Goal: Task Accomplishment & Management: Manage account settings

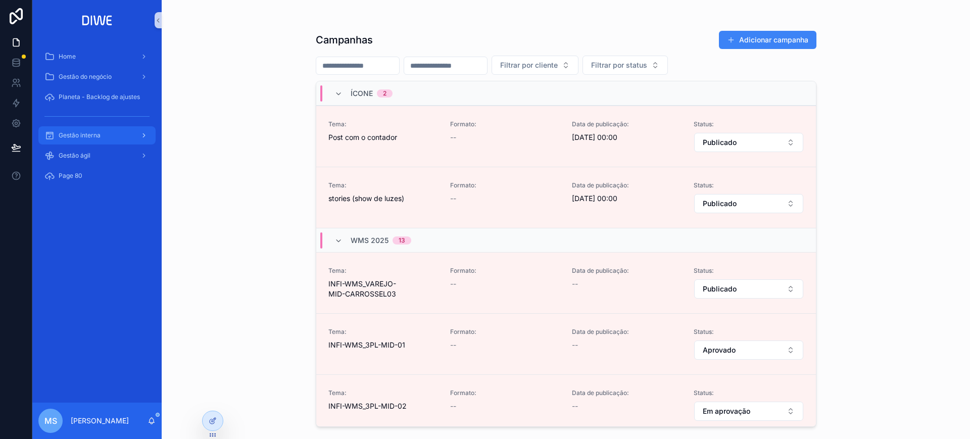
click at [96, 133] on span "Gestão interna" at bounding box center [80, 135] width 42 height 8
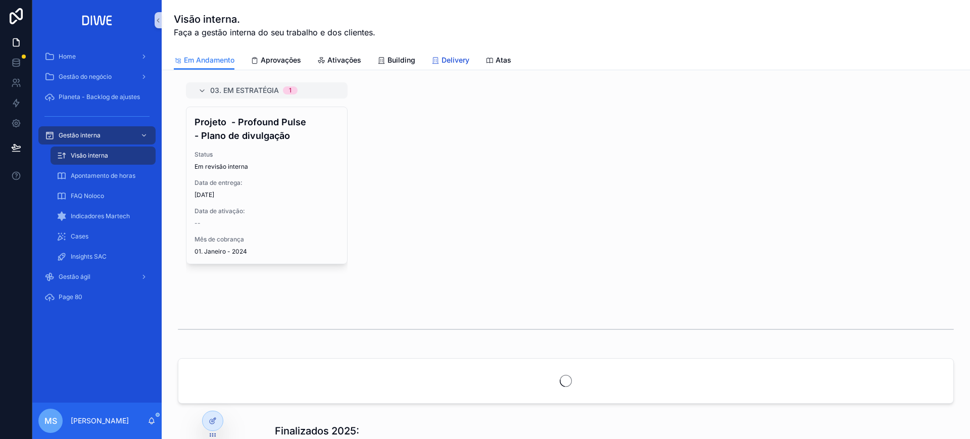
click at [432, 58] on icon "scrollable content" at bounding box center [435, 61] width 8 height 8
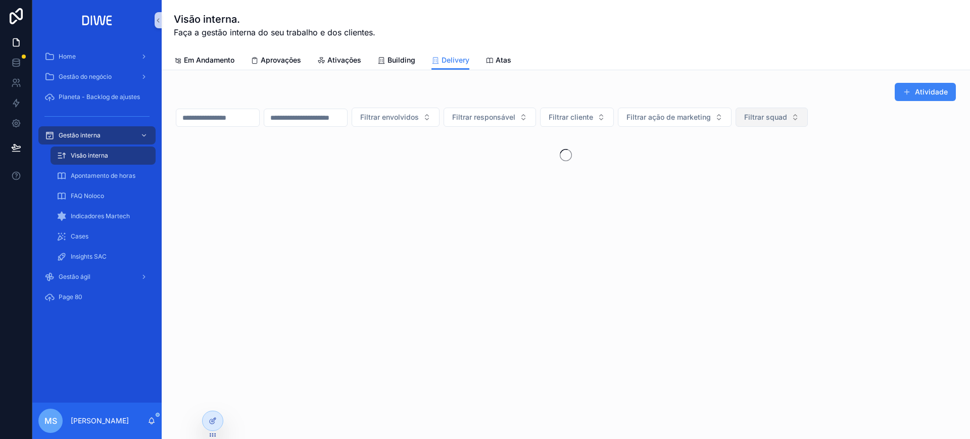
click at [787, 120] on span "Filtrar squad" at bounding box center [765, 117] width 43 height 10
type input "*****"
click at [807, 157] on div "Coral" at bounding box center [821, 158] width 121 height 16
click at [729, 88] on div "Atividade" at bounding box center [566, 91] width 780 height 19
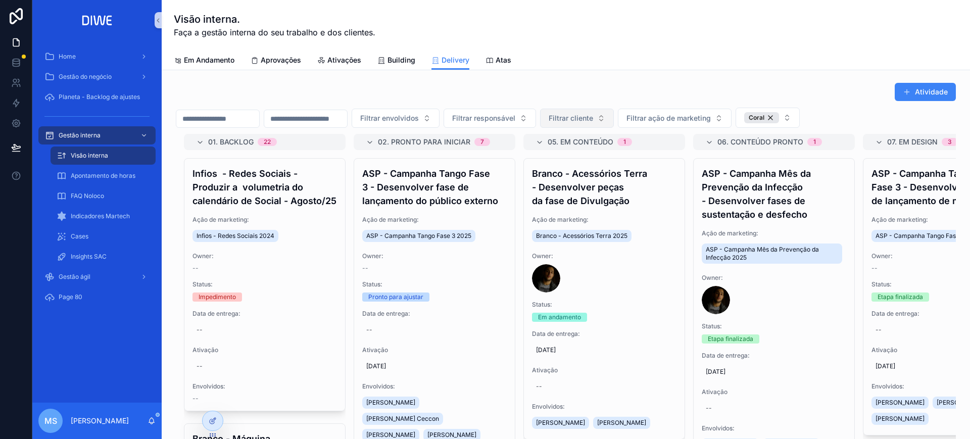
click at [593, 118] on span "Filtrar cliente" at bounding box center [571, 118] width 44 height 10
type input "*******"
click at [611, 158] on div "Planeta" at bounding box center [627, 159] width 121 height 16
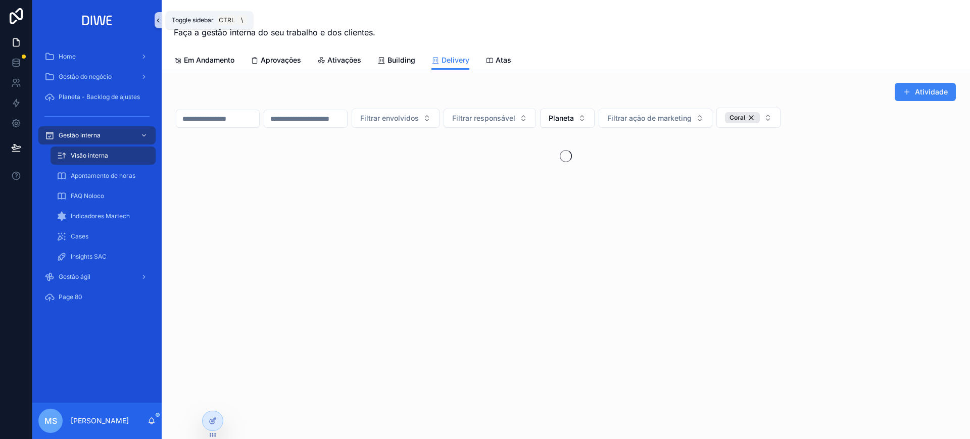
click at [158, 15] on button "scrollable content" at bounding box center [158, 20] width 7 height 16
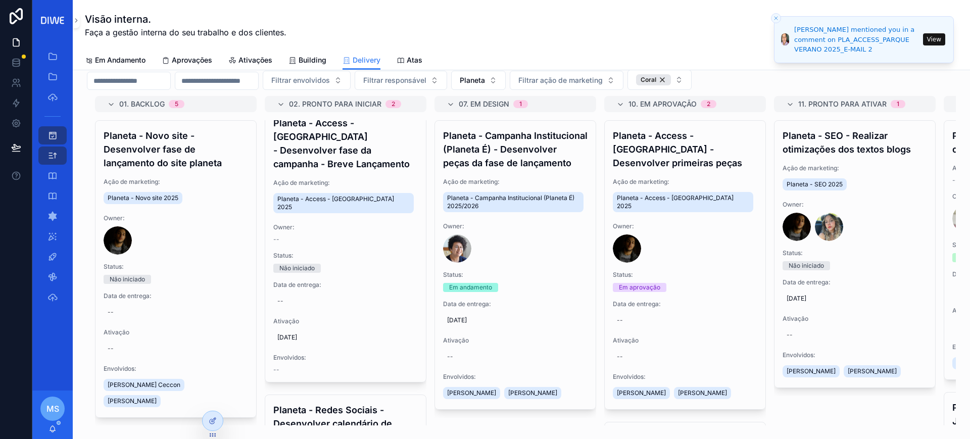
scroll to position [12, 0]
click at [774, 18] on icon "Close toast" at bounding box center [776, 18] width 6 height 6
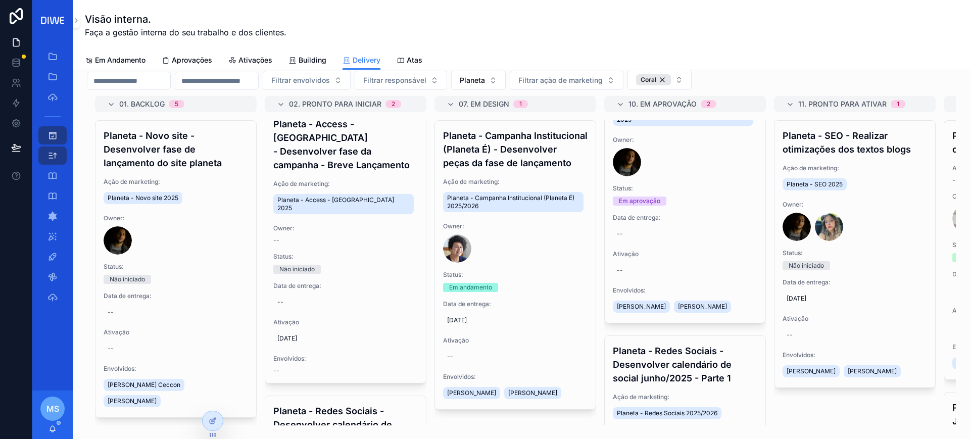
scroll to position [0, 0]
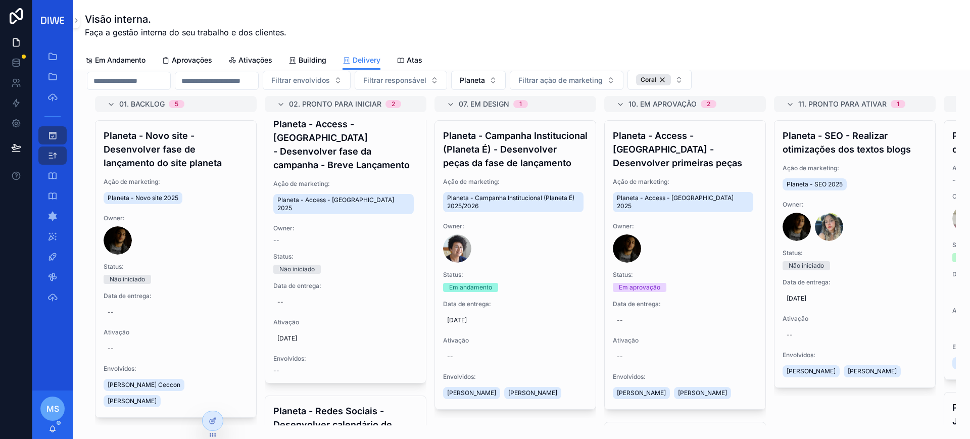
click at [747, 109] on div "10. Em aprovação 2" at bounding box center [690, 104] width 125 height 16
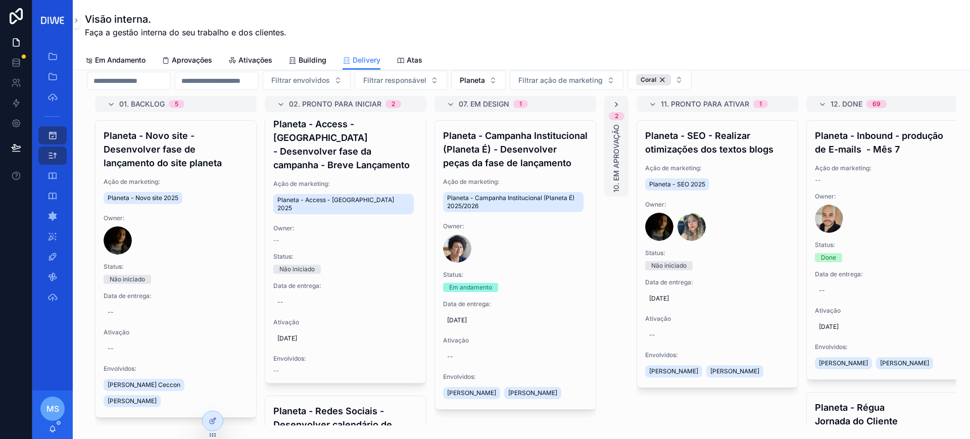
click at [614, 103] on icon "scrollable content" at bounding box center [616, 105] width 8 height 8
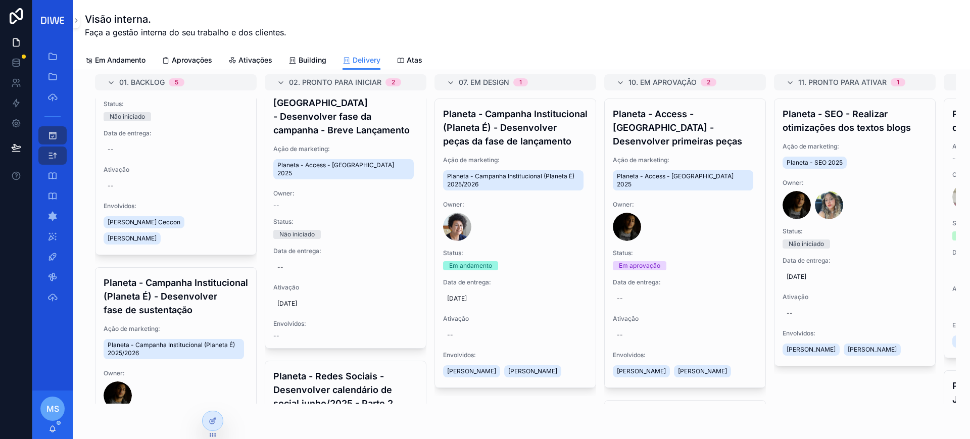
scroll to position [9, 0]
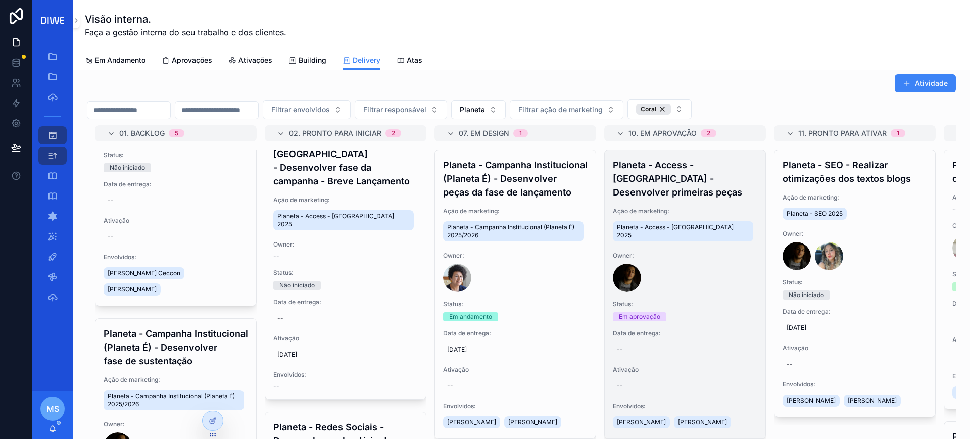
click at [716, 190] on h4 "Planeta - Access - Parque Verano - Desenvolver primeiras peças" at bounding box center [685, 178] width 144 height 41
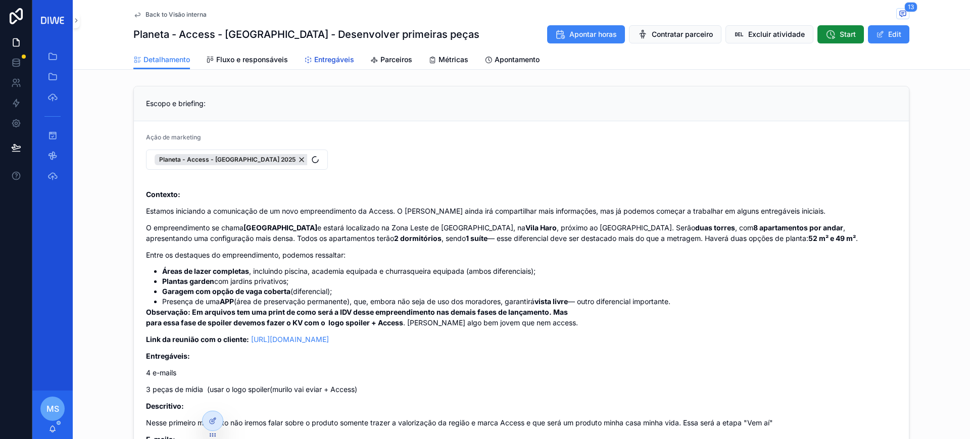
click at [326, 60] on span "Entregáveis" at bounding box center [334, 60] width 40 height 10
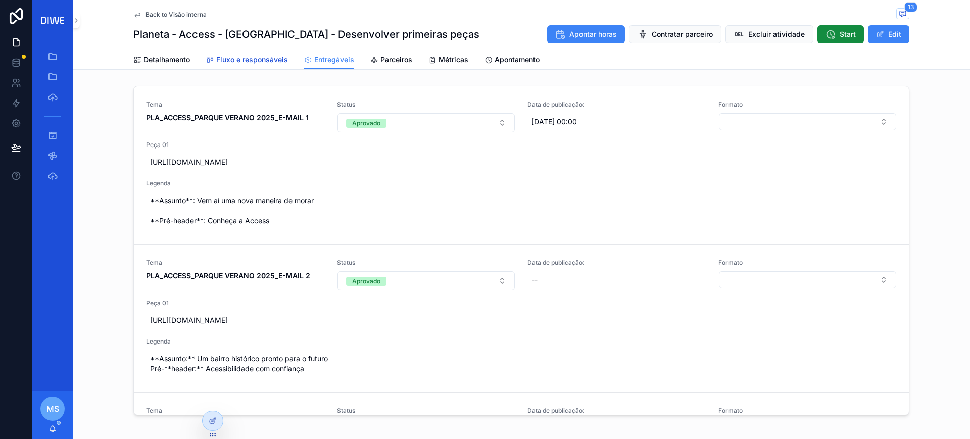
drag, startPoint x: 234, startPoint y: 55, endPoint x: 239, endPoint y: 60, distance: 6.8
click at [235, 56] on span "Fluxo e responsáveis" at bounding box center [252, 60] width 72 height 10
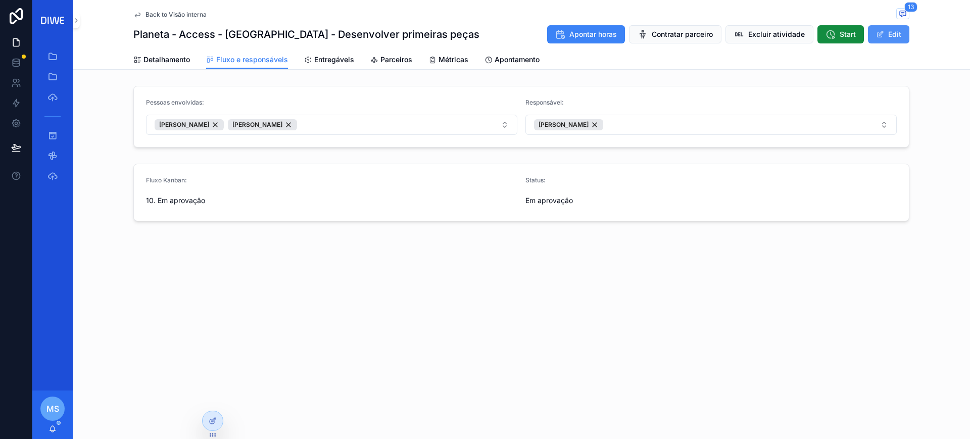
click at [877, 27] on button "Edit" at bounding box center [888, 34] width 41 height 18
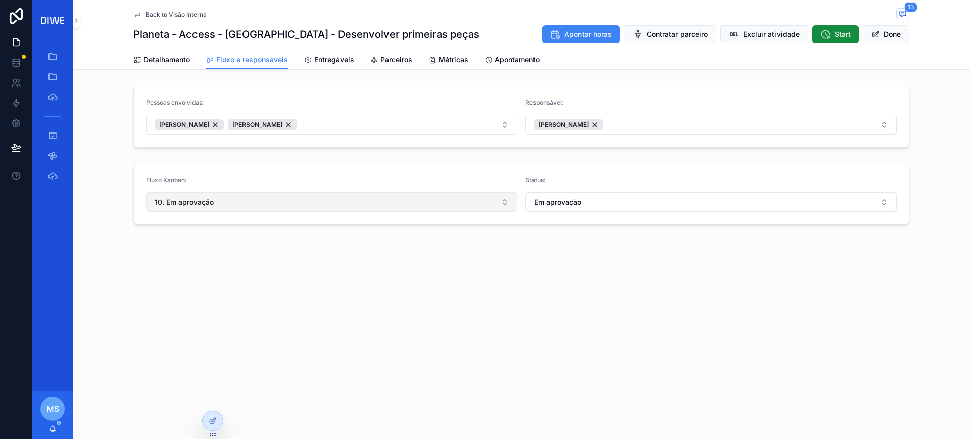
click at [220, 192] on button "10. Em aprovação" at bounding box center [331, 201] width 371 height 19
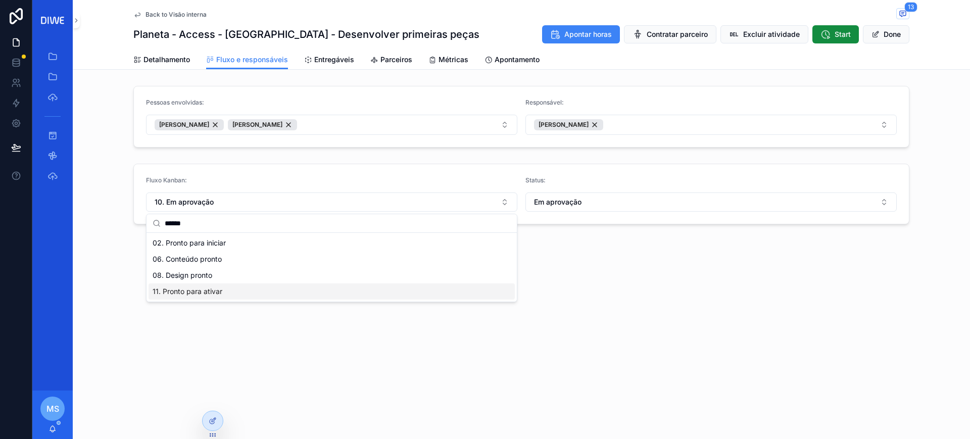
type input "******"
click at [238, 293] on div "11. Pronto para ativar" at bounding box center [332, 291] width 366 height 16
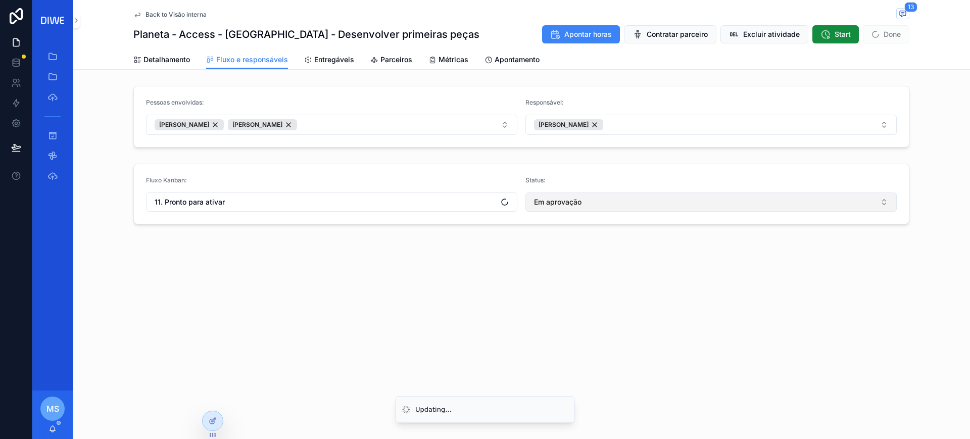
click at [581, 207] on span "Em aprovação" at bounding box center [557, 202] width 47 height 10
type input "***"
click at [567, 244] on span "Não iniciado" at bounding box center [552, 243] width 41 height 10
click at [891, 36] on button "Done" at bounding box center [886, 34] width 46 height 18
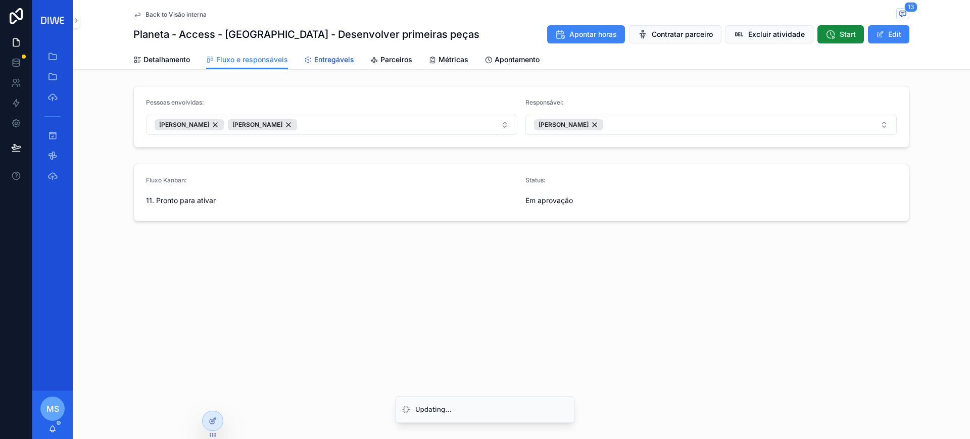
click at [326, 58] on span "Entregáveis" at bounding box center [334, 60] width 40 height 10
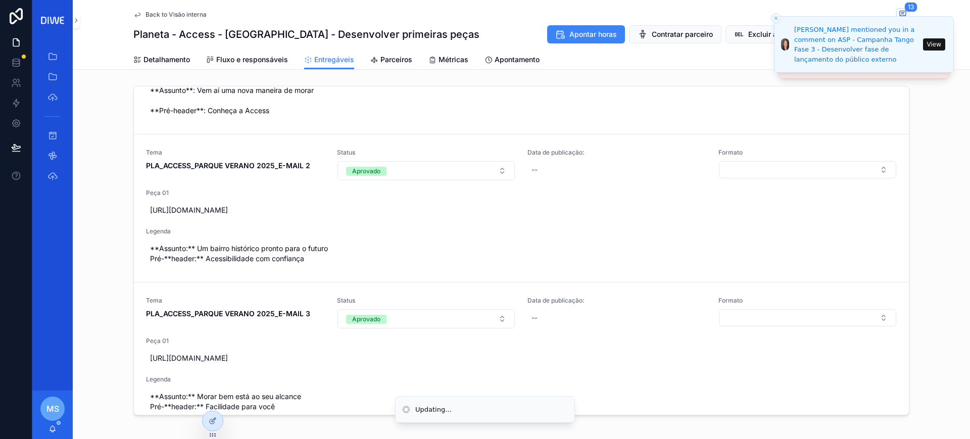
scroll to position [242, 0]
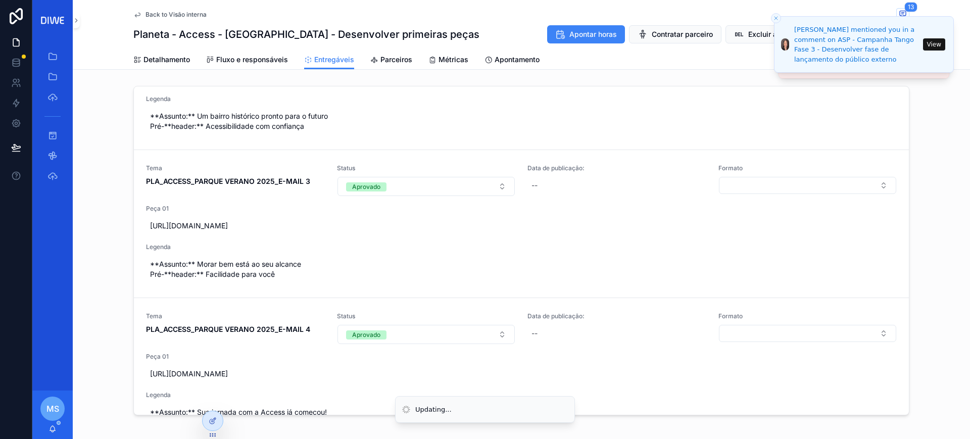
click at [185, 11] on span "Back to Visão interna" at bounding box center [175, 15] width 61 height 8
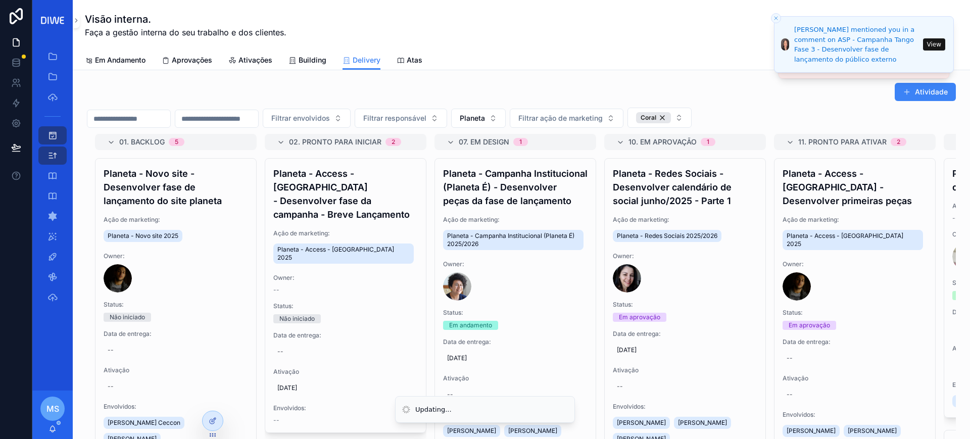
click at [776, 15] on icon "Close toast" at bounding box center [776, 18] width 6 height 6
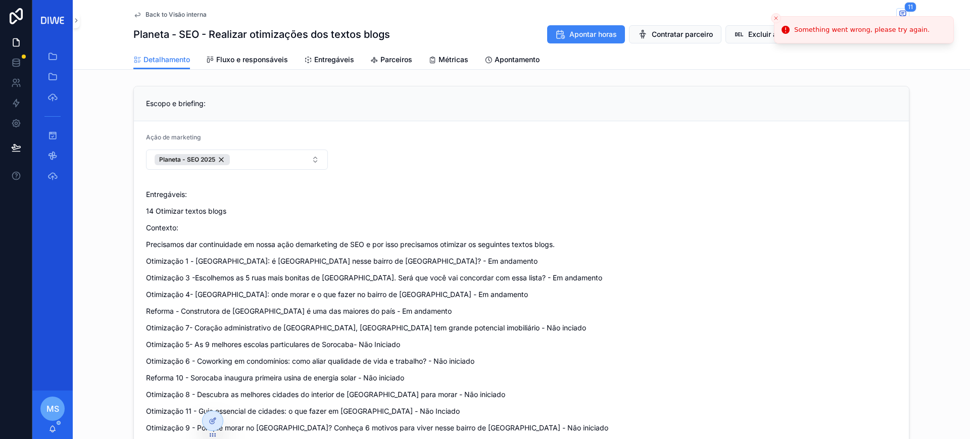
click at [777, 20] on icon "Close toast" at bounding box center [776, 18] width 6 height 6
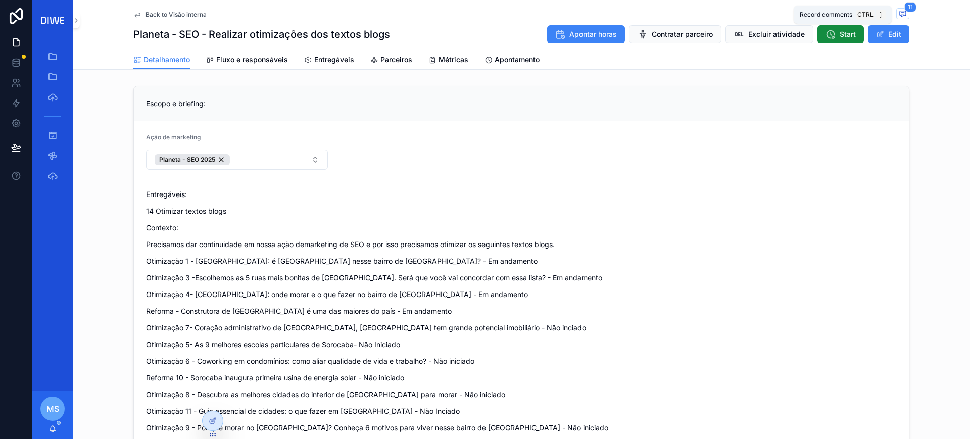
drag, startPoint x: 899, startPoint y: 11, endPoint x: 898, endPoint y: 18, distance: 6.7
click at [899, 11] on icon "scrollable content" at bounding box center [903, 14] width 8 height 8
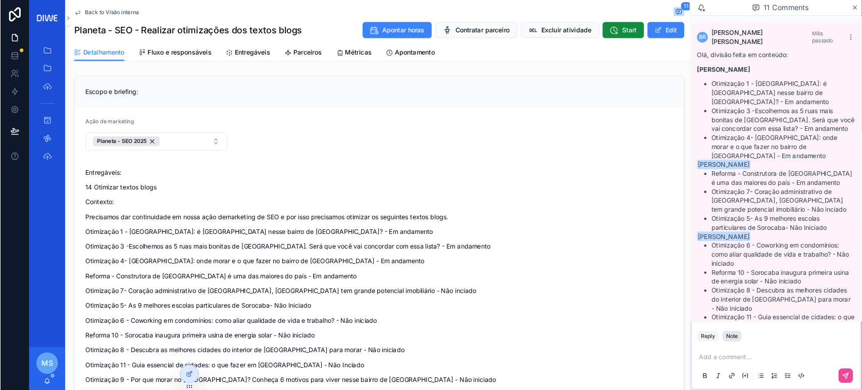
scroll to position [1372, 0]
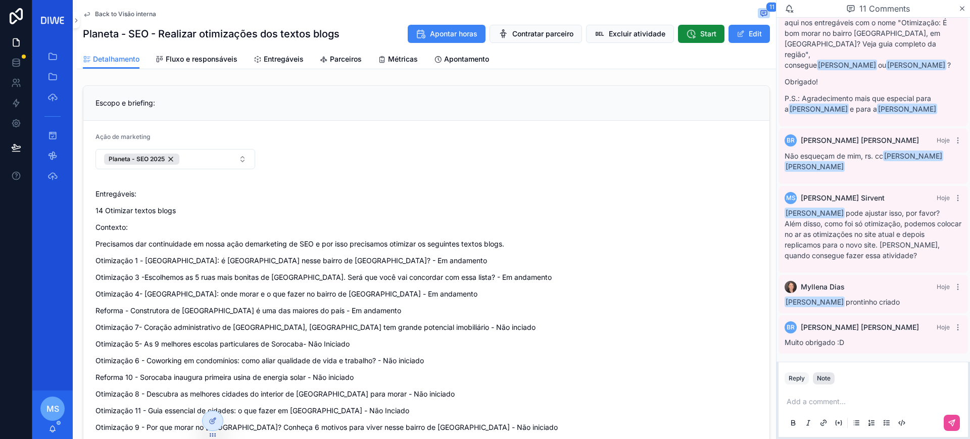
click at [824, 377] on div "Note" at bounding box center [824, 378] width 14 height 8
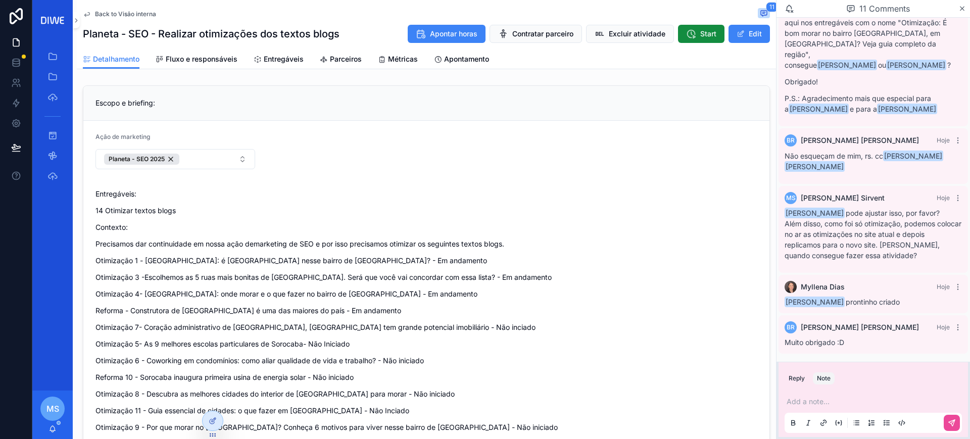
click at [825, 399] on p "scrollable content" at bounding box center [874, 402] width 177 height 10
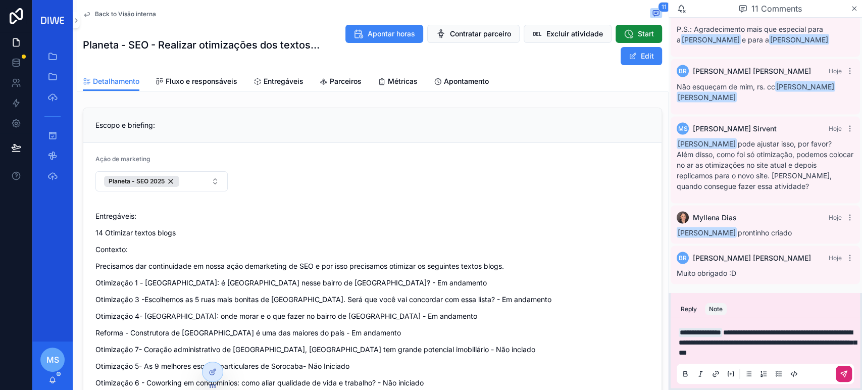
drag, startPoint x: 830, startPoint y: 368, endPoint x: 845, endPoint y: 369, distance: 14.2
click at [839, 368] on div "scrollable content" at bounding box center [765, 374] width 177 height 20
click at [852, 377] on div "scrollable content" at bounding box center [765, 374] width 177 height 20
click at [851, 377] on button "scrollable content" at bounding box center [844, 374] width 16 height 16
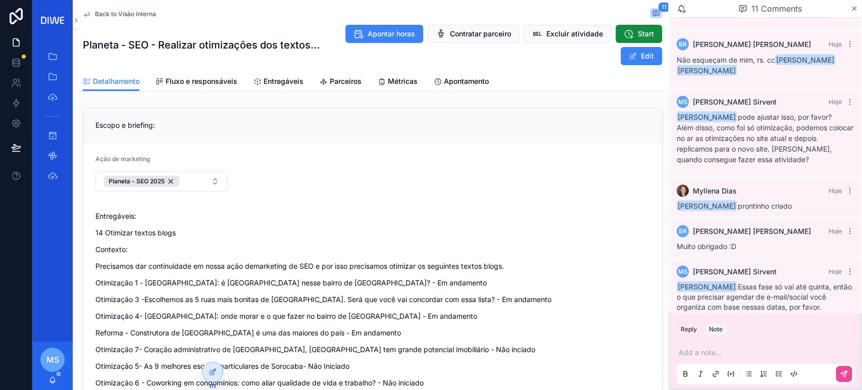
scroll to position [1481, 0]
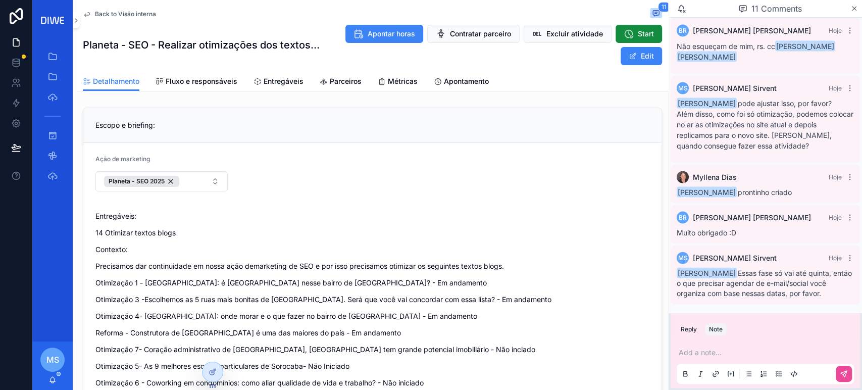
drag, startPoint x: 842, startPoint y: 294, endPoint x: 675, endPoint y: 262, distance: 170.3
click at [675, 262] on div "MS Mariah Sirvent Hoje Larissa Ferreira Essas fase só vai até quinta, então o q…" at bounding box center [765, 275] width 189 height 59
copy div "Mariah Sirvent Hoje Larissa Ferreira Essas fase só vai até quinta, então o que …"
click at [841, 254] on div "MS Mariah Sirvent Hoje" at bounding box center [765, 258] width 177 height 12
click at [846, 257] on div "MS Mariah Sirvent Hoje Larissa Ferreira Essas fase só vai até quinta, então o q…" at bounding box center [765, 275] width 189 height 59
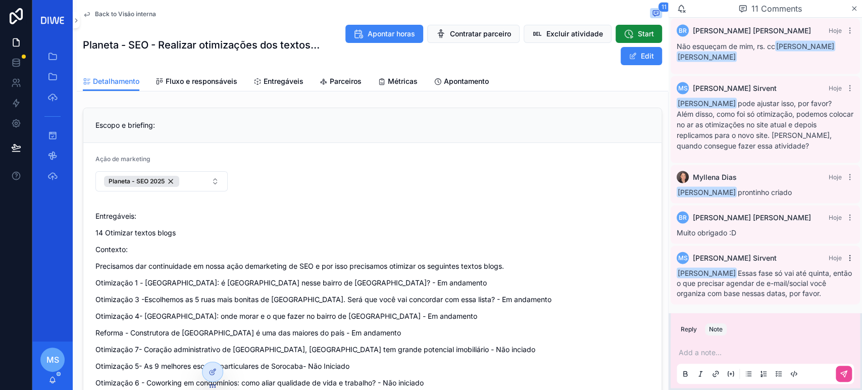
click at [846, 257] on icon "scrollable content" at bounding box center [850, 258] width 8 height 8
click at [827, 246] on button "Delete comment" at bounding box center [825, 240] width 64 height 12
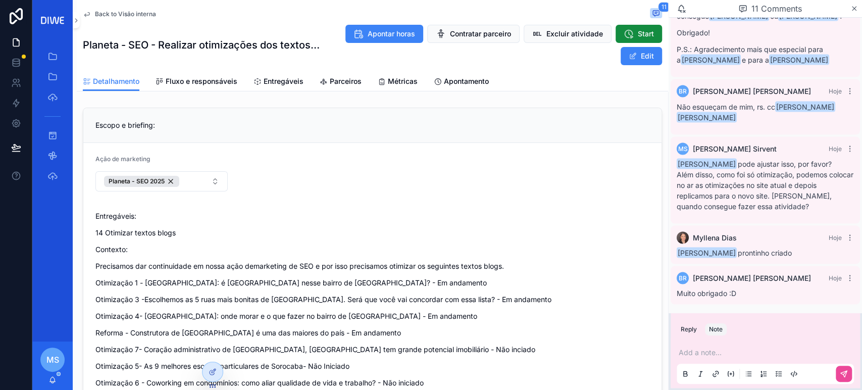
scroll to position [1421, 0]
click at [137, 15] on span "Back to Visão interna" at bounding box center [125, 14] width 61 height 8
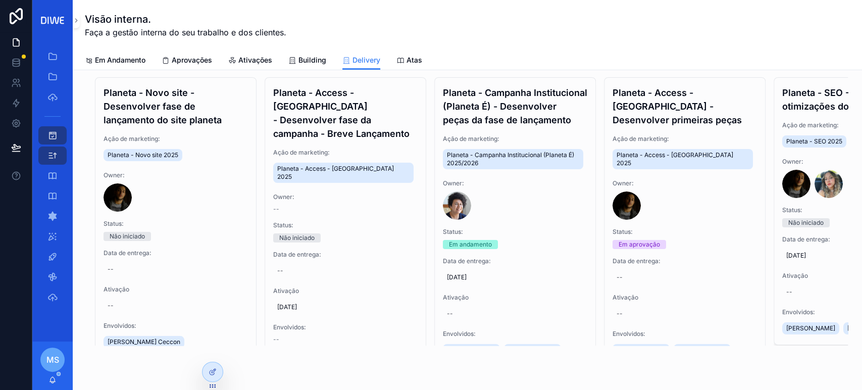
scroll to position [69, 0]
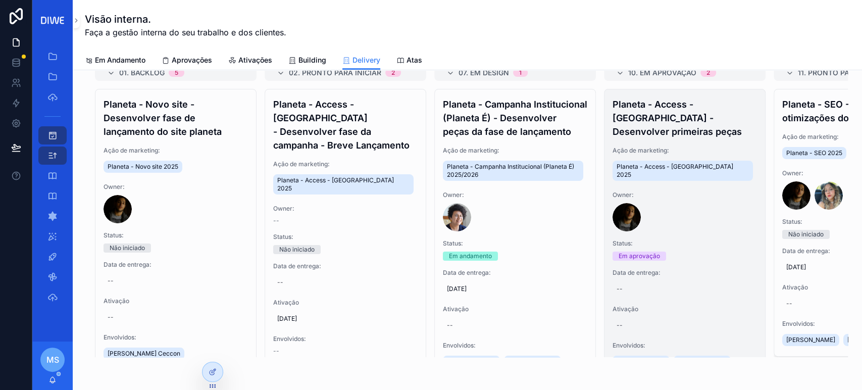
click at [692, 130] on h4 "Planeta - Access - Parque Verano - Desenvolver primeiras peças" at bounding box center [685, 117] width 144 height 41
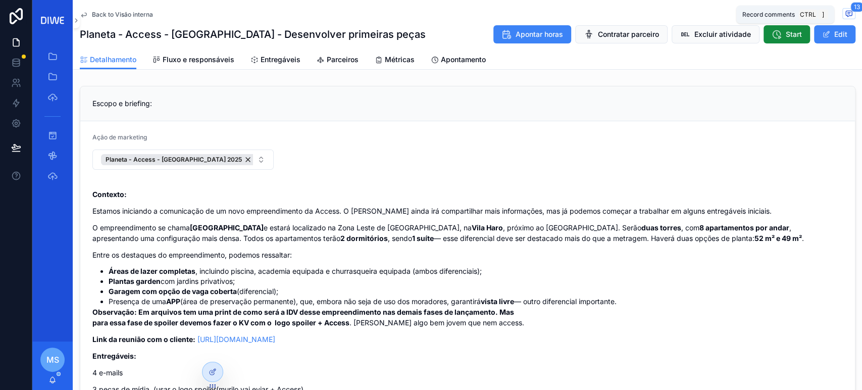
click at [846, 11] on icon "scrollable content" at bounding box center [849, 14] width 6 height 6
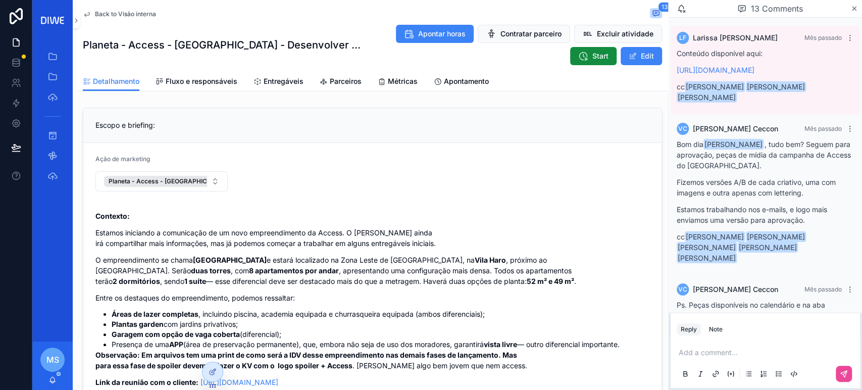
scroll to position [853, 0]
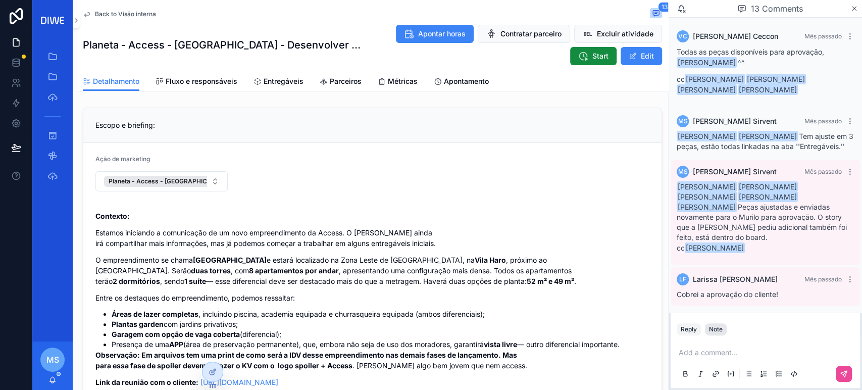
click at [714, 326] on div "Note" at bounding box center [716, 329] width 14 height 8
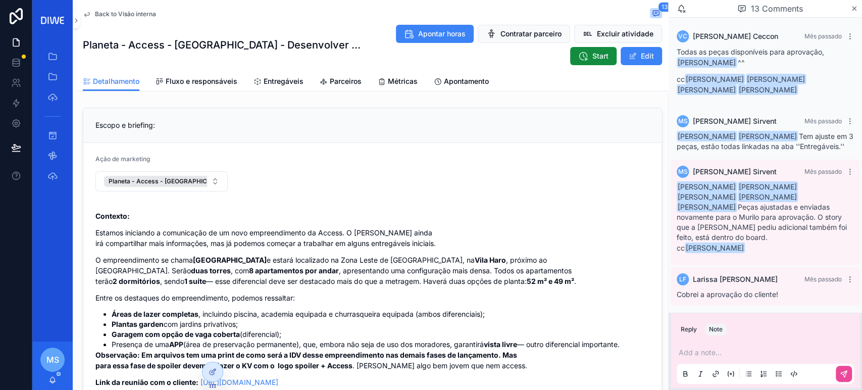
click at [729, 352] on p "scrollable content" at bounding box center [767, 353] width 177 height 10
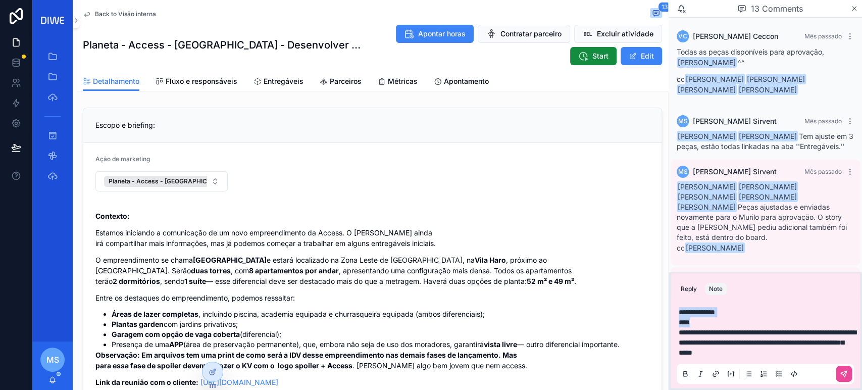
click at [660, 307] on div "Home Gestão do negócio Planeta - Backlog de ajustes Gestão interna Gestão ágil …" at bounding box center [447, 195] width 830 height 390
drag, startPoint x: 732, startPoint y: 330, endPoint x: 646, endPoint y: 313, distance: 88.1
click at [646, 313] on div "Home Gestão do negócio Planeta - Backlog de ajustes Gestão interna Gestão ágil …" at bounding box center [447, 195] width 830 height 390
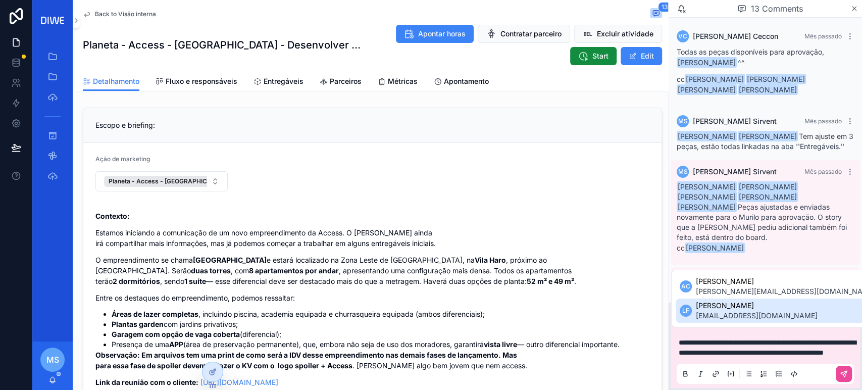
click at [755, 320] on span "larissa.ferreira@diwe.com.br" at bounding box center [757, 316] width 122 height 10
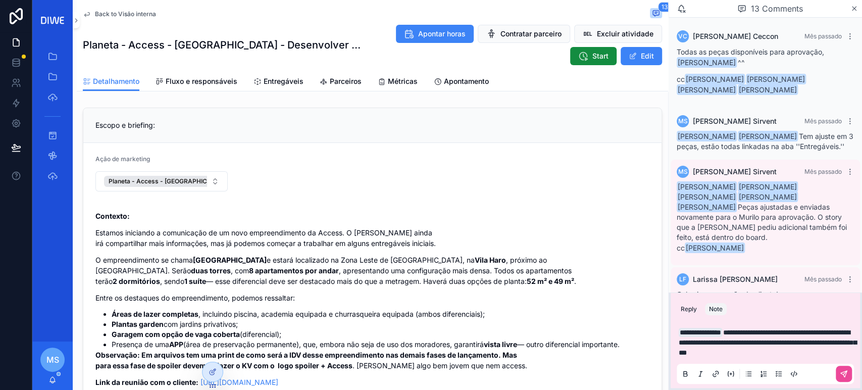
click at [750, 335] on span "**********" at bounding box center [768, 342] width 178 height 27
click at [842, 368] on button "scrollable content" at bounding box center [844, 374] width 16 height 16
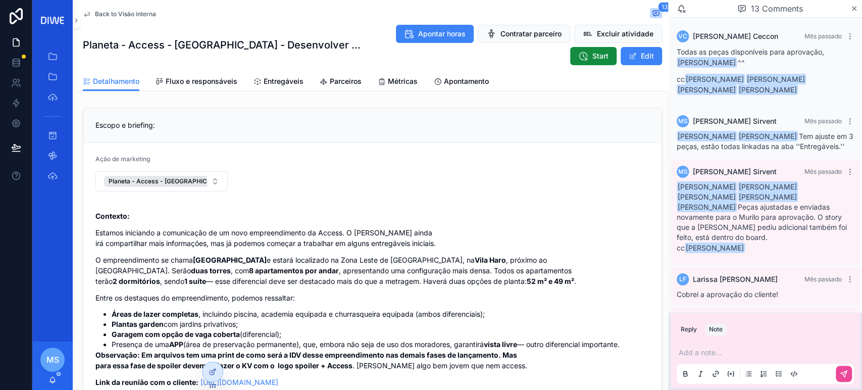
scroll to position [913, 0]
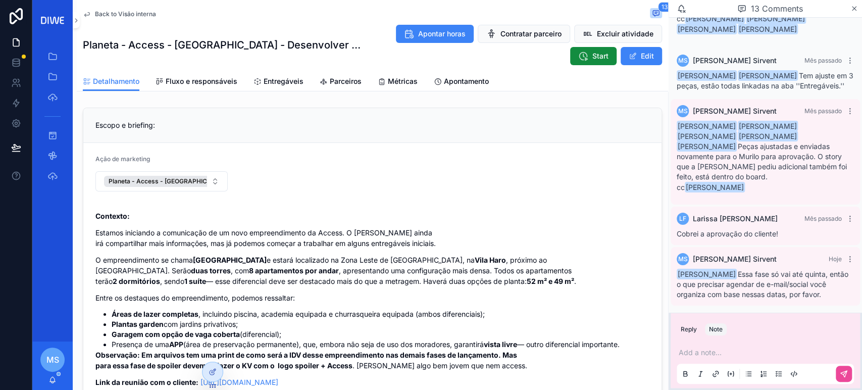
click at [134, 14] on span "Back to Visão interna" at bounding box center [125, 14] width 61 height 8
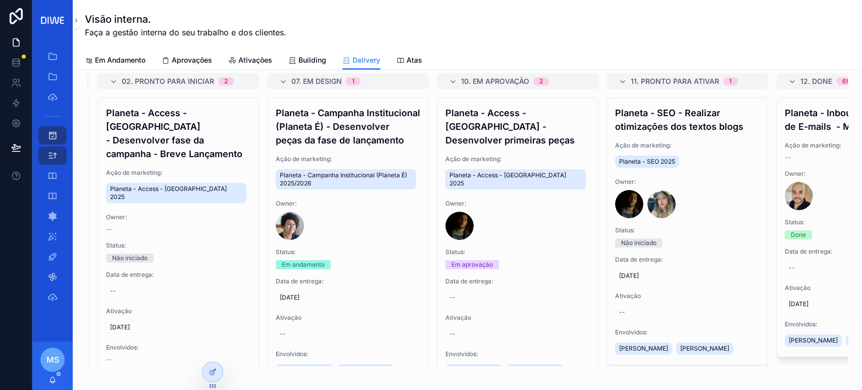
scroll to position [0, 168]
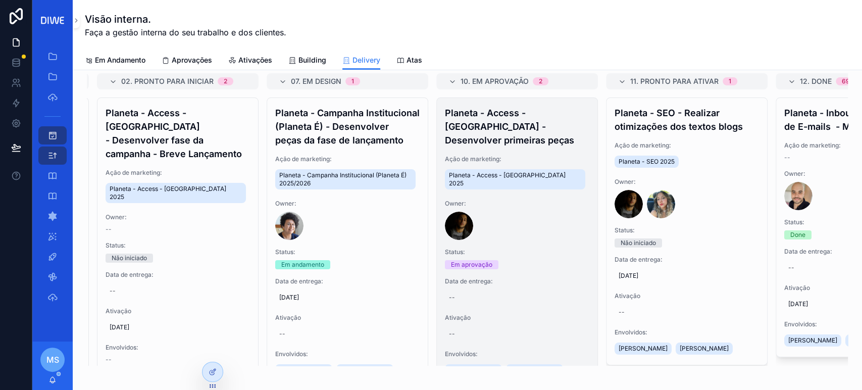
click at [517, 120] on h4 "Planeta - Access - Parque Verano - Desenvolver primeiras peças" at bounding box center [517, 126] width 144 height 41
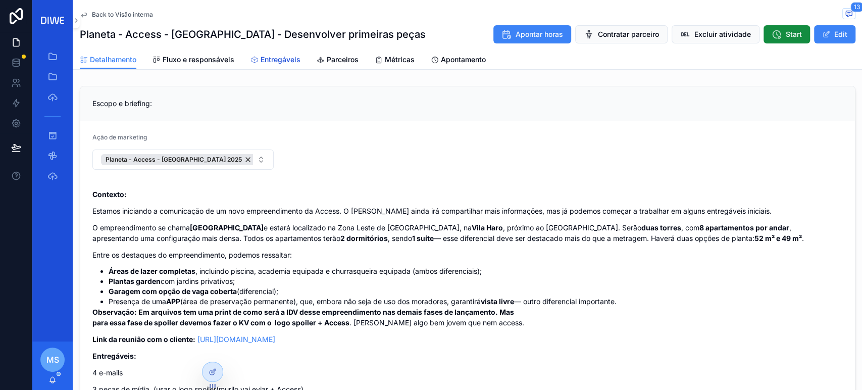
click at [272, 57] on span "Entregáveis" at bounding box center [281, 60] width 40 height 10
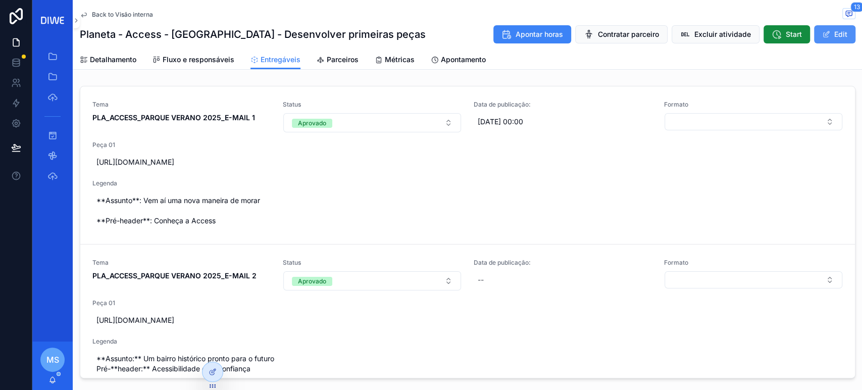
click at [827, 34] on button "Edit" at bounding box center [834, 34] width 41 height 18
click at [206, 57] on span "Fluxo e responsáveis" at bounding box center [199, 60] width 72 height 10
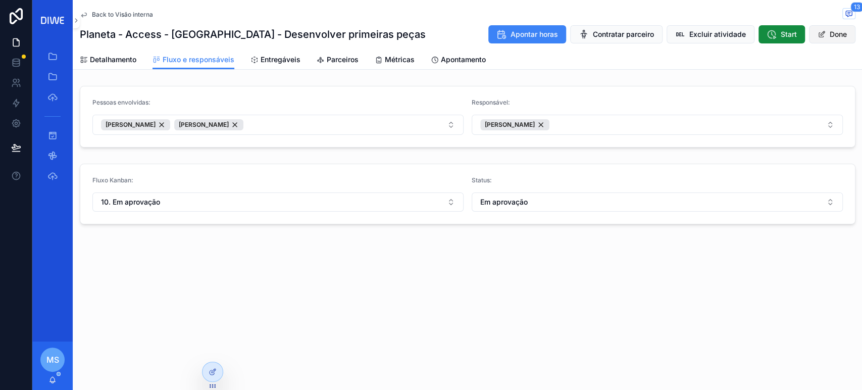
click at [825, 33] on button "Done" at bounding box center [832, 34] width 46 height 18
click at [828, 38] on span "scrollable content" at bounding box center [826, 34] width 8 height 8
click at [284, 201] on button "10. Em aprovação" at bounding box center [277, 201] width 371 height 19
type input "******"
click at [170, 292] on div "11. Pronto para ativar" at bounding box center [277, 290] width 366 height 16
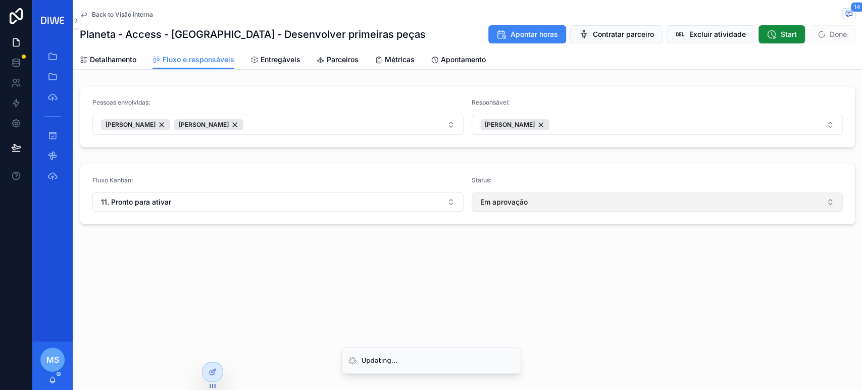
click at [551, 205] on button "Em aprovação" at bounding box center [657, 201] width 371 height 19
type input "***"
click at [547, 241] on div "Não iniciado" at bounding box center [657, 242] width 366 height 16
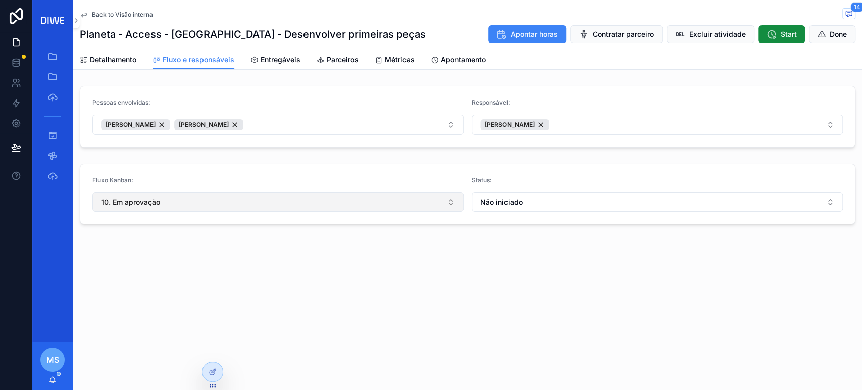
click at [202, 197] on button "10. Em aprovação" at bounding box center [277, 201] width 371 height 19
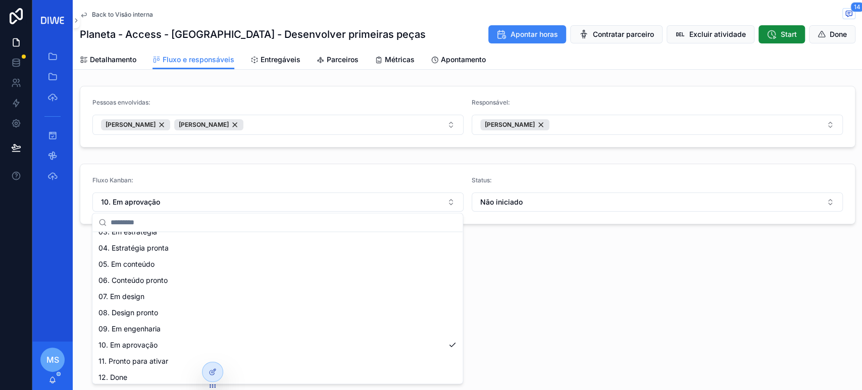
scroll to position [62, 0]
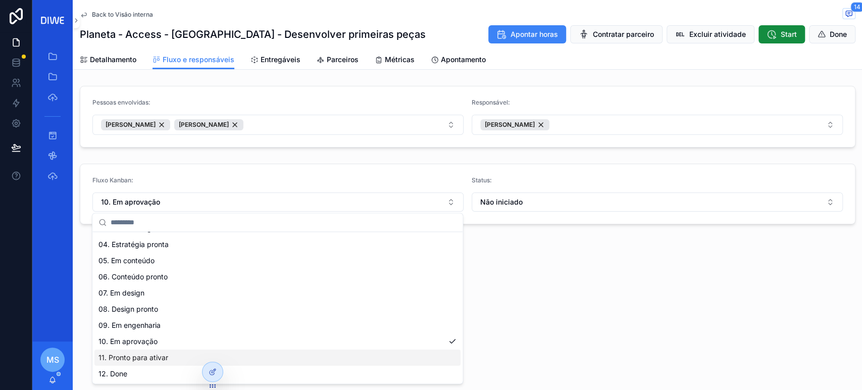
click at [170, 361] on div "11. Pronto para ativar" at bounding box center [277, 358] width 366 height 16
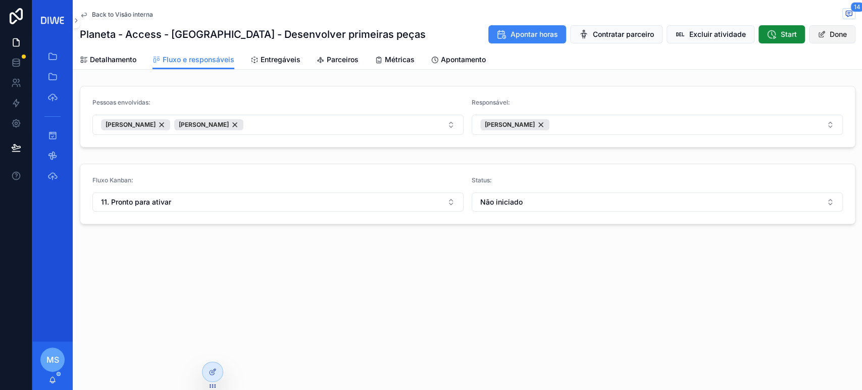
click at [819, 25] on button "Done" at bounding box center [832, 34] width 46 height 18
click at [136, 18] on span "Back to Visão interna" at bounding box center [122, 15] width 61 height 8
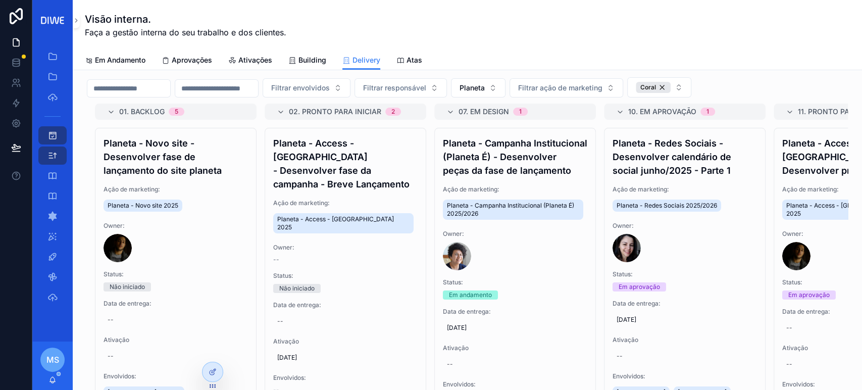
scroll to position [51, 0]
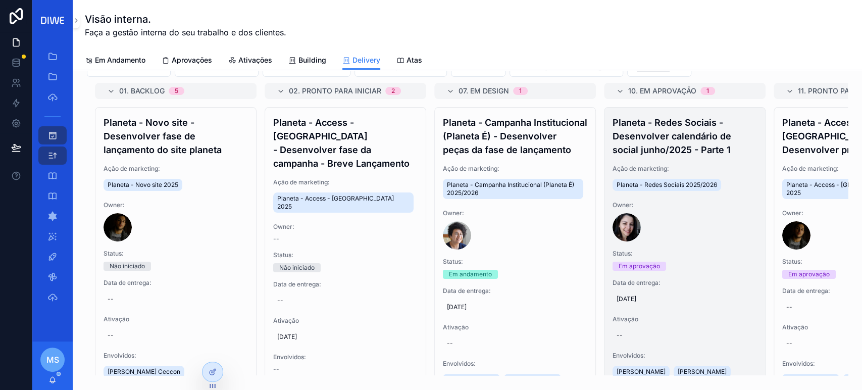
click at [693, 138] on h4 "Planeta - Redes Sociais - Desenvolver calendário de social junho/2025 - Parte 1" at bounding box center [685, 136] width 144 height 41
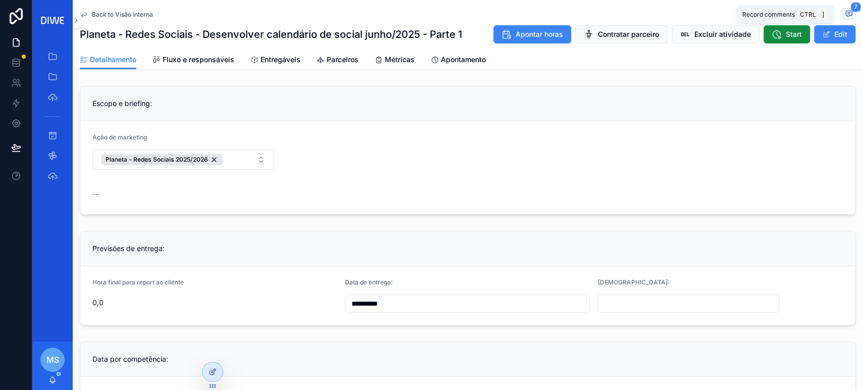
click at [845, 12] on icon "scrollable content" at bounding box center [849, 14] width 8 height 8
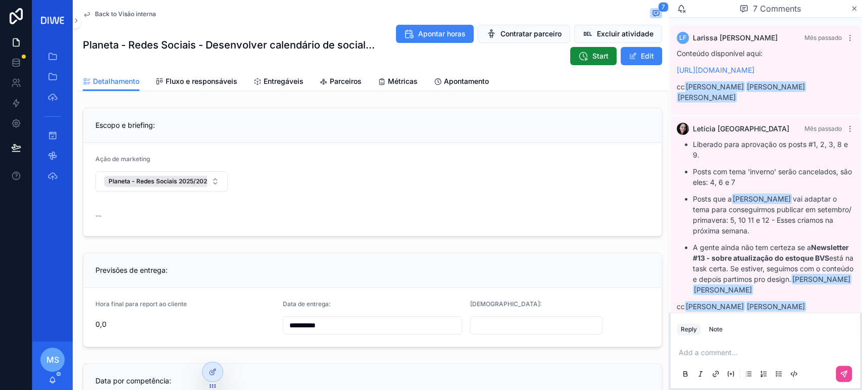
scroll to position [341, 0]
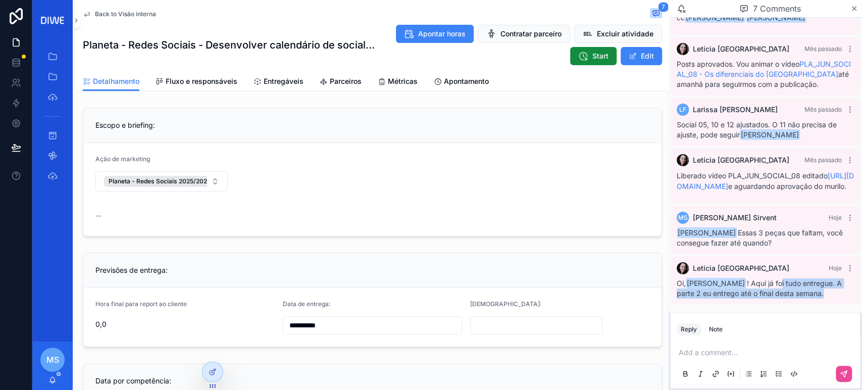
drag, startPoint x: 784, startPoint y: 283, endPoint x: 832, endPoint y: 299, distance: 51.1
click at [832, 299] on div "Letícia Lima Hoje Oi, Mariah Sirvent ! Aqui já foi tudo entregue. A parte 2 eu …" at bounding box center [765, 280] width 189 height 48
click at [833, 299] on div "Letícia Lima Hoje Oi, Mariah Sirvent ! Aqui já foi tudo entregue. A parte 2 eu …" at bounding box center [765, 280] width 189 height 48
click at [295, 76] on link "Entregáveis" at bounding box center [279, 82] width 50 height 20
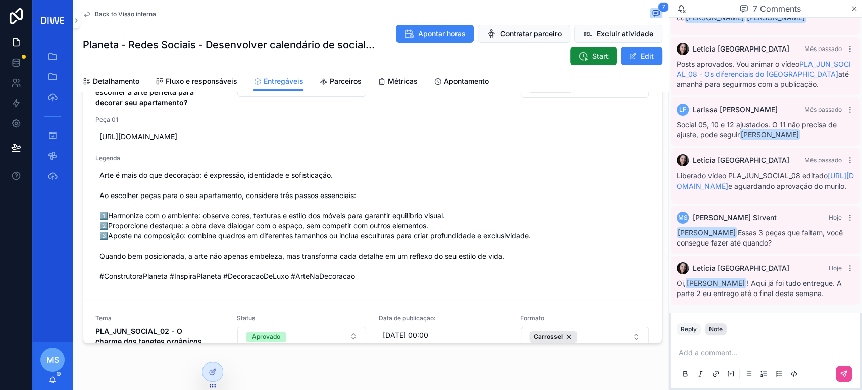
click at [716, 333] on div "Note" at bounding box center [716, 329] width 14 height 8
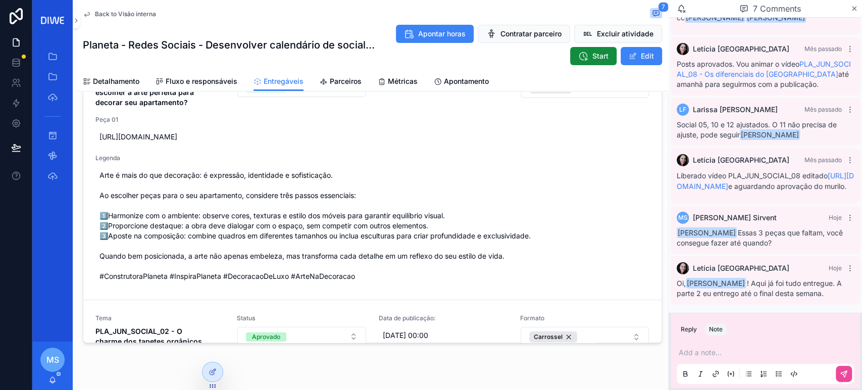
click at [708, 350] on p "scrollable content" at bounding box center [767, 353] width 177 height 10
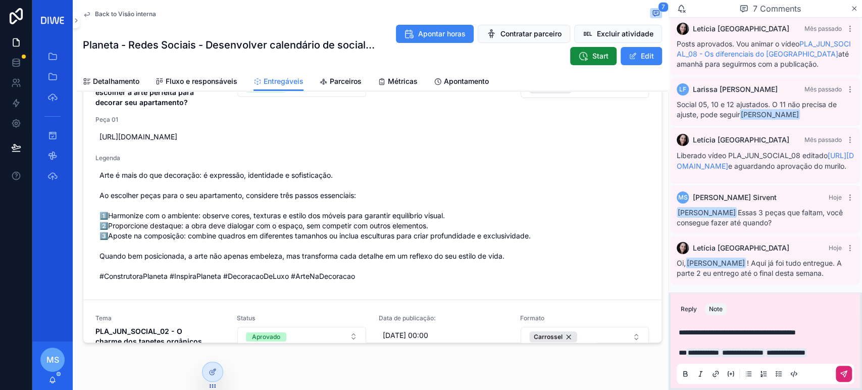
click at [845, 373] on icon "scrollable content" at bounding box center [844, 374] width 8 height 8
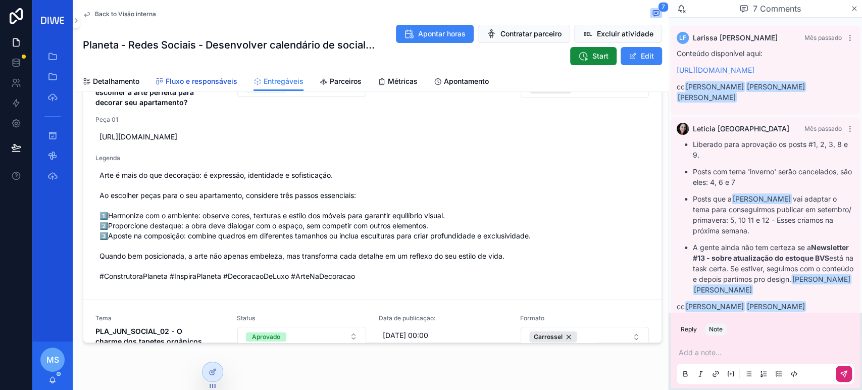
click at [199, 80] on span "Fluxo e responsáveis" at bounding box center [202, 81] width 72 height 10
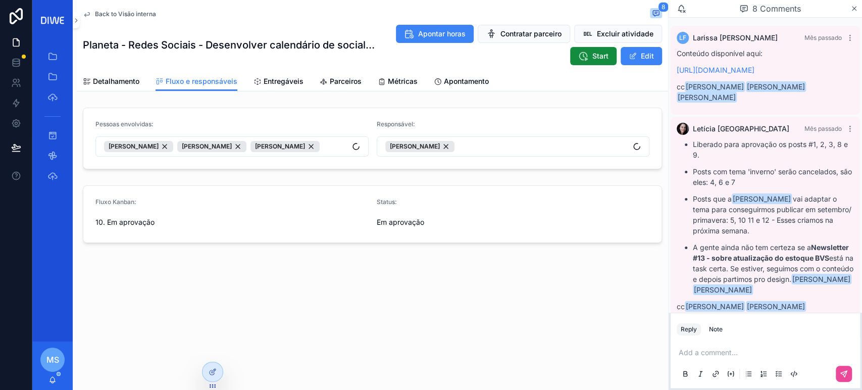
scroll to position [405, 0]
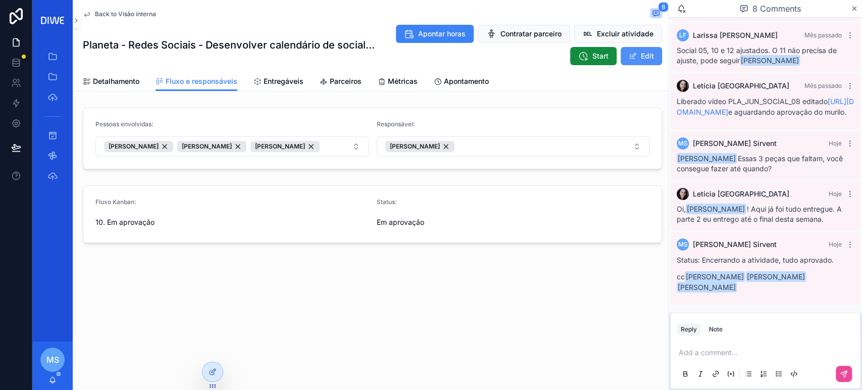
click at [634, 54] on span "scrollable content" at bounding box center [633, 56] width 8 height 8
click at [192, 225] on div "Fluxo Kanban: 10. Em aprovação" at bounding box center [231, 215] width 273 height 35
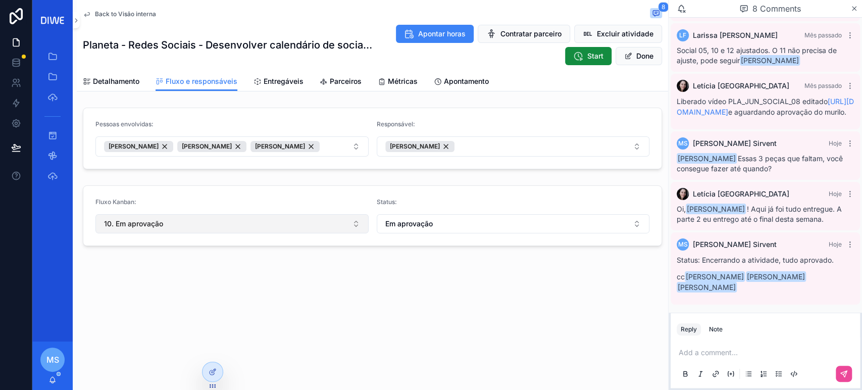
click at [183, 231] on button "10. Em aprovação" at bounding box center [231, 223] width 273 height 19
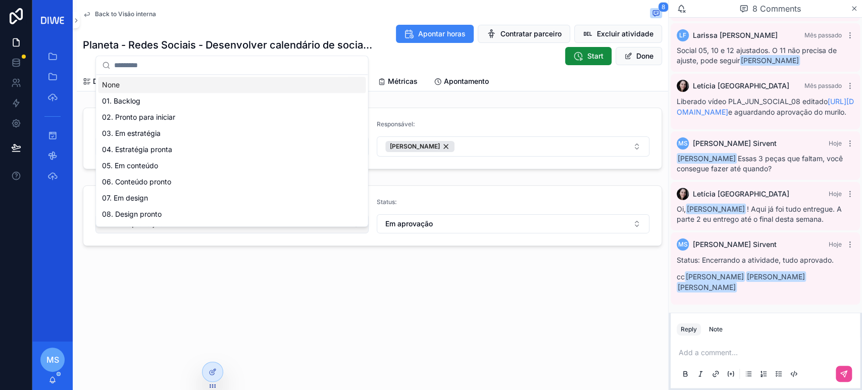
type input "*"
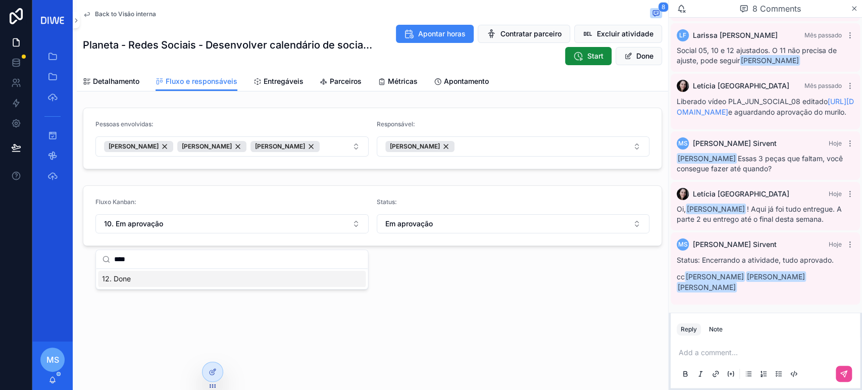
type input "****"
click at [139, 279] on div "12. Done" at bounding box center [232, 279] width 268 height 16
click at [415, 230] on button "Em aprovação" at bounding box center [513, 223] width 273 height 19
type input "****"
click at [418, 283] on div "Done" at bounding box center [513, 279] width 268 height 16
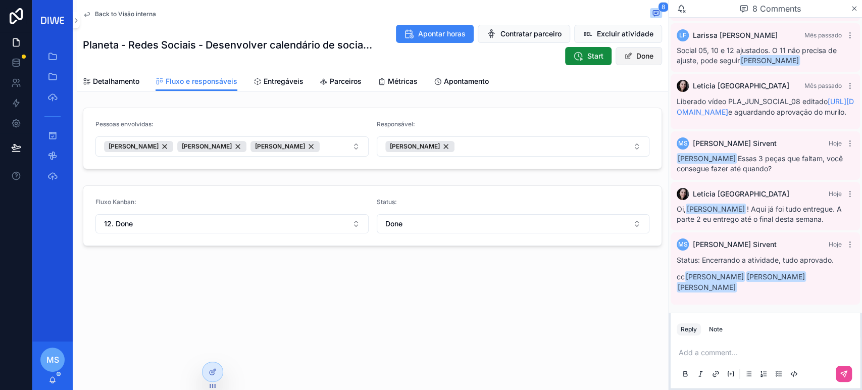
click at [627, 60] on span "scrollable content" at bounding box center [628, 56] width 8 height 8
click at [136, 13] on span "Back to Visão interna" at bounding box center [125, 14] width 61 height 8
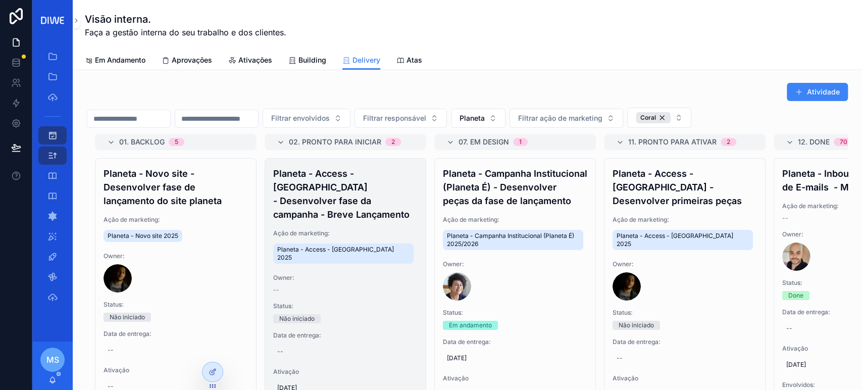
click at [276, 343] on div "--" at bounding box center [345, 351] width 144 height 16
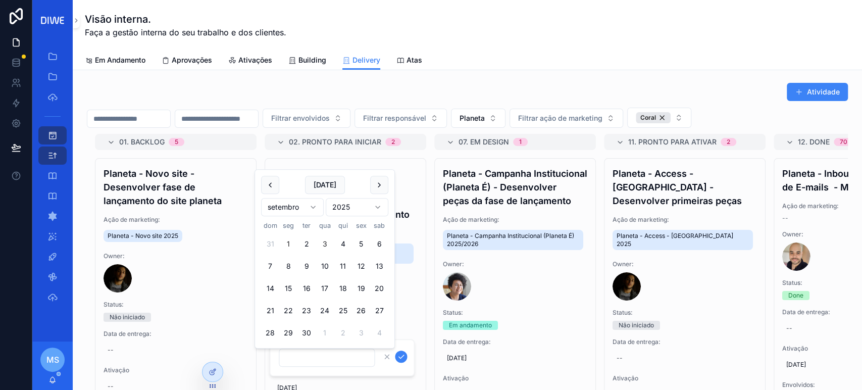
click at [325, 243] on button "3" at bounding box center [325, 244] width 18 height 18
type input "**********"
drag, startPoint x: 400, startPoint y: 358, endPoint x: 433, endPoint y: 203, distance: 158.7
click at [400, 358] on icon "scrollable content" at bounding box center [401, 357] width 5 height 4
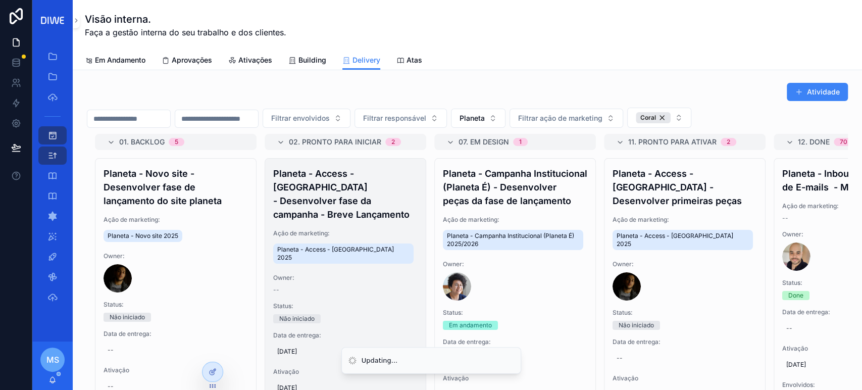
click at [365, 196] on h4 "Planeta - Access - Parque Verano - Desenvolver fase da campanha - Breve Lançame…" at bounding box center [345, 194] width 144 height 55
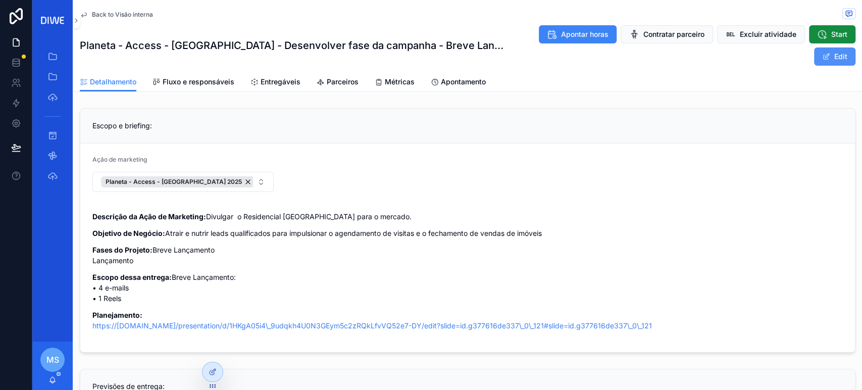
click at [826, 54] on button "Edit" at bounding box center [834, 56] width 41 height 18
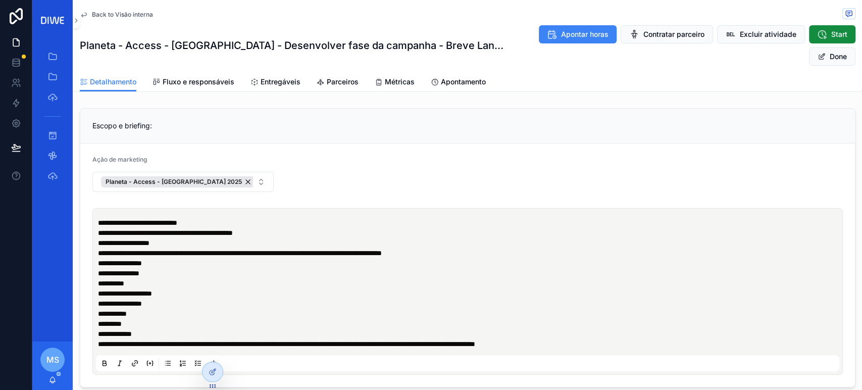
click at [190, 299] on p "**********" at bounding box center [470, 308] width 744 height 40
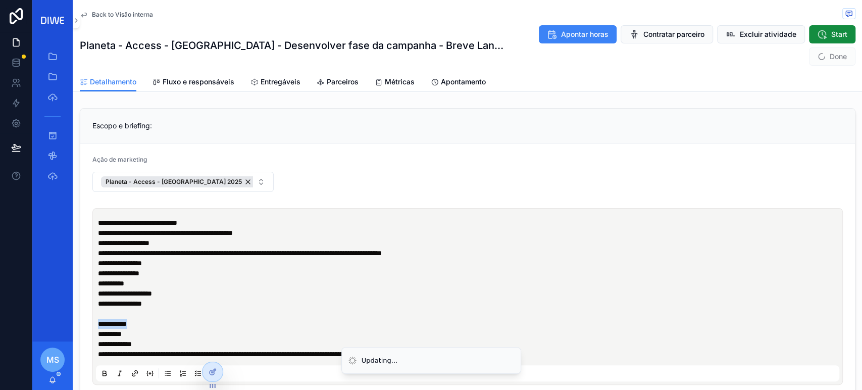
drag, startPoint x: 130, startPoint y: 326, endPoint x: 96, endPoint y: 326, distance: 33.8
click at [96, 326] on div "**********" at bounding box center [468, 297] width 744 height 170
copy span "**********"
click at [102, 313] on p "**********" at bounding box center [470, 313] width 744 height 51
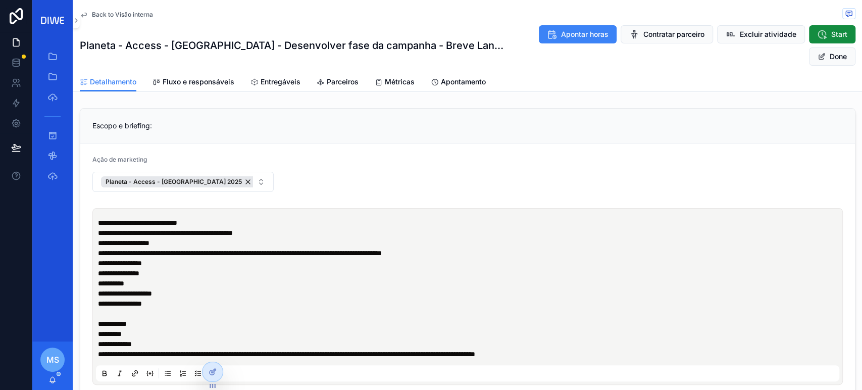
paste div "scrollable content"
click at [821, 60] on span "Done" at bounding box center [832, 56] width 46 height 18
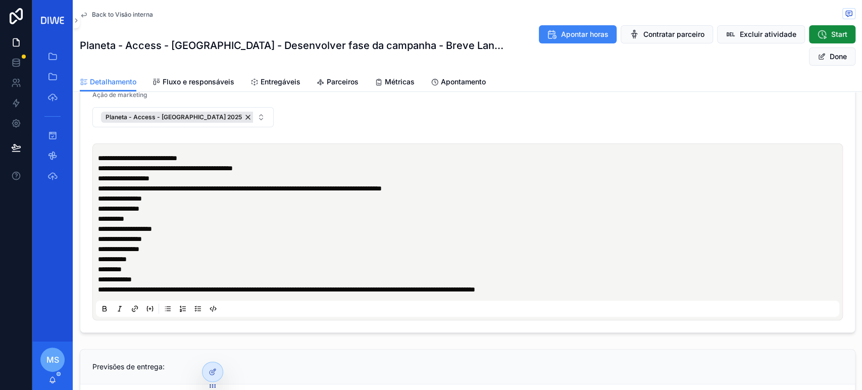
scroll to position [66, 0]
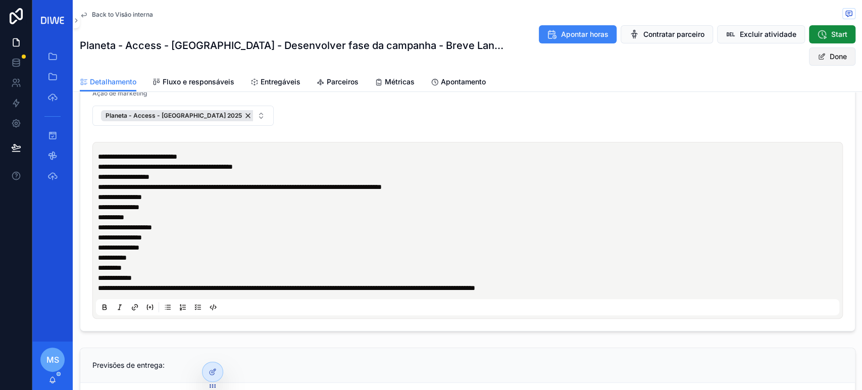
click at [822, 53] on button "Done" at bounding box center [832, 56] width 46 height 18
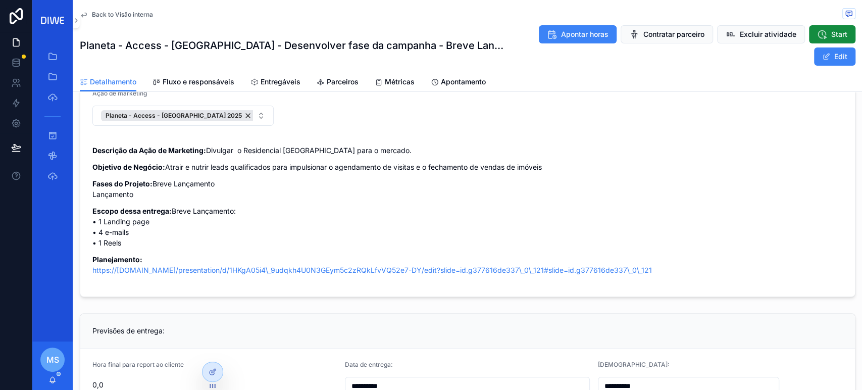
click at [120, 17] on span "Back to Visão interna" at bounding box center [122, 15] width 61 height 8
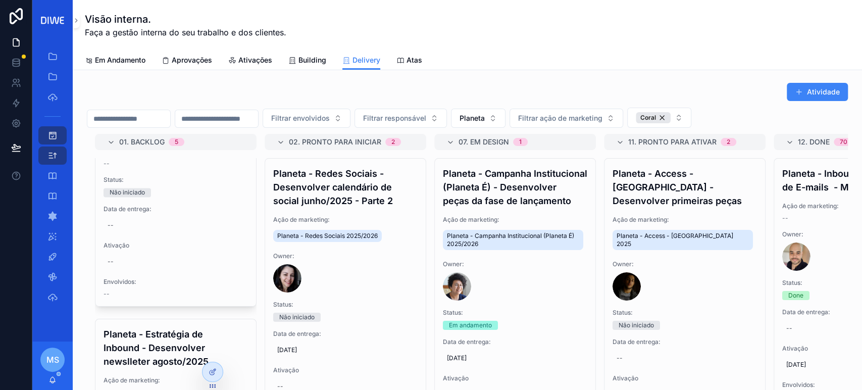
scroll to position [1051, 0]
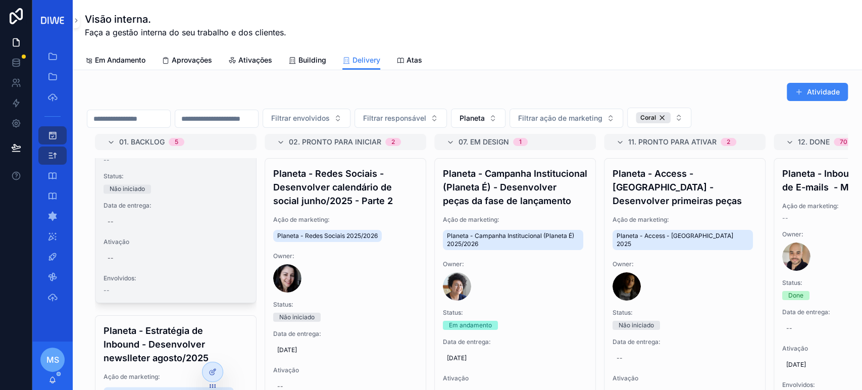
click at [111, 262] on div "--" at bounding box center [111, 258] width 6 height 8
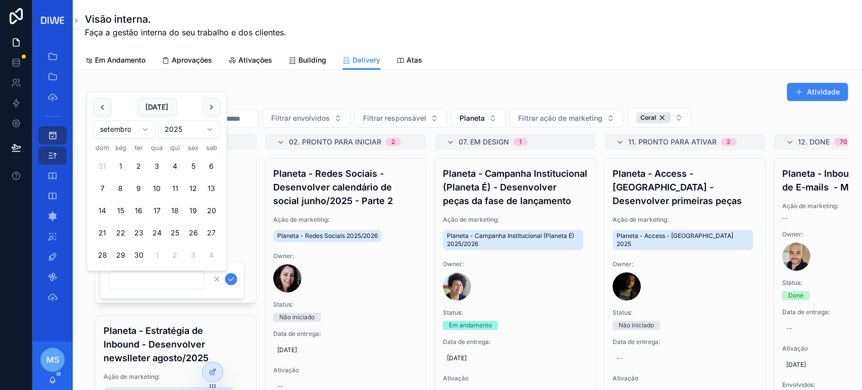
click at [211, 229] on button "27" at bounding box center [212, 233] width 18 height 18
type input "**********"
click at [479, 75] on div "Atividade Filtrar envolvidos Filtrar responsável Planeta Filtrar ação de market…" at bounding box center [467, 282] width 789 height 425
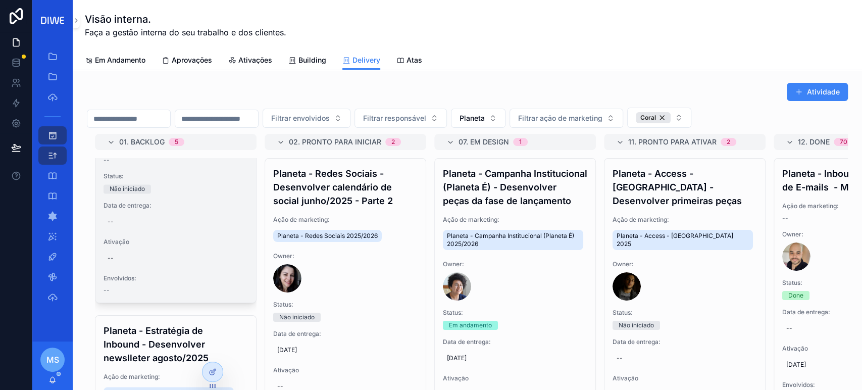
click at [113, 261] on div "--" at bounding box center [176, 258] width 144 height 16
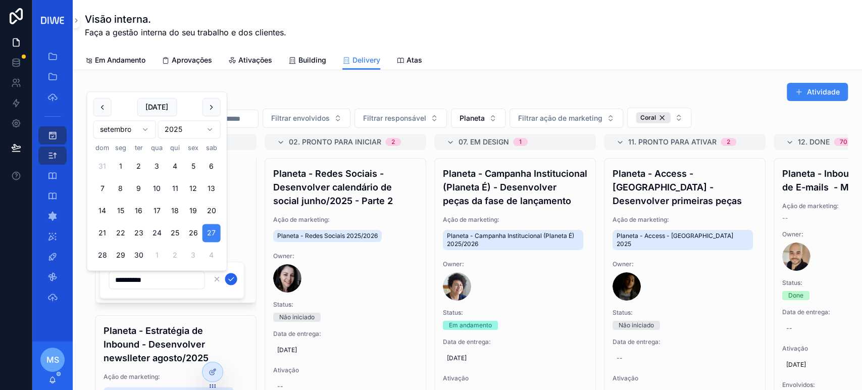
click at [229, 280] on icon "scrollable content" at bounding box center [231, 279] width 8 height 8
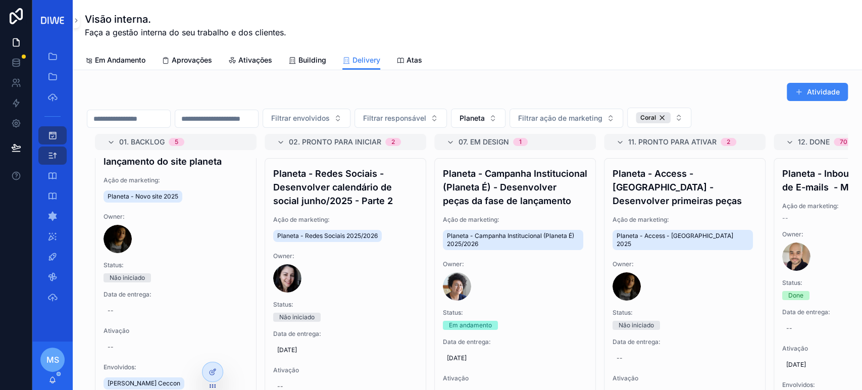
scroll to position [0, 0]
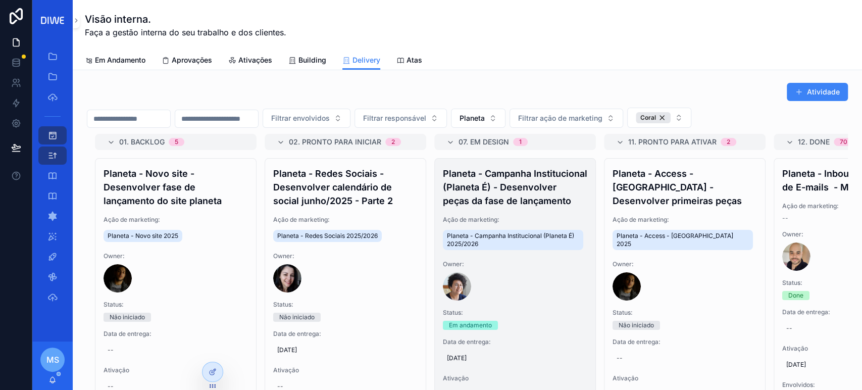
click at [551, 196] on h4 "Planeta - Campanha Institucional (Planeta É) - Desenvolver peças da fase de lan…" at bounding box center [515, 187] width 144 height 41
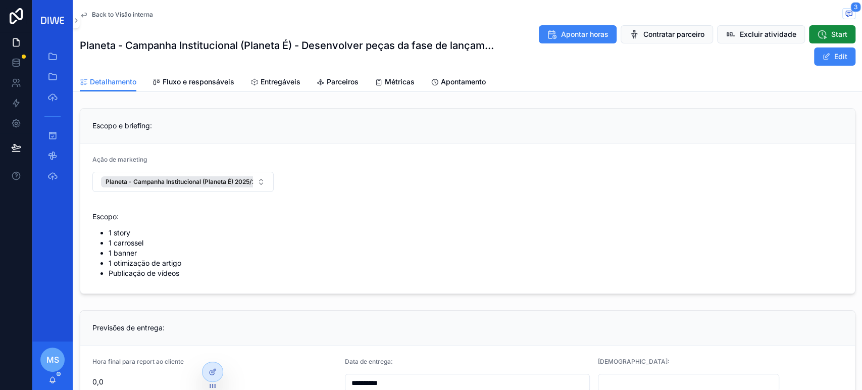
click at [183, 86] on span "Fluxo e responsáveis" at bounding box center [199, 82] width 72 height 10
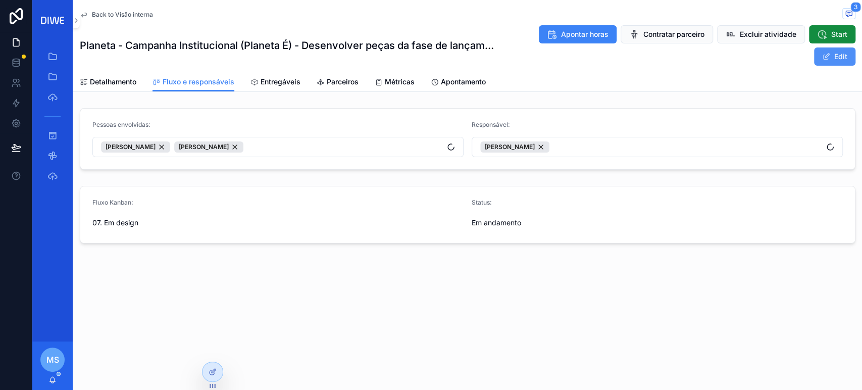
click at [828, 56] on span "scrollable content" at bounding box center [826, 57] width 8 height 8
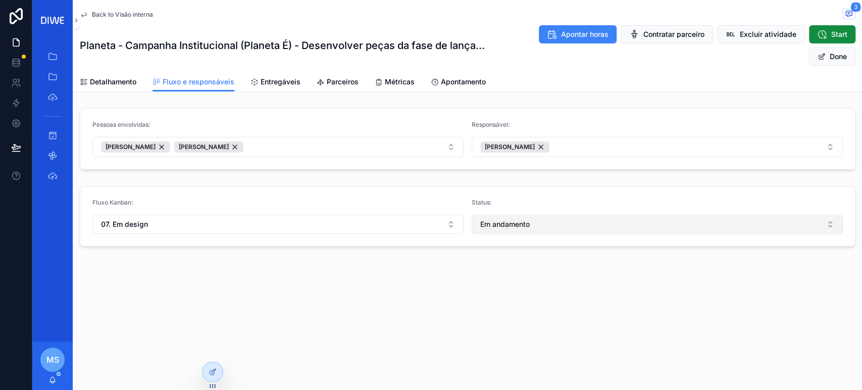
click at [548, 228] on button "Em andamento" at bounding box center [657, 224] width 371 height 19
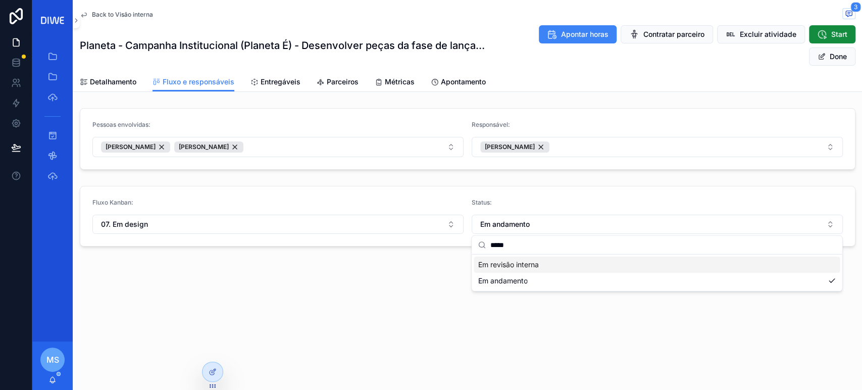
type input "*****"
click at [537, 267] on span "Em revisão interna" at bounding box center [508, 265] width 61 height 10
click at [833, 57] on button "Done" at bounding box center [832, 56] width 46 height 18
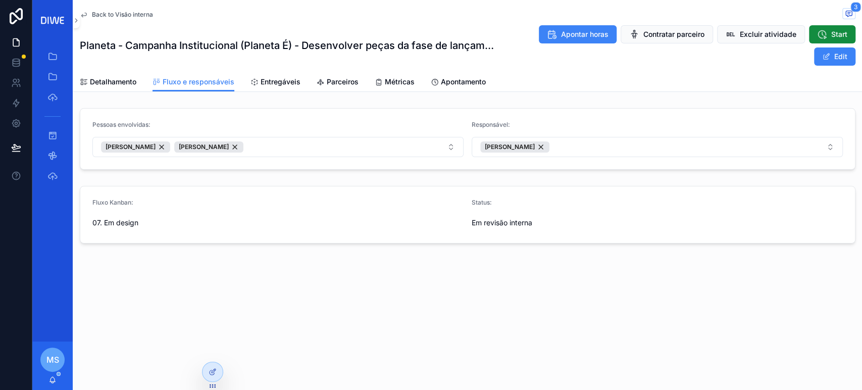
click at [112, 7] on div "Back to Visão interna 3 Planeta - Campanha Institucional (Planeta É) - Desenvol…" at bounding box center [468, 36] width 776 height 72
click at [121, 17] on span "Back to Visão interna" at bounding box center [122, 15] width 61 height 8
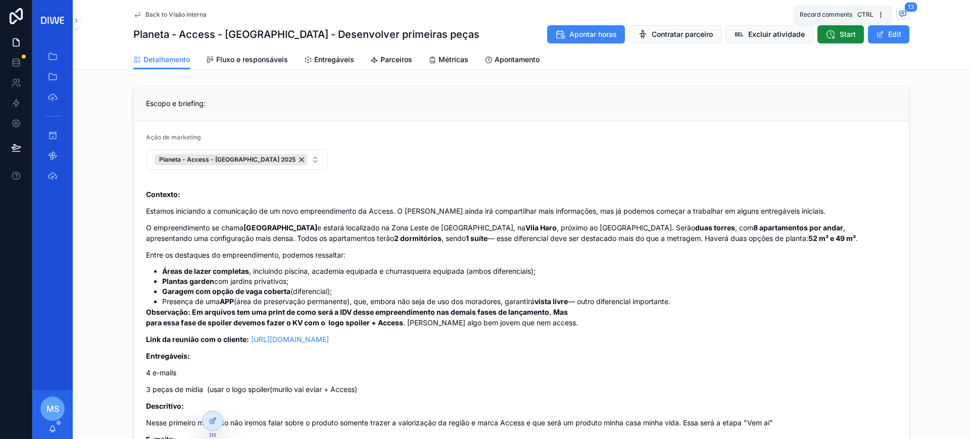
click at [901, 16] on icon "scrollable content" at bounding box center [903, 14] width 8 height 8
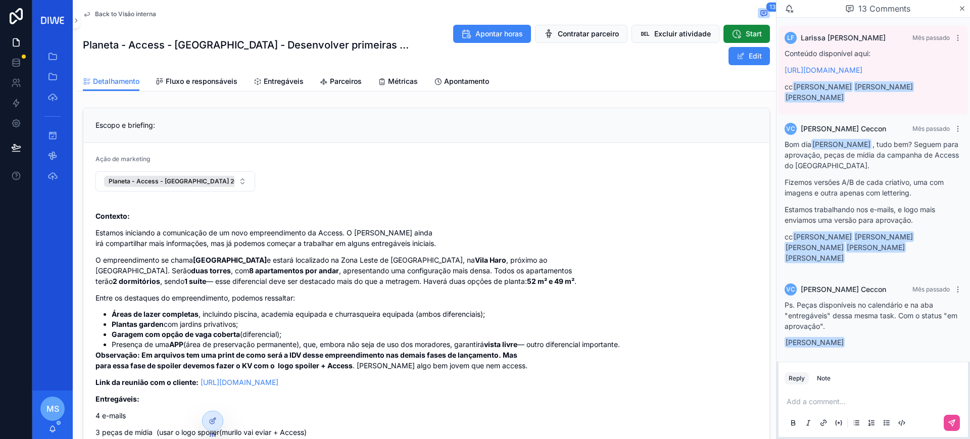
scroll to position [805, 0]
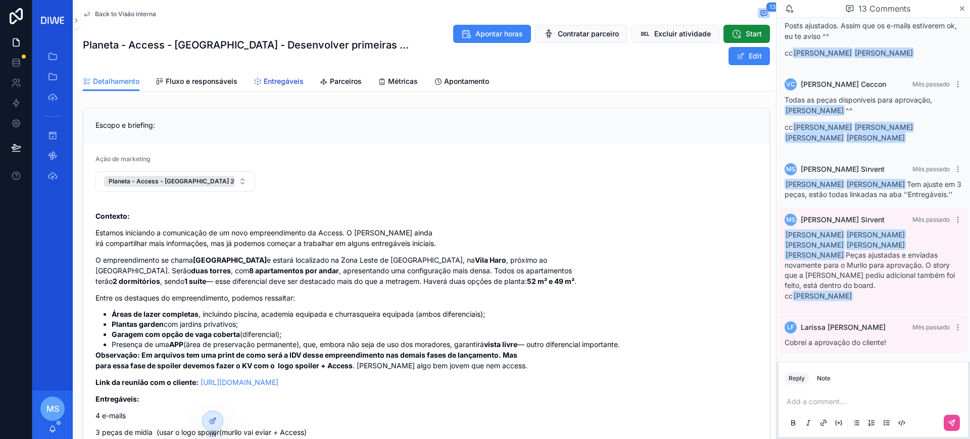
click at [276, 82] on span "Entregáveis" at bounding box center [284, 81] width 40 height 10
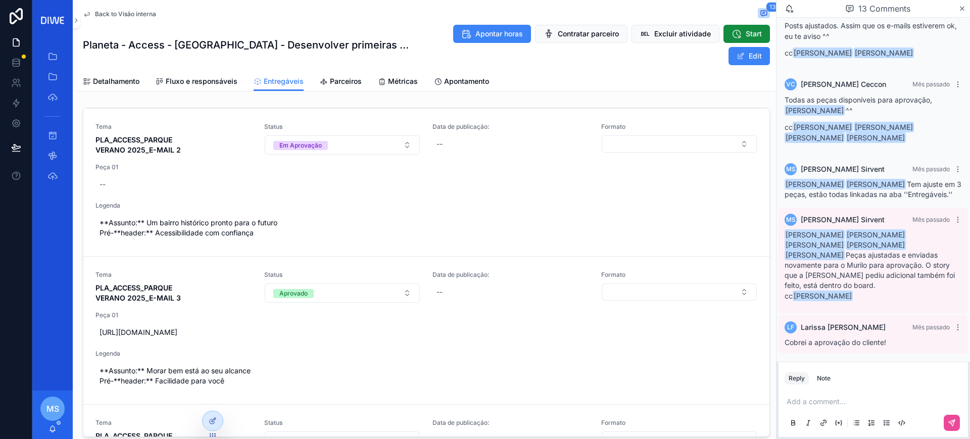
scroll to position [15, 0]
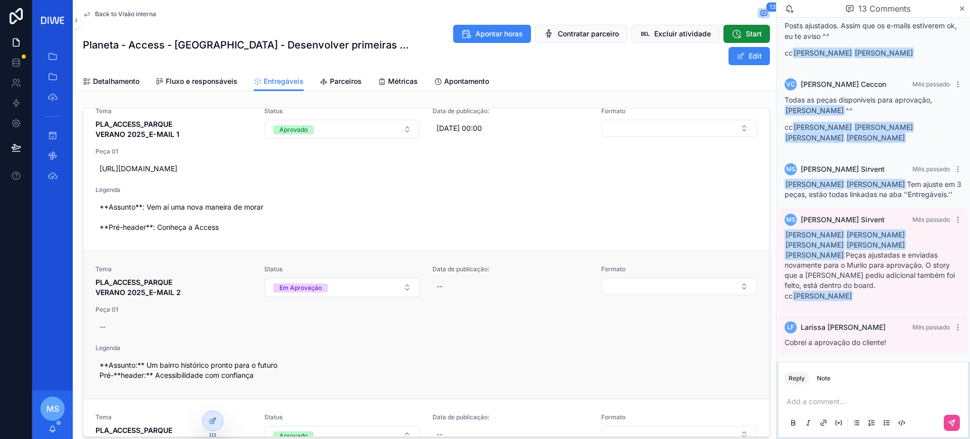
click at [210, 271] on span "Tema" at bounding box center [173, 269] width 157 height 8
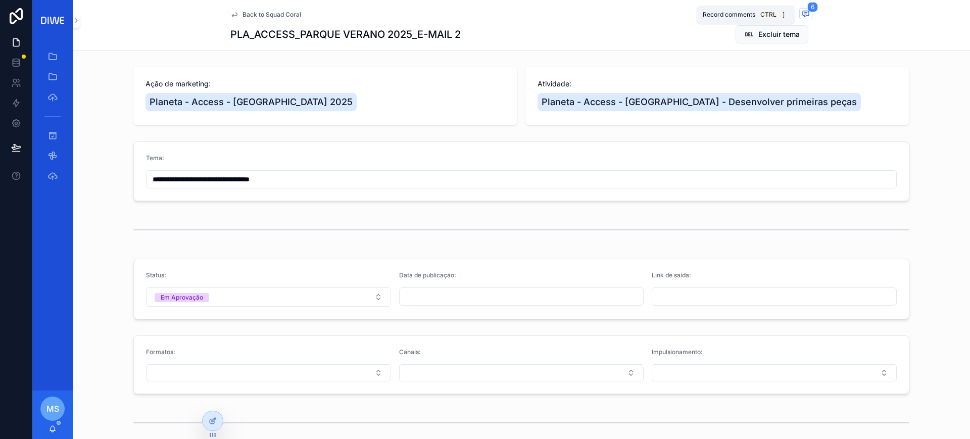
click at [799, 17] on span "scrollable content" at bounding box center [805, 13] width 13 height 11
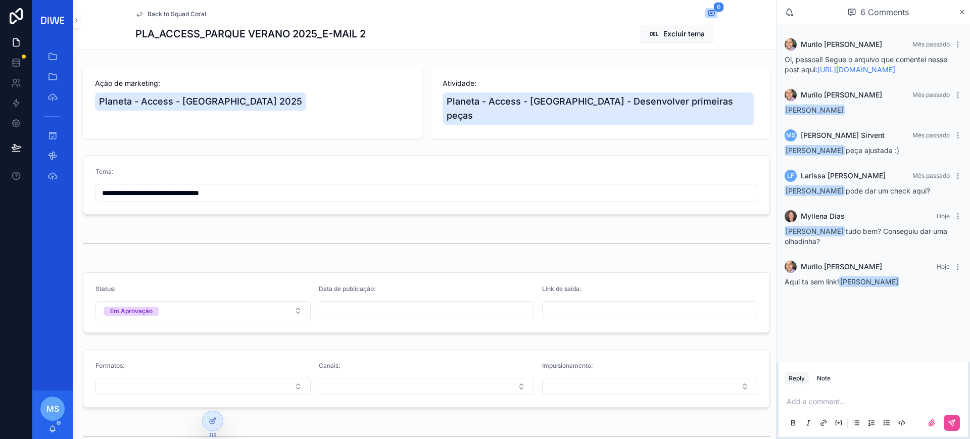
click at [190, 11] on span "Back to Squad Coral" at bounding box center [176, 14] width 59 height 8
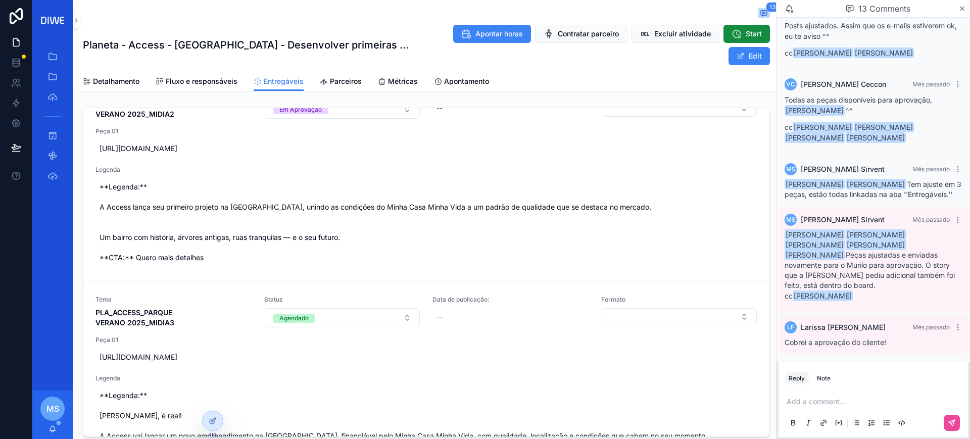
scroll to position [819, 0]
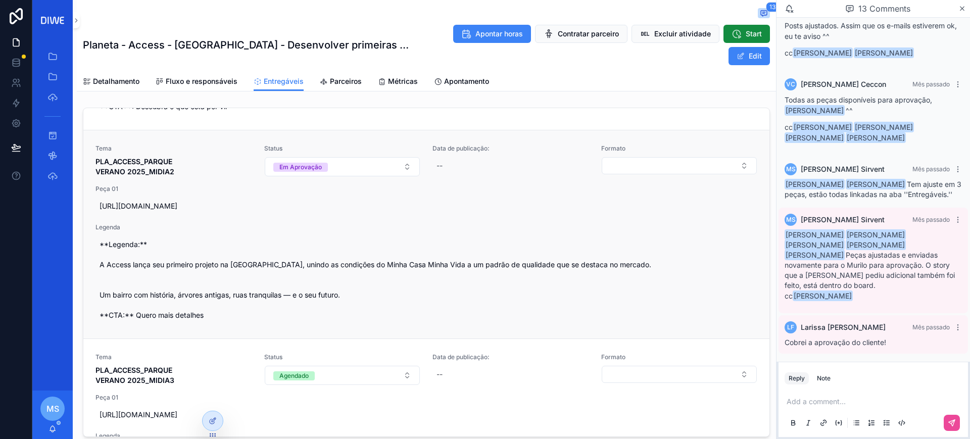
click at [222, 180] on div "Tema PLA_ACCESS_PARQUE VERANO 2025_MIDIA2 Status Em Aprovação Data de publicaçã…" at bounding box center [426, 234] width 662 height 180
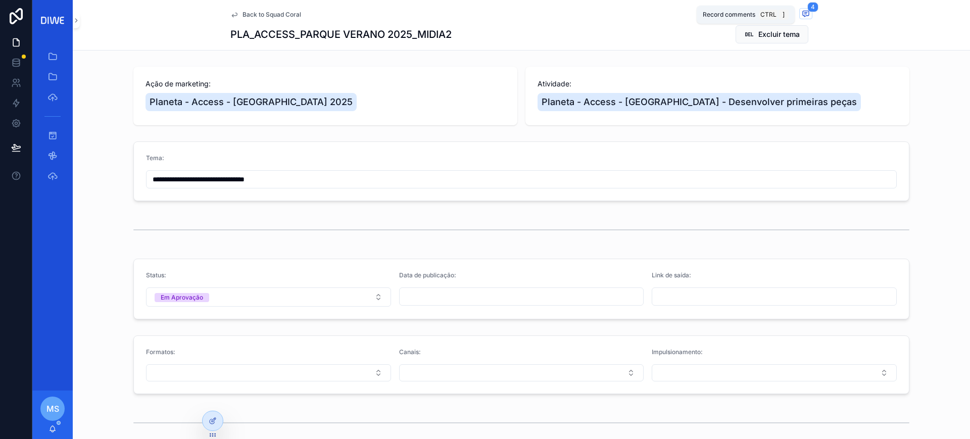
click at [799, 11] on span "scrollable content" at bounding box center [805, 13] width 13 height 11
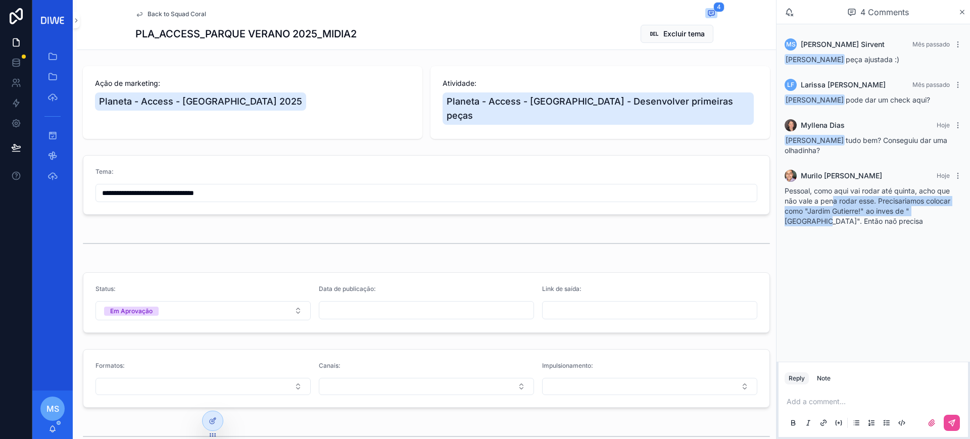
drag, startPoint x: 840, startPoint y: 196, endPoint x: 959, endPoint y: 211, distance: 119.6
click at [959, 211] on div "Pessoal, como aqui vai rodar até quinta, acho que não vale a pena rodar esse. P…" at bounding box center [872, 206] width 177 height 40
click at [944, 221] on div "Pessoal, como aqui vai rodar até quinta, acho que não vale a pena rodar esse. P…" at bounding box center [872, 206] width 177 height 40
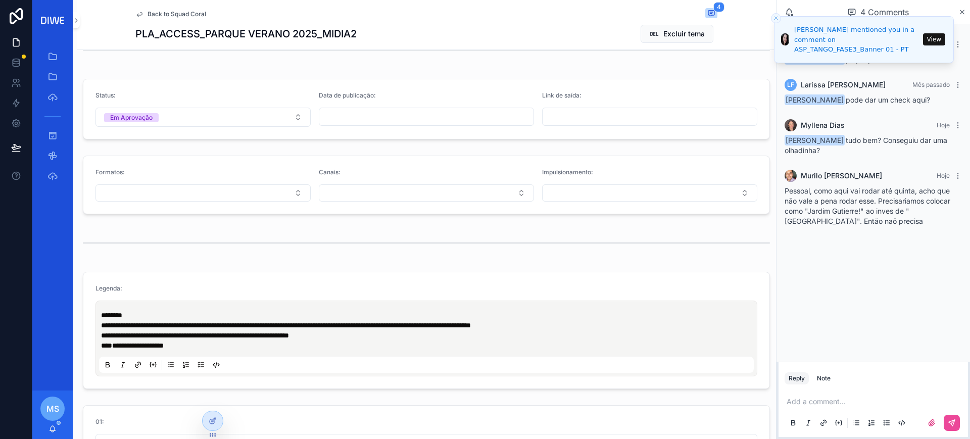
scroll to position [138, 0]
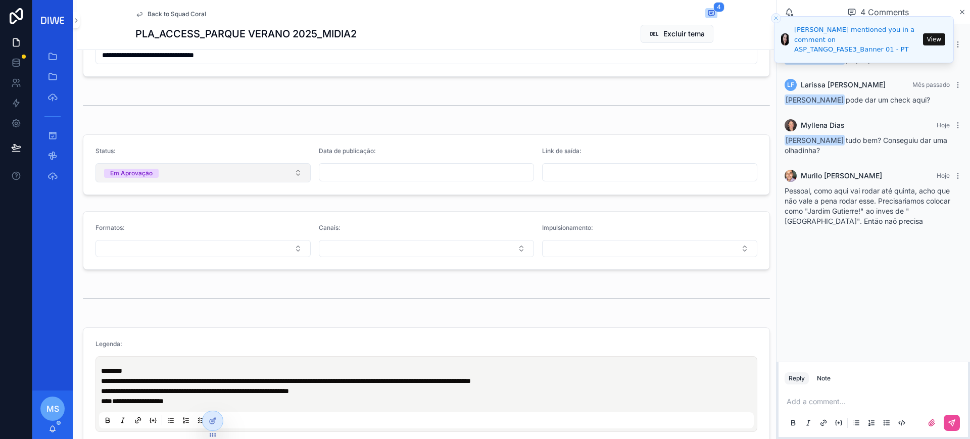
click at [232, 163] on button "Em Aprovação" at bounding box center [202, 172] width 215 height 19
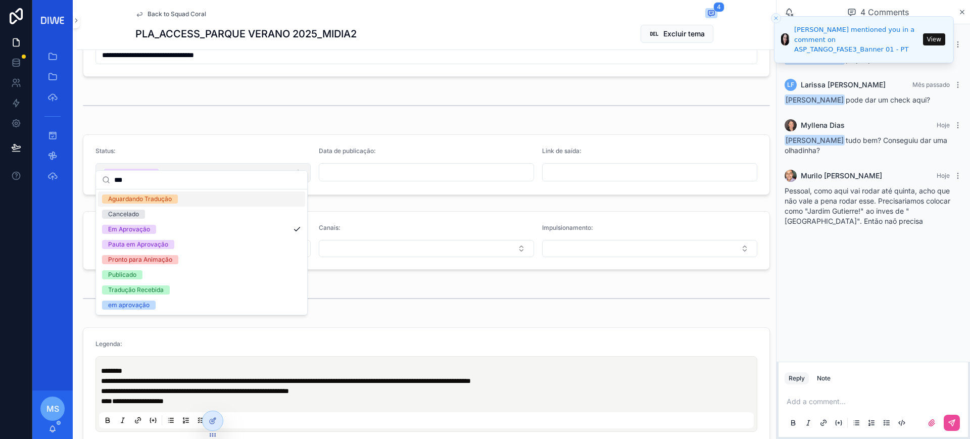
type input "****"
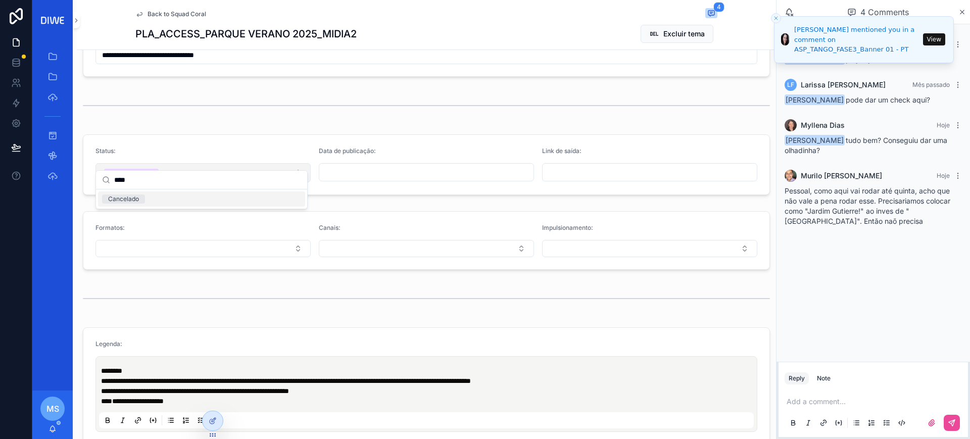
click at [232, 163] on button "Em Aprovação" at bounding box center [202, 172] width 215 height 19
click at [234, 163] on button "Em Aprovação" at bounding box center [202, 172] width 215 height 19
type input "*****"
click at [183, 207] on div "Cancelado" at bounding box center [201, 198] width 211 height 19
click at [162, 199] on div "Cancelado" at bounding box center [201, 198] width 207 height 15
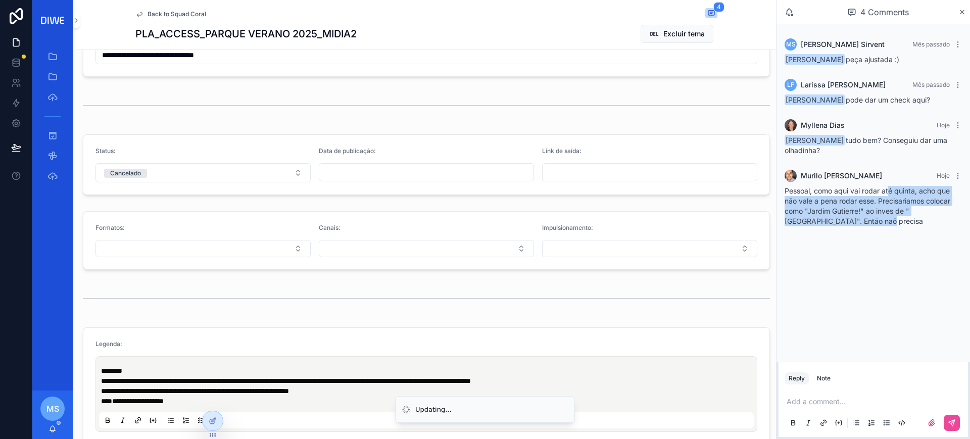
drag, startPoint x: 938, startPoint y: 220, endPoint x: 946, endPoint y: 225, distance: 8.7
click at [946, 225] on div "Pessoal, como aqui vai rodar até quinta, acho que não vale a pena rodar esse. P…" at bounding box center [872, 206] width 177 height 40
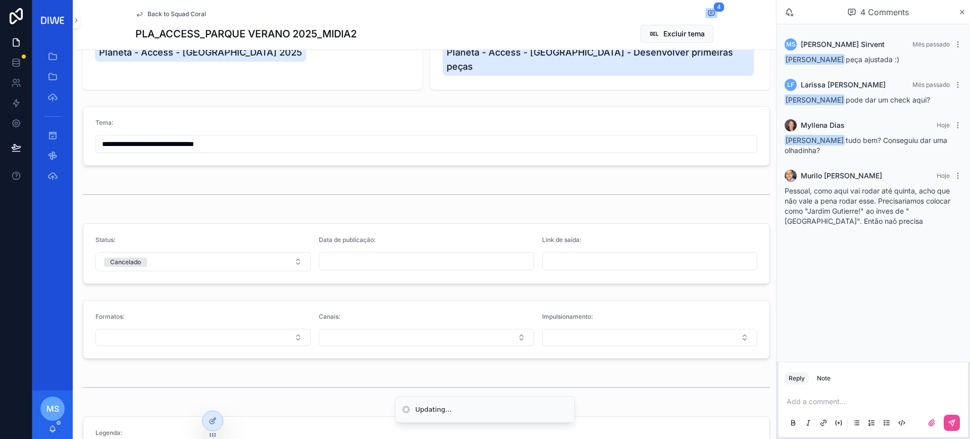
scroll to position [0, 0]
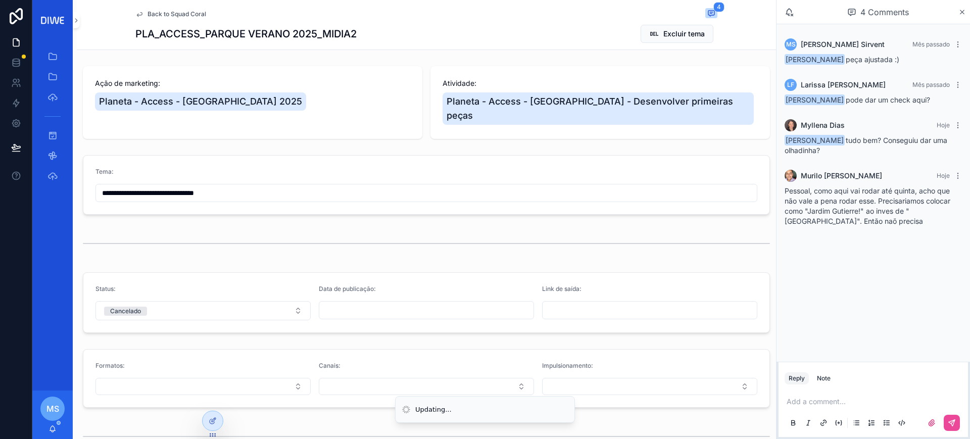
click at [171, 10] on span "Back to Squad Coral" at bounding box center [176, 14] width 59 height 8
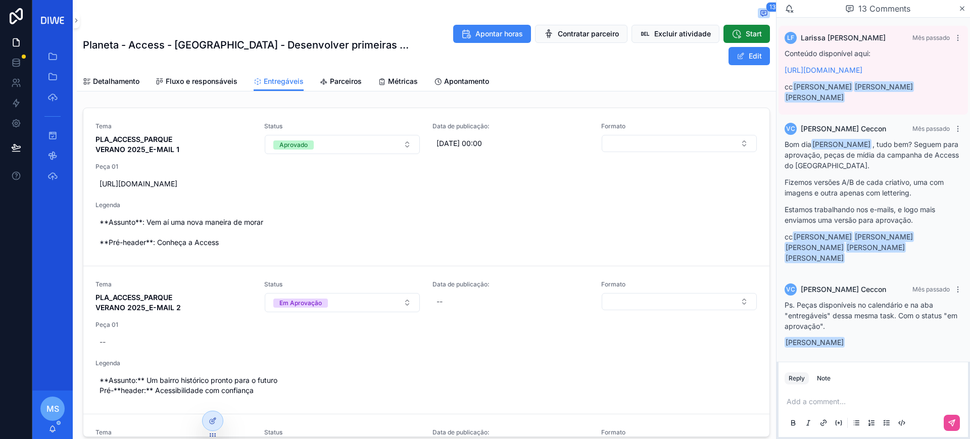
scroll to position [805, 0]
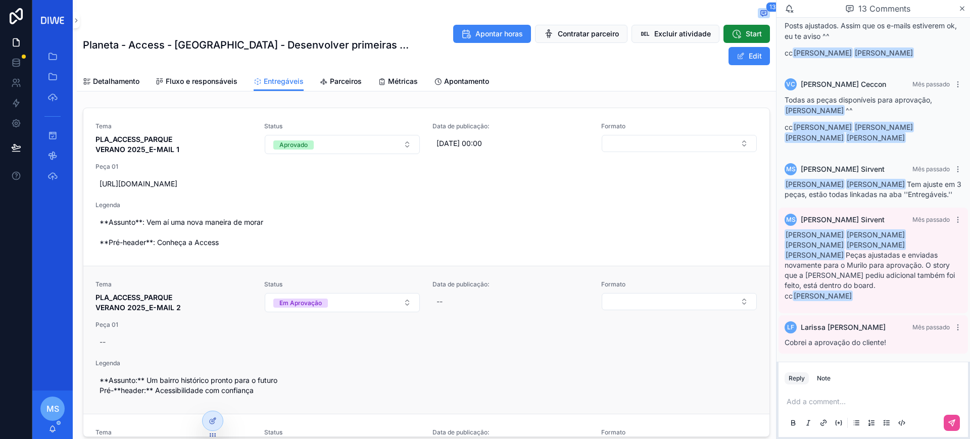
click at [206, 295] on span "PLA_ACCESS_PARQUE VERANO 2025_E-MAIL 2" at bounding box center [173, 302] width 157 height 20
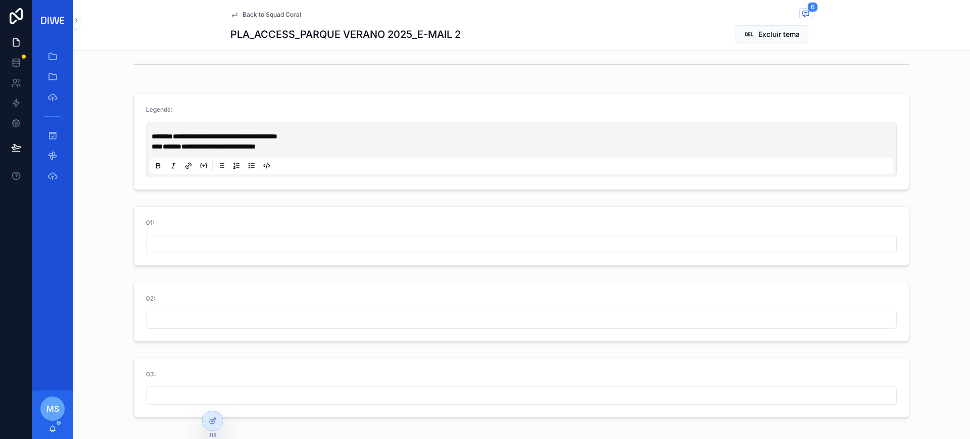
scroll to position [400, 0]
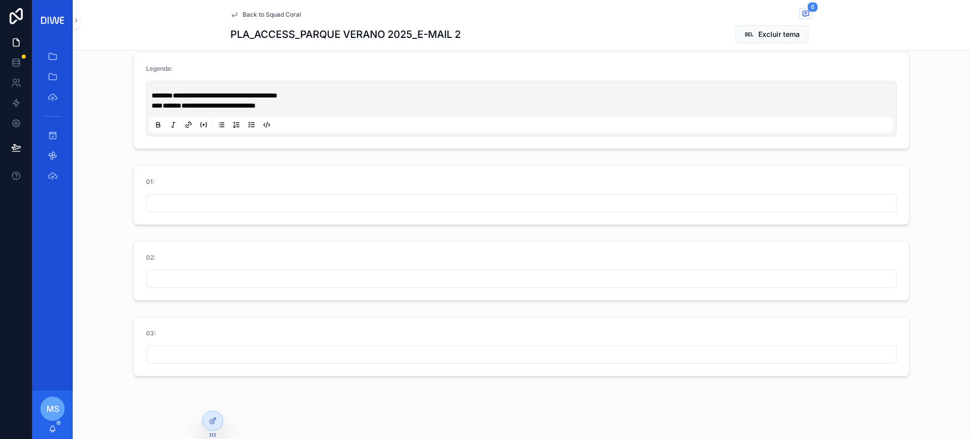
click at [273, 202] on input "scrollable content" at bounding box center [521, 203] width 750 height 14
paste input "**********"
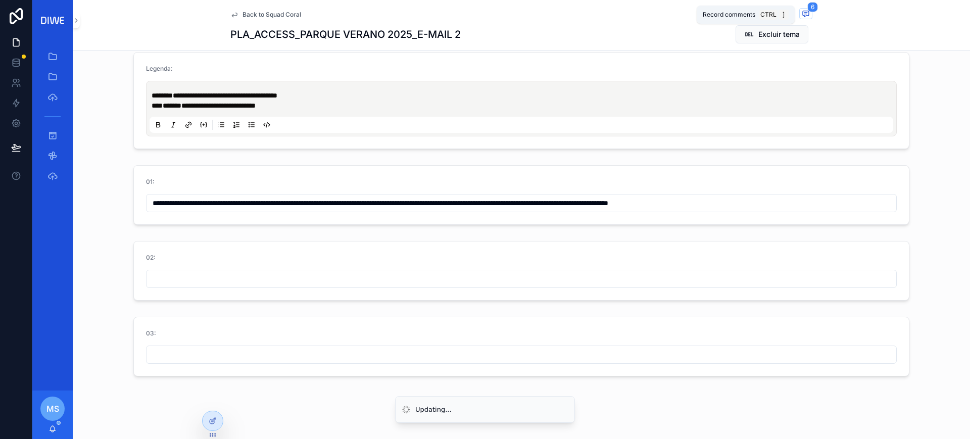
type input "**********"
click at [802, 10] on icon "scrollable content" at bounding box center [806, 14] width 8 height 8
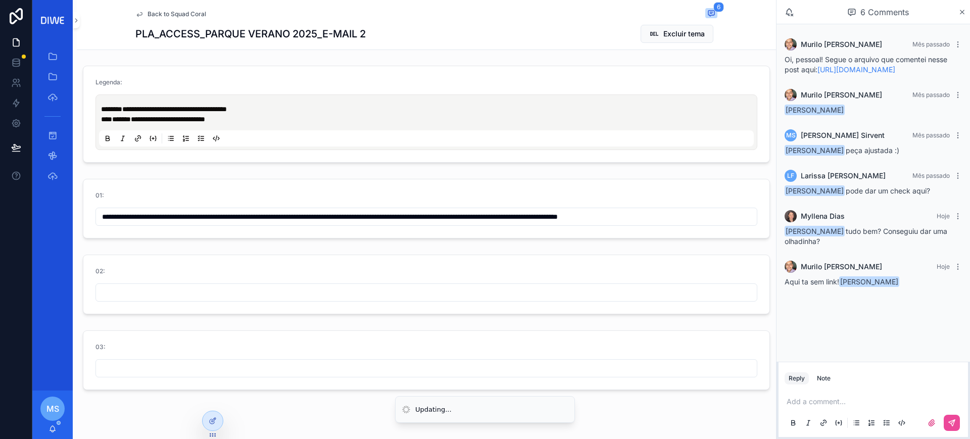
click at [838, 400] on p "scrollable content" at bounding box center [874, 402] width 177 height 10
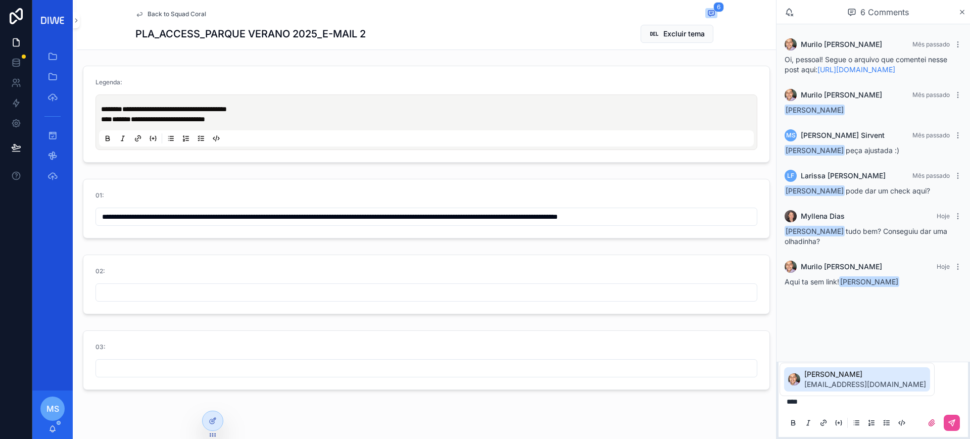
drag, startPoint x: 829, startPoint y: 372, endPoint x: 959, endPoint y: 435, distance: 144.4
click at [830, 372] on span "Murilo Ruiz" at bounding box center [865, 374] width 122 height 10
click at [954, 420] on icon "scrollable content" at bounding box center [952, 423] width 6 height 6
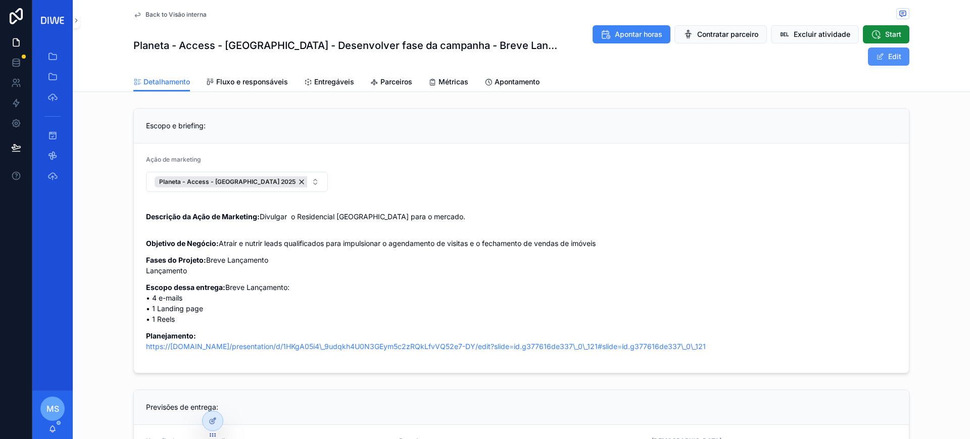
click at [878, 57] on span "scrollable content" at bounding box center [880, 57] width 8 height 8
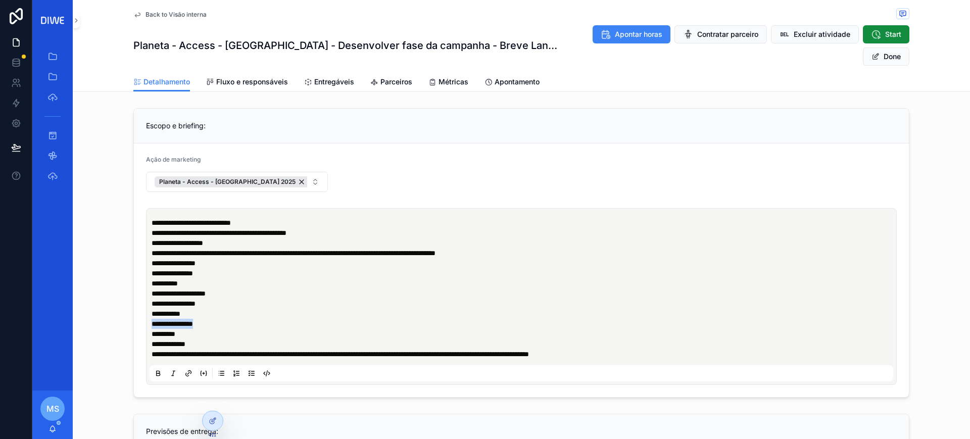
drag, startPoint x: 168, startPoint y: 325, endPoint x: 147, endPoint y: 323, distance: 20.3
click at [152, 323] on p "**********" at bounding box center [524, 313] width 744 height 51
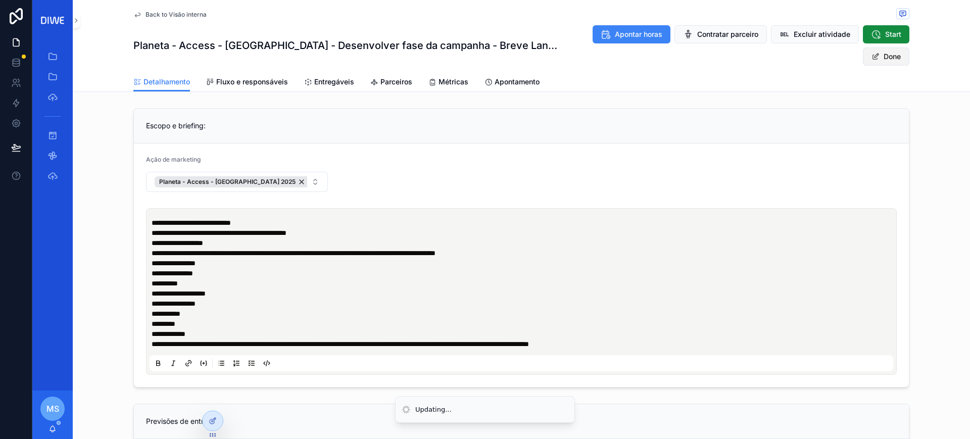
click at [877, 55] on button "Done" at bounding box center [886, 56] width 46 height 18
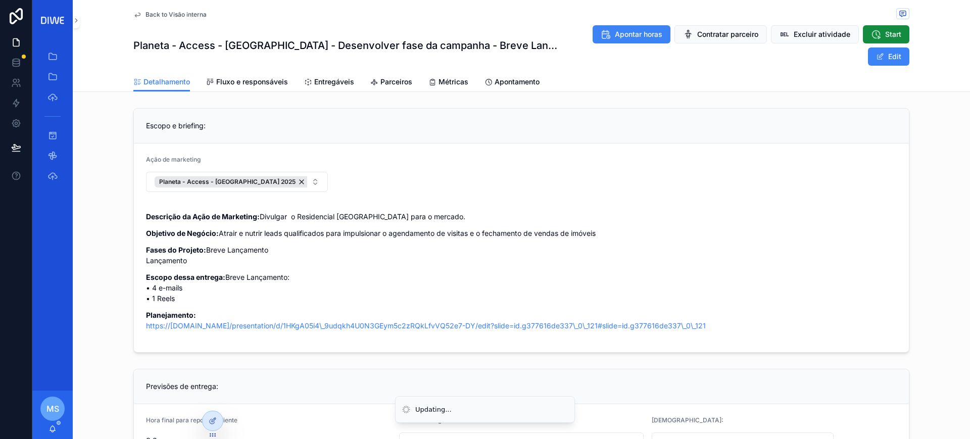
click at [166, 13] on span "Back to Visão interna" at bounding box center [175, 15] width 61 height 8
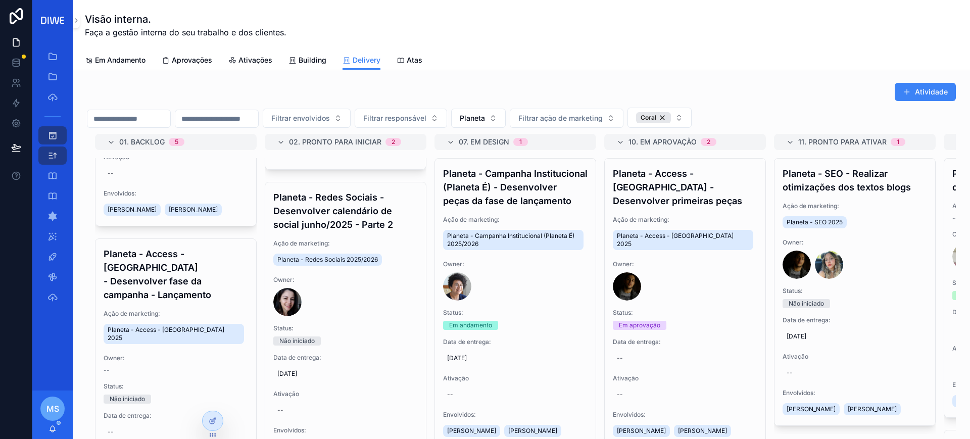
scroll to position [857, 0]
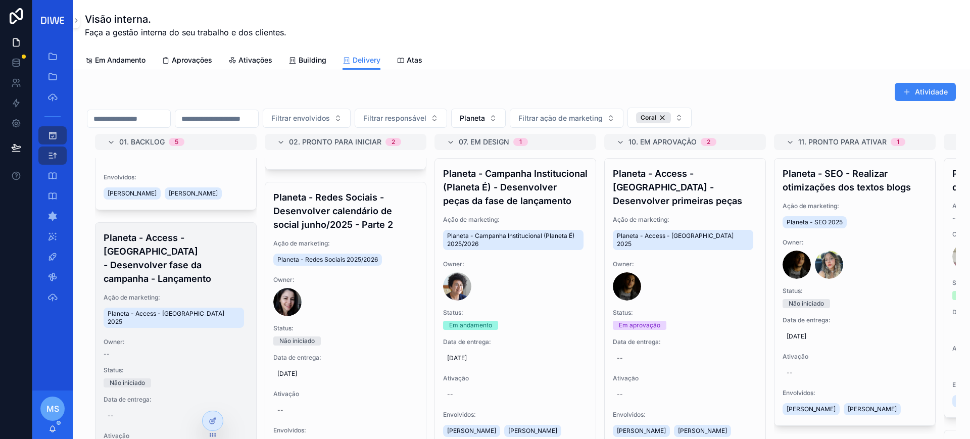
click at [173, 285] on h4 "Planeta - Access - [GEOGRAPHIC_DATA] - Desenvolver fase da campanha - Lançamento" at bounding box center [176, 258] width 144 height 55
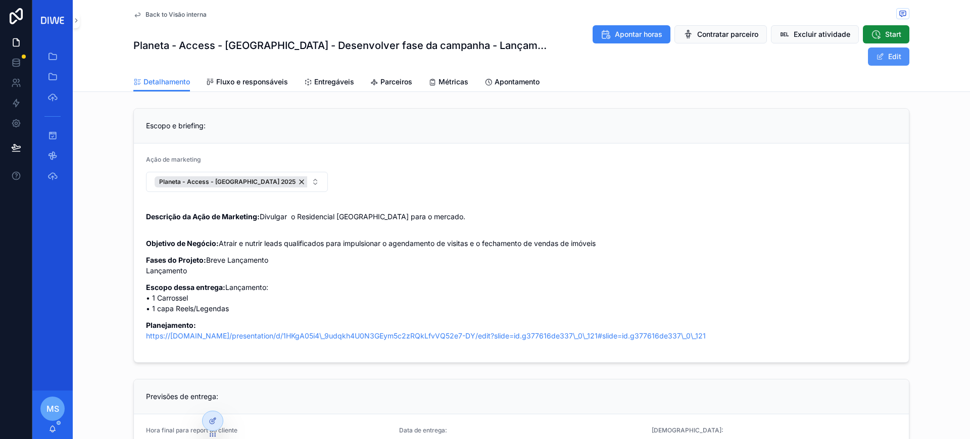
click at [876, 53] on span "scrollable content" at bounding box center [880, 57] width 8 height 8
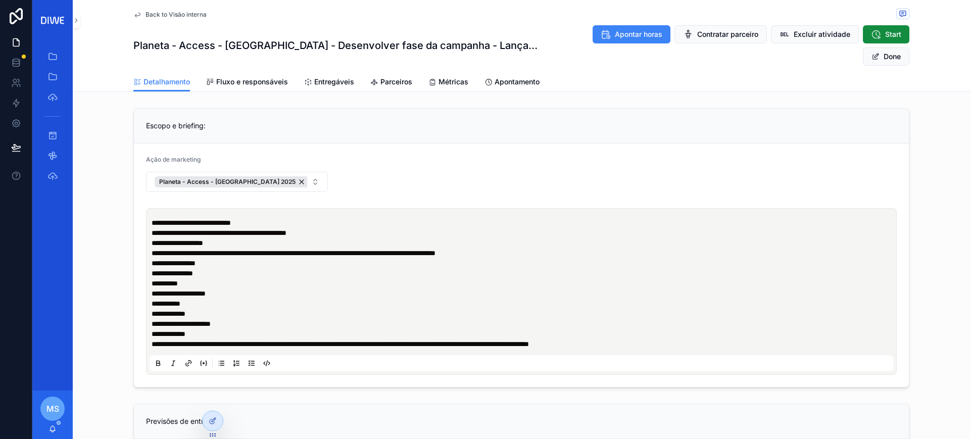
click at [257, 288] on p "**********" at bounding box center [524, 308] width 744 height 40
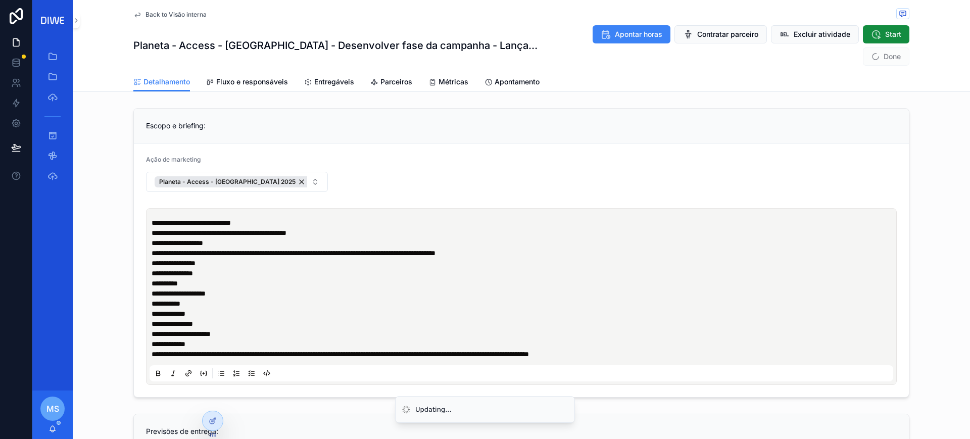
click at [251, 316] on p "**********" at bounding box center [524, 313] width 744 height 51
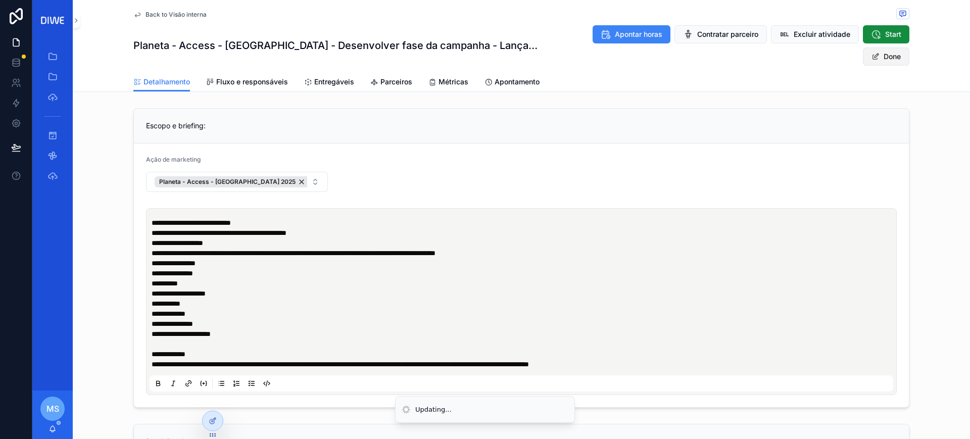
click at [888, 47] on button "Done" at bounding box center [886, 56] width 46 height 18
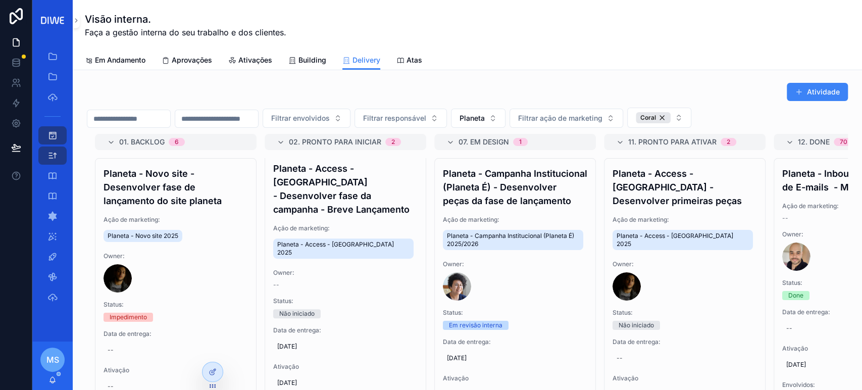
scroll to position [299, 0]
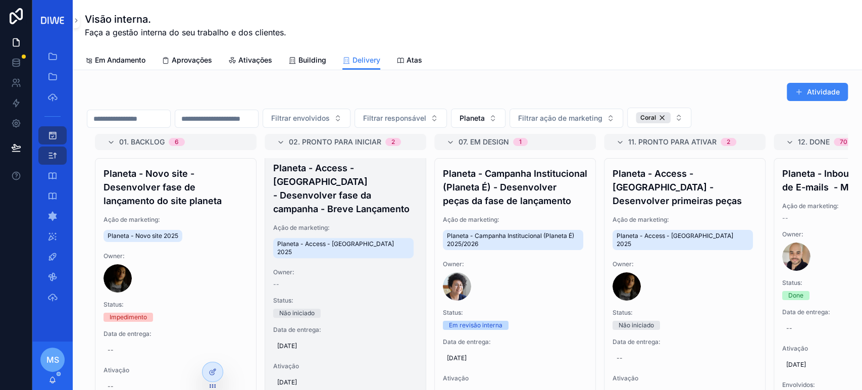
click at [355, 188] on h4 "Planeta - Access - [GEOGRAPHIC_DATA] - Desenvolver fase da campanha - Breve Lan…" at bounding box center [345, 188] width 144 height 55
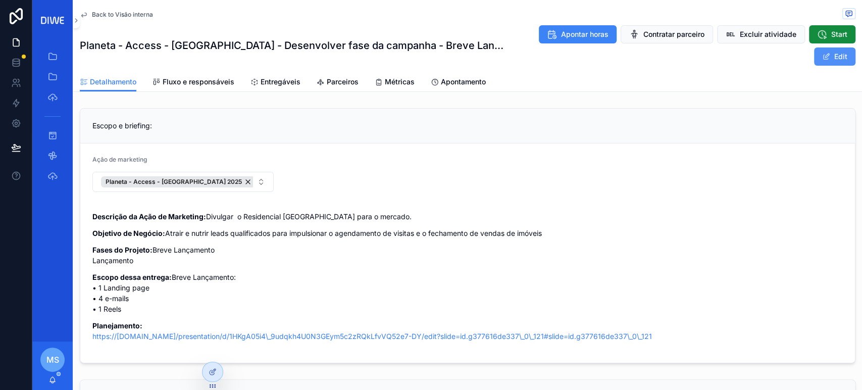
click at [828, 55] on button "Edit" at bounding box center [834, 56] width 41 height 18
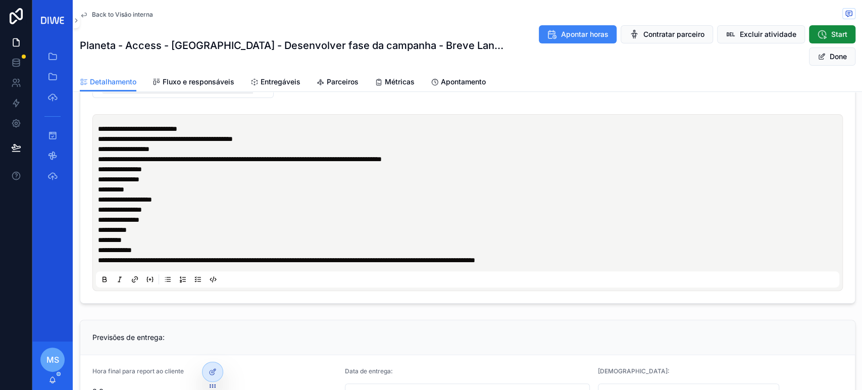
scroll to position [57, 0]
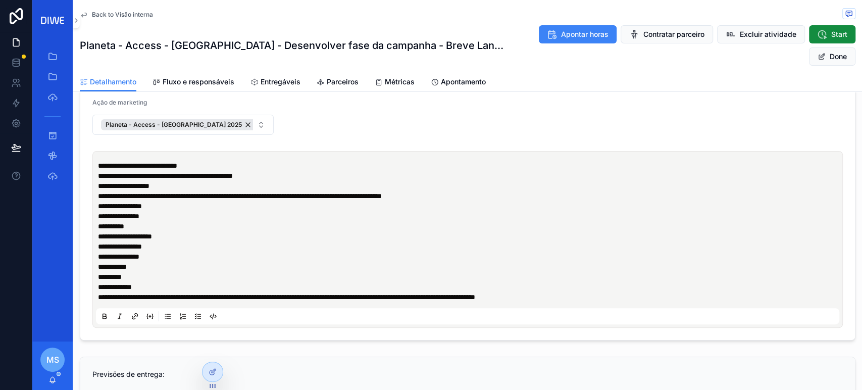
click at [675, 292] on p "**********" at bounding box center [470, 292] width 744 height 20
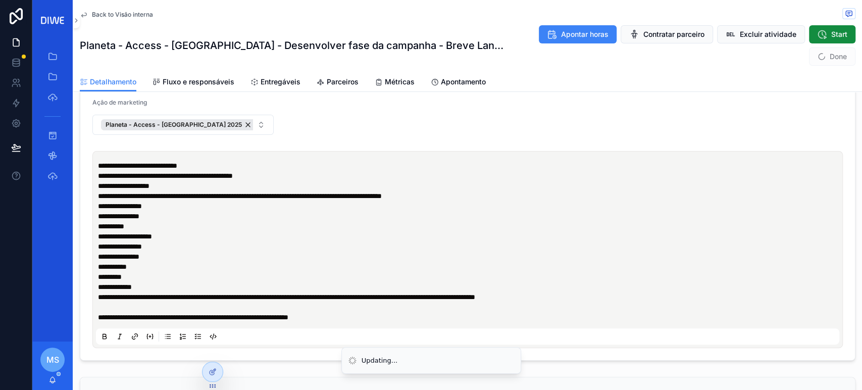
click at [826, 63] on span "Done" at bounding box center [832, 56] width 46 height 18
click at [106, 11] on span "Back to Visão interna" at bounding box center [122, 15] width 61 height 8
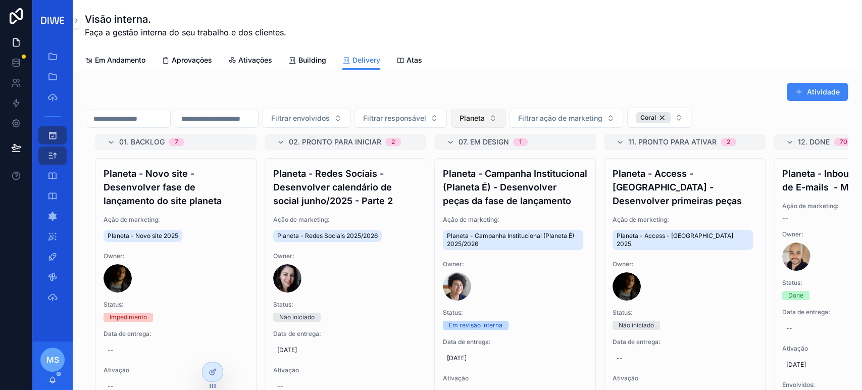
click at [506, 116] on button "Planeta" at bounding box center [478, 118] width 55 height 19
type input "***"
click at [529, 162] on div "ASP" at bounding box center [528, 159] width 121 height 16
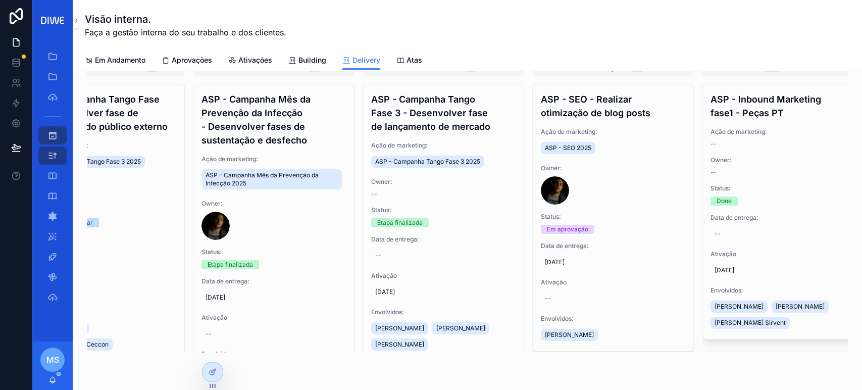
scroll to position [0, 246]
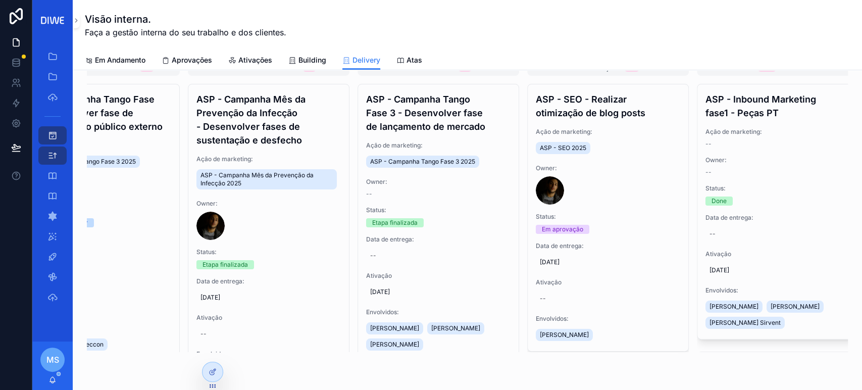
drag, startPoint x: 853, startPoint y: 178, endPoint x: 854, endPoint y: 156, distance: 22.3
click at [857, 157] on div "Visão interna. Faça a gestão interna do seu trabalho e dos clientes. Delivery E…" at bounding box center [467, 195] width 789 height 390
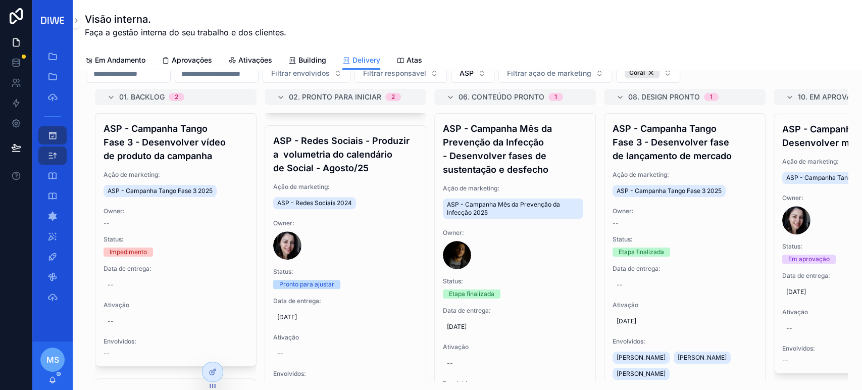
scroll to position [290, 0]
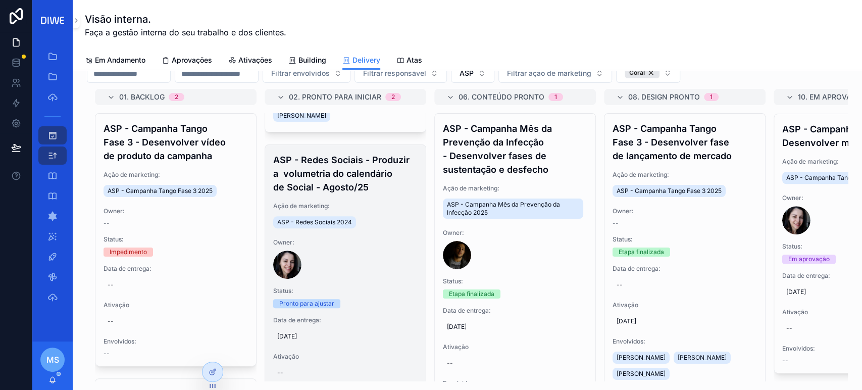
click at [352, 210] on span "Ação de marketing:" at bounding box center [345, 206] width 144 height 8
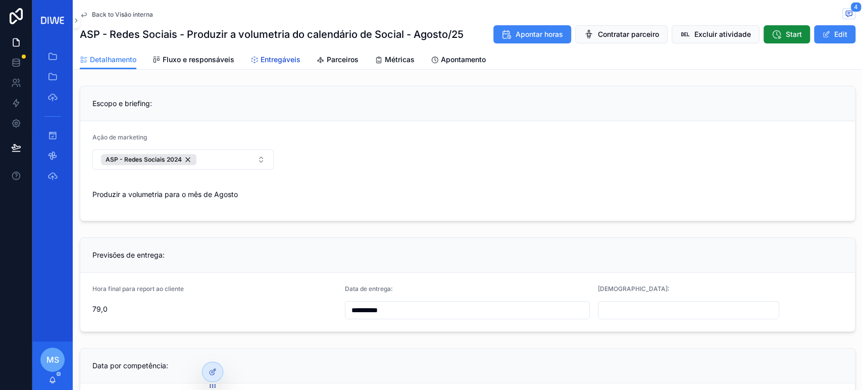
click at [273, 62] on span "Entregáveis" at bounding box center [281, 60] width 40 height 10
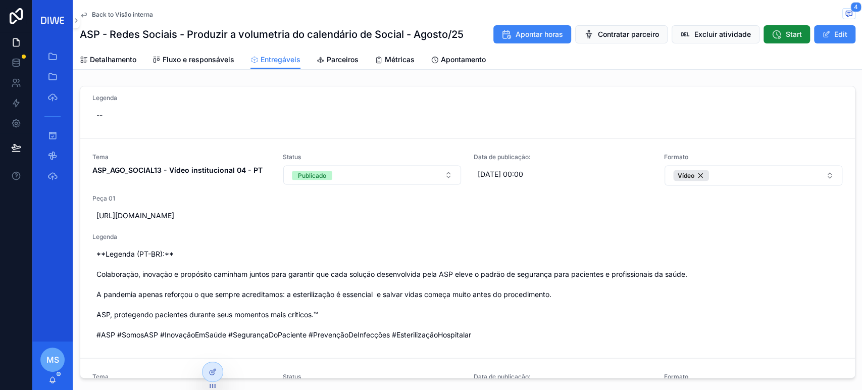
scroll to position [950, 0]
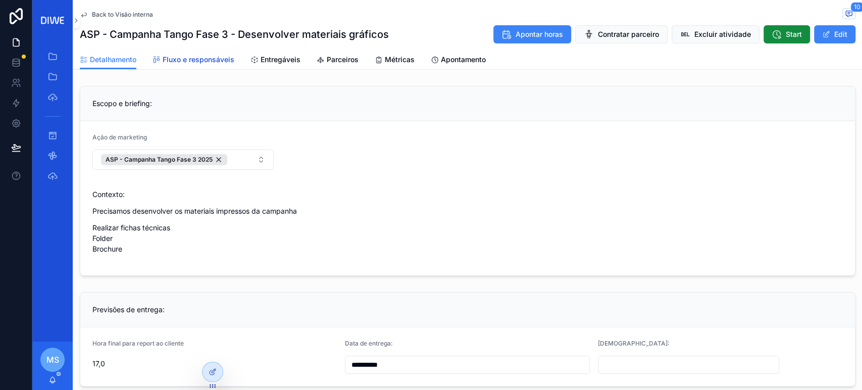
click at [203, 52] on link "Fluxo e responsáveis" at bounding box center [194, 61] width 82 height 20
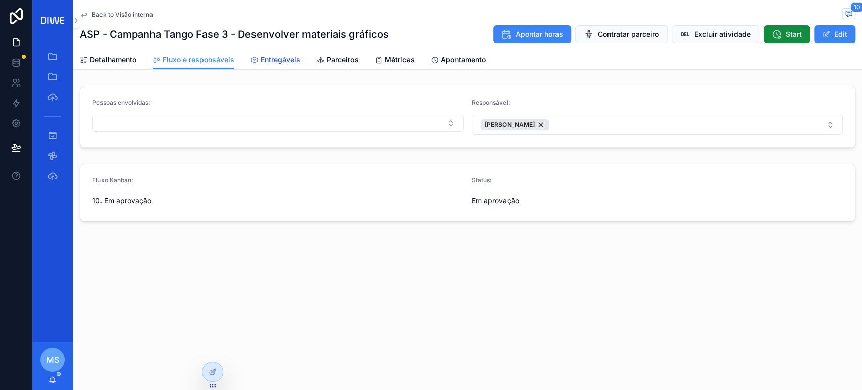
click at [275, 64] on span "Entregáveis" at bounding box center [281, 60] width 40 height 10
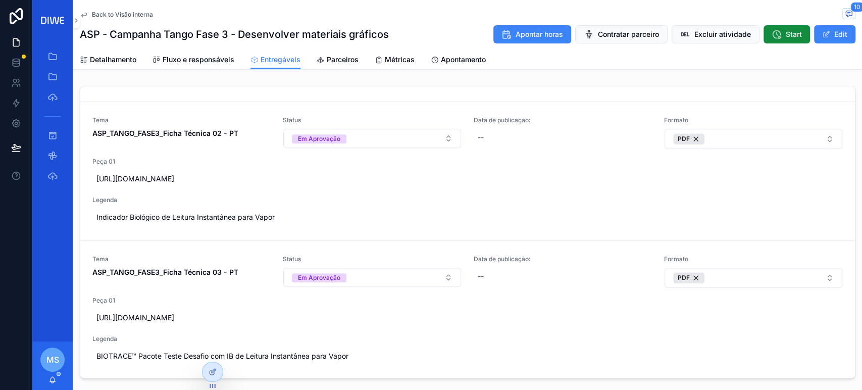
scroll to position [382, 0]
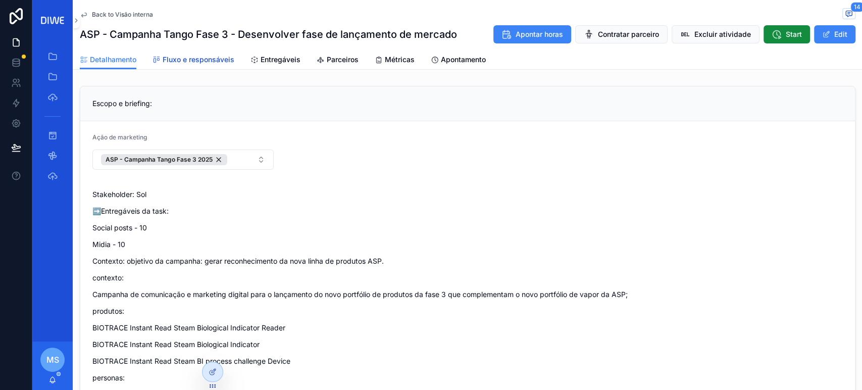
click at [212, 60] on span "Fluxo e responsáveis" at bounding box center [199, 60] width 72 height 10
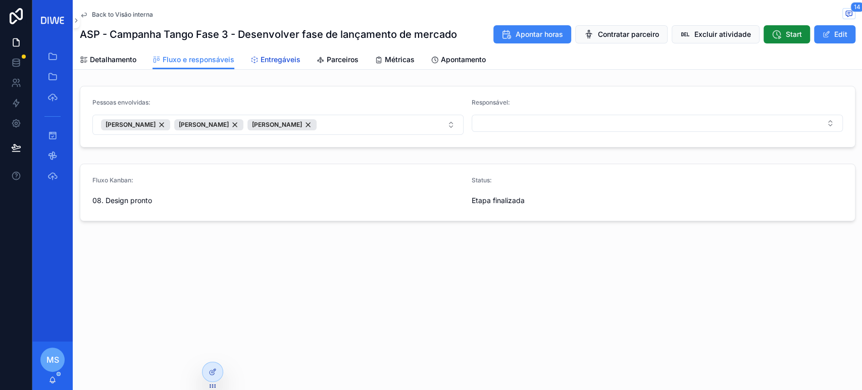
click at [275, 63] on span "Entregáveis" at bounding box center [281, 60] width 40 height 10
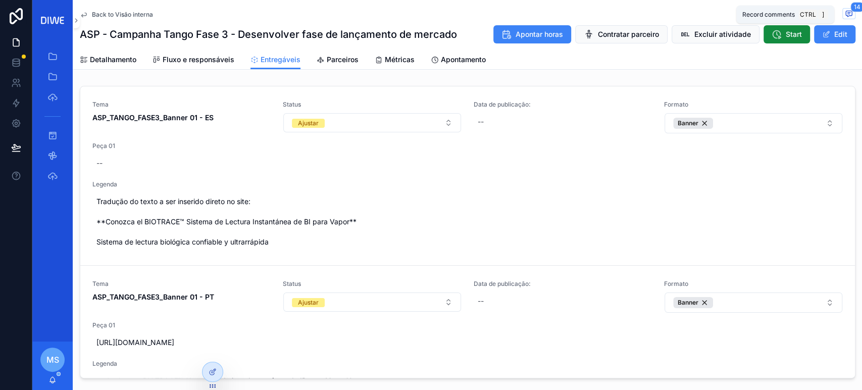
click at [846, 12] on icon "scrollable content" at bounding box center [849, 14] width 6 height 6
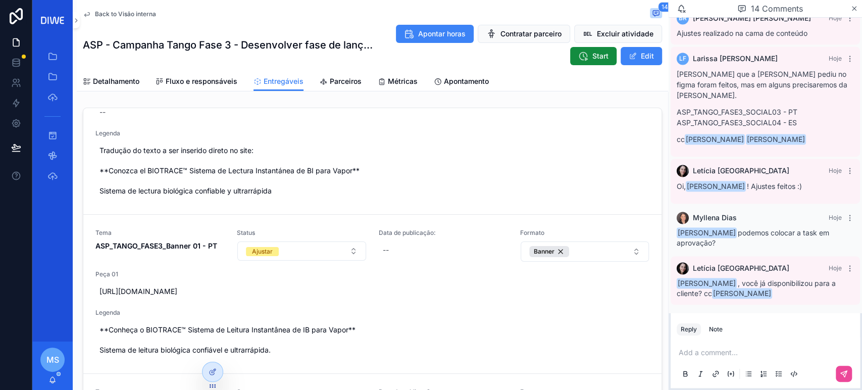
scroll to position [1032, 0]
click at [110, 13] on span "Back to Visão interna" at bounding box center [125, 14] width 61 height 8
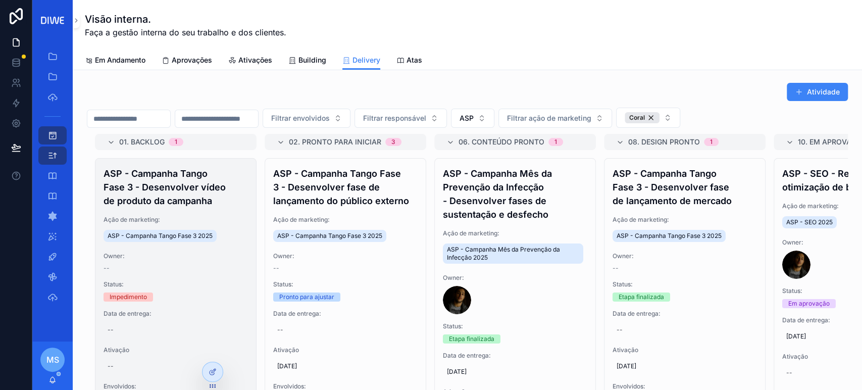
click at [179, 197] on h4 "ASP - Campanha Tango Fase 3 - Desenvolver vídeo de produto da campanha" at bounding box center [176, 187] width 144 height 41
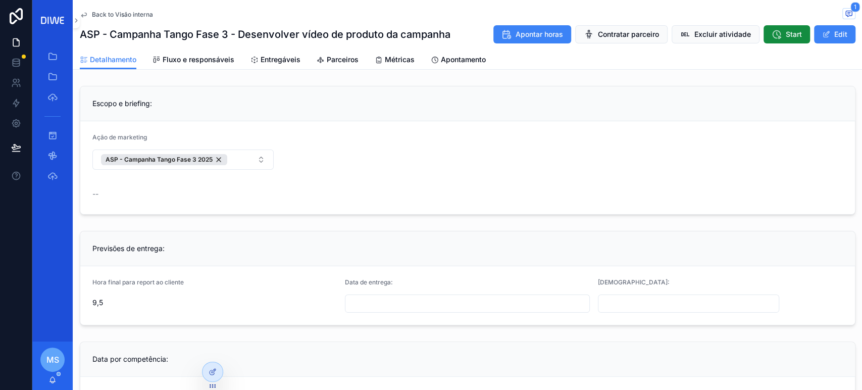
click at [849, 13] on div "Back to Visão interna 1 ASP - Campanha Tango Fase 3 - Desenvolver vídeo de prod…" at bounding box center [467, 35] width 789 height 70
click at [846, 11] on icon "scrollable content" at bounding box center [849, 14] width 6 height 6
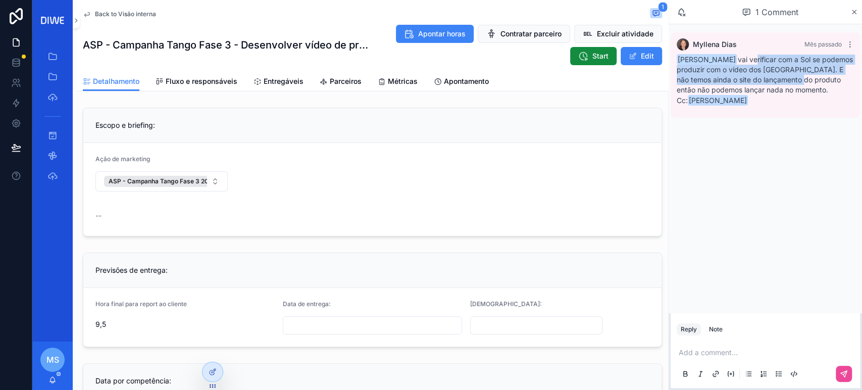
drag, startPoint x: 798, startPoint y: 59, endPoint x: 855, endPoint y: 84, distance: 62.9
click at [855, 84] on div "Myllena Dias Mês passado Claudineia Ferreira dos Santos vai verificar com a Sol…" at bounding box center [765, 74] width 189 height 85
click at [803, 83] on div "Claudineia Ferreira dos Santos vai verificar com a Sol se podemos produzir com …" at bounding box center [765, 80] width 177 height 51
drag, startPoint x: 705, startPoint y: 67, endPoint x: 860, endPoint y: 100, distance: 158.0
click at [860, 100] on div "Myllena Dias Mês passado Claudineia Ferreira dos Santos vai verificar com a Sol…" at bounding box center [765, 74] width 189 height 85
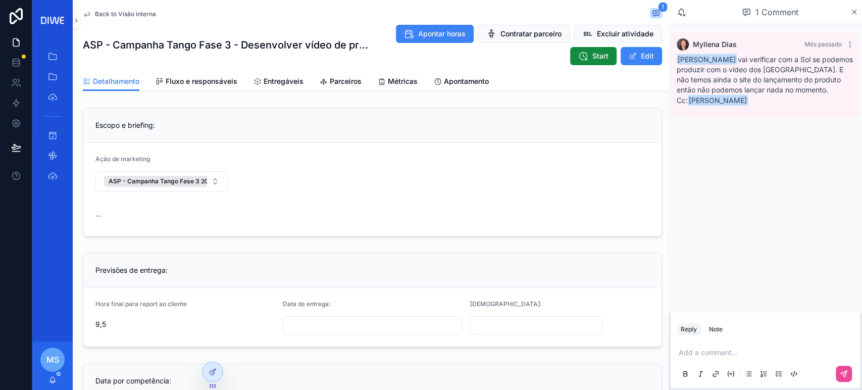
click at [814, 106] on p "Cc: Mariah Sirvent" at bounding box center [765, 100] width 177 height 11
drag, startPoint x: 768, startPoint y: 88, endPoint x: 804, endPoint y: 99, distance: 38.0
click at [804, 99] on div "Claudineia Ferreira dos Santos vai verificar com a Sol se podemos produzir com …" at bounding box center [765, 80] width 177 height 51
drag, startPoint x: 713, startPoint y: 329, endPoint x: 720, endPoint y: 362, distance: 33.7
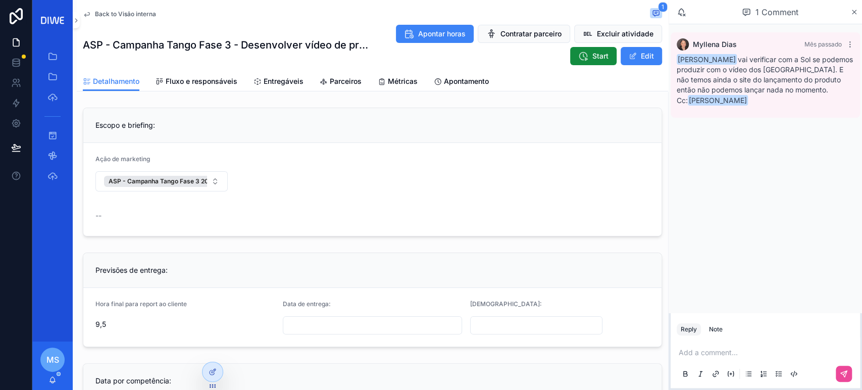
click at [713, 329] on div "Note" at bounding box center [716, 329] width 14 height 8
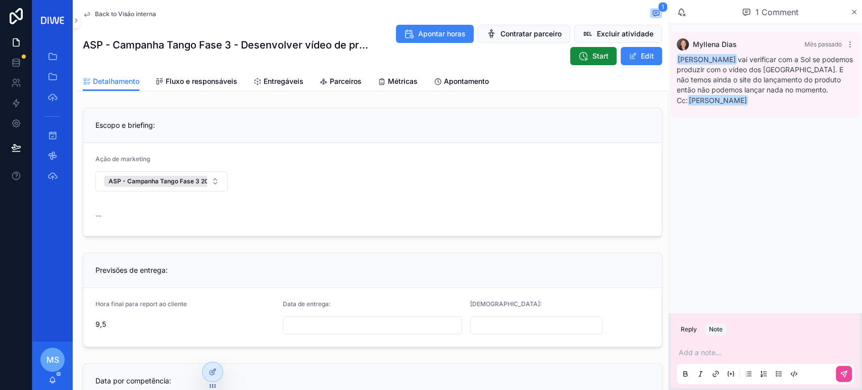
click at [719, 361] on div "Add a note..." at bounding box center [765, 362] width 177 height 42
click at [718, 356] on p "scrollable content" at bounding box center [767, 353] width 177 height 10
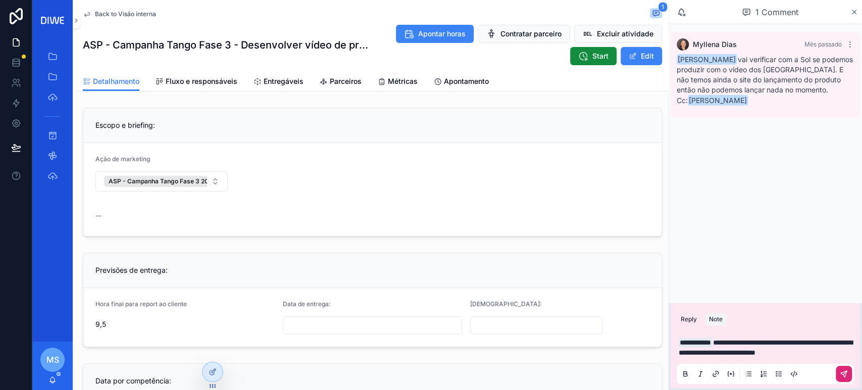
click at [847, 377] on icon "scrollable content" at bounding box center [844, 374] width 8 height 8
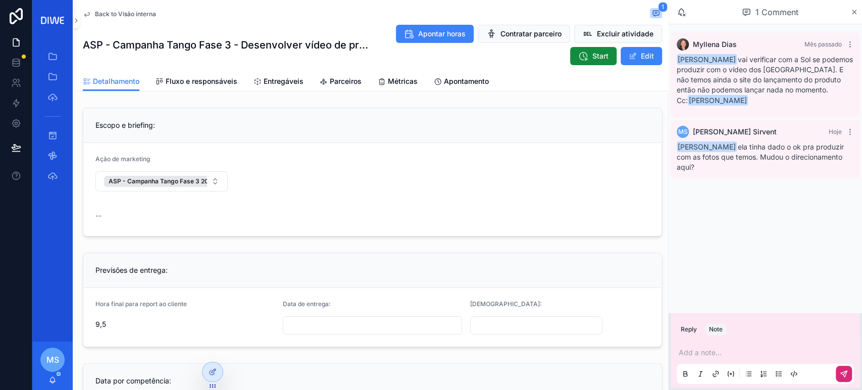
click at [143, 15] on span "Back to Visão interna" at bounding box center [125, 14] width 61 height 8
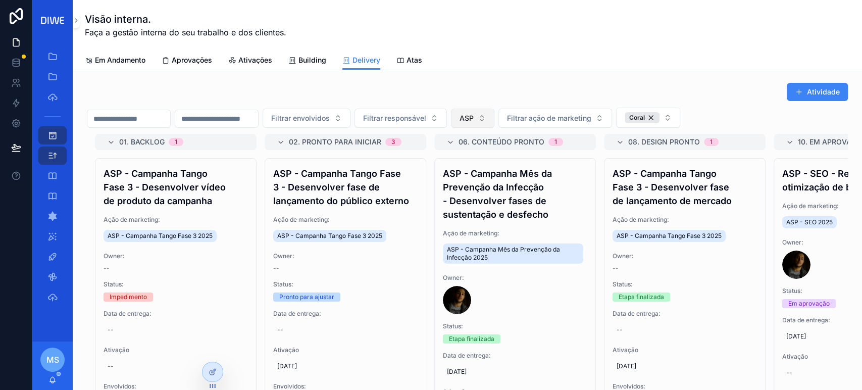
click at [474, 119] on span "ASP" at bounding box center [467, 118] width 14 height 10
type input "******"
click at [501, 157] on div "Infios" at bounding box center [522, 159] width 121 height 16
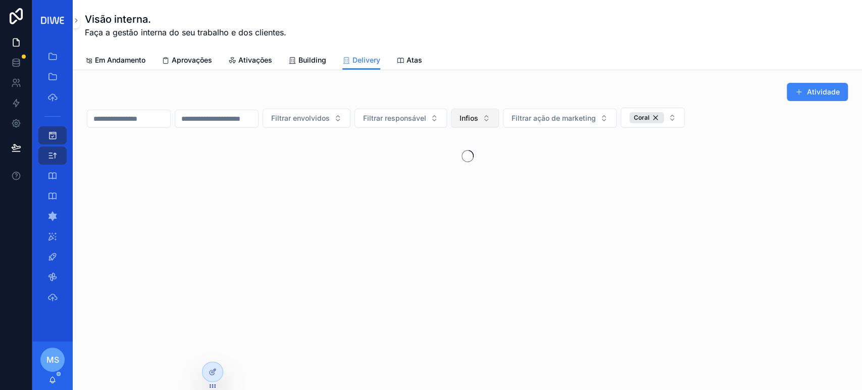
click at [499, 123] on button "Infios" at bounding box center [475, 118] width 48 height 19
type input "******"
click at [499, 173] on div "Infios" at bounding box center [525, 175] width 121 height 16
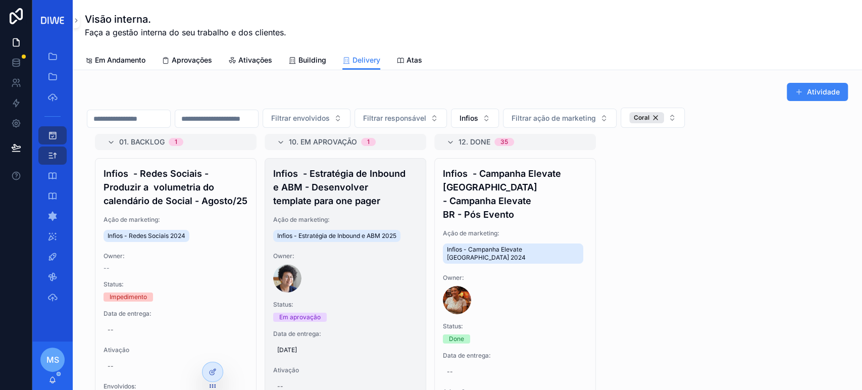
click at [356, 191] on h4 "Infios - Estratégia de Inbound e ABM - Desenvolver template para one pager" at bounding box center [345, 187] width 144 height 41
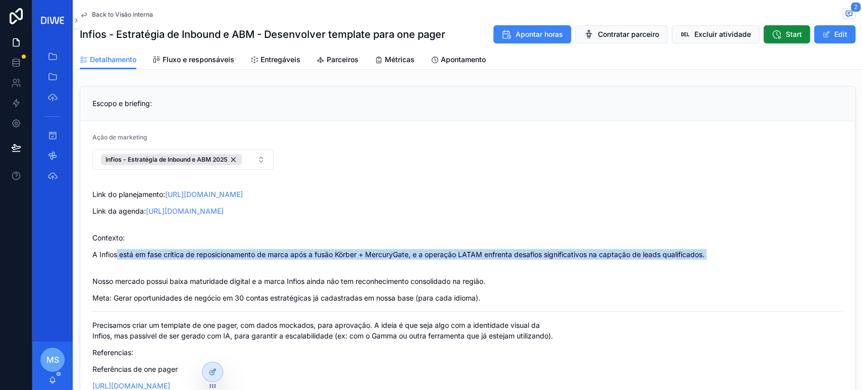
drag, startPoint x: 228, startPoint y: 262, endPoint x: 269, endPoint y: 269, distance: 41.5
click at [269, 269] on div "Link do planejamento: https://docs.google.com/presentation/d/17hk-JH28ezSxKGS9Y…" at bounding box center [467, 315] width 751 height 252
drag, startPoint x: 269, startPoint y: 269, endPoint x: 281, endPoint y: 266, distance: 12.0
click at [269, 269] on div "Link do planejamento: https://docs.google.com/presentation/d/17hk-JH28ezSxKGS9Y…" at bounding box center [467, 315] width 751 height 252
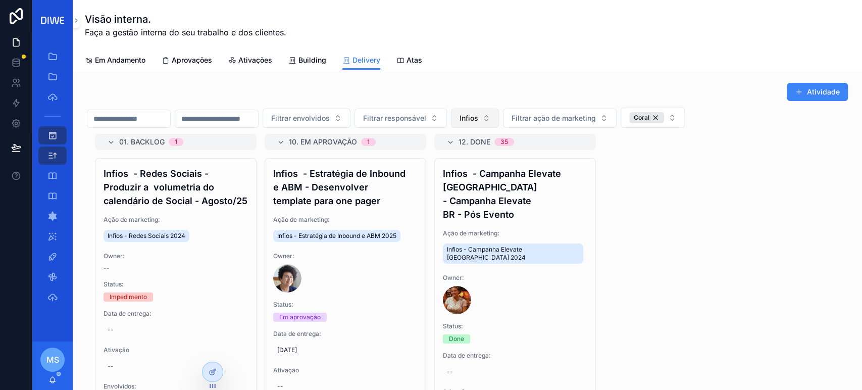
click at [478, 116] on span "Infios" at bounding box center [469, 118] width 19 height 10
type input "******"
click at [509, 170] on span "Unimed SJRP" at bounding box center [491, 175] width 45 height 10
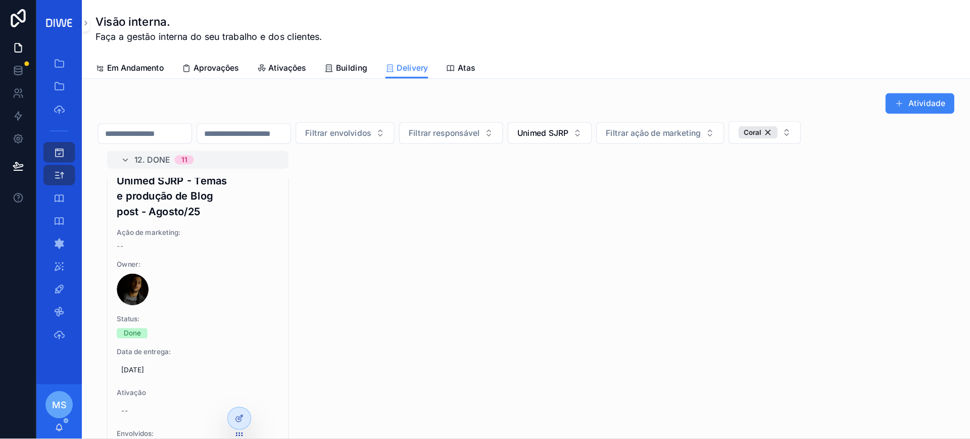
scroll to position [2830, 0]
click at [505, 116] on span "Unimed SJRP" at bounding box center [482, 118] width 45 height 10
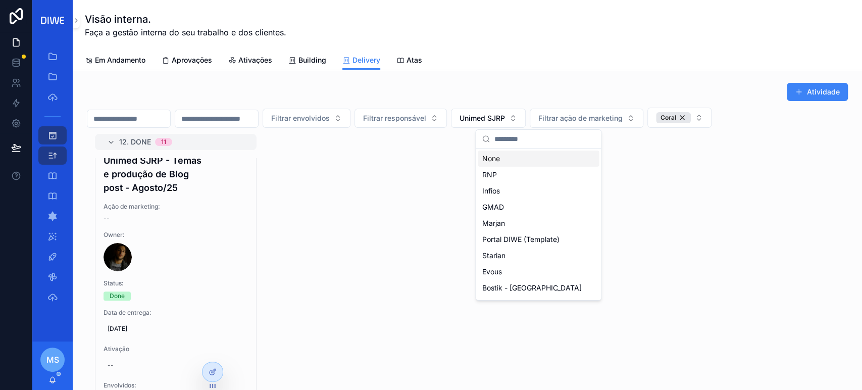
click at [506, 155] on div "None" at bounding box center [538, 159] width 121 height 16
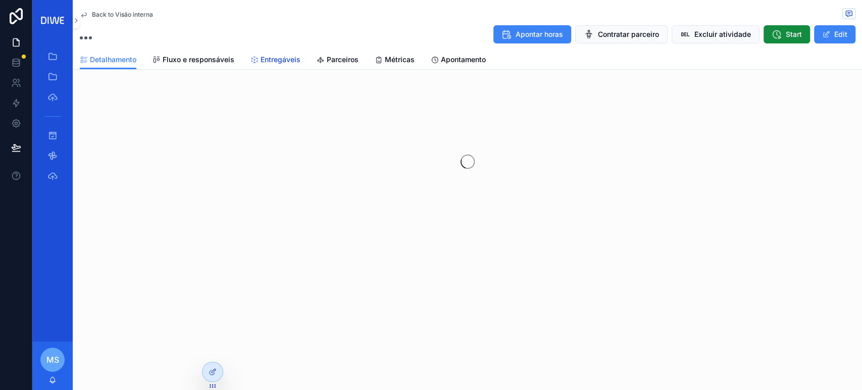
click at [272, 56] on span "Entregáveis" at bounding box center [281, 60] width 40 height 10
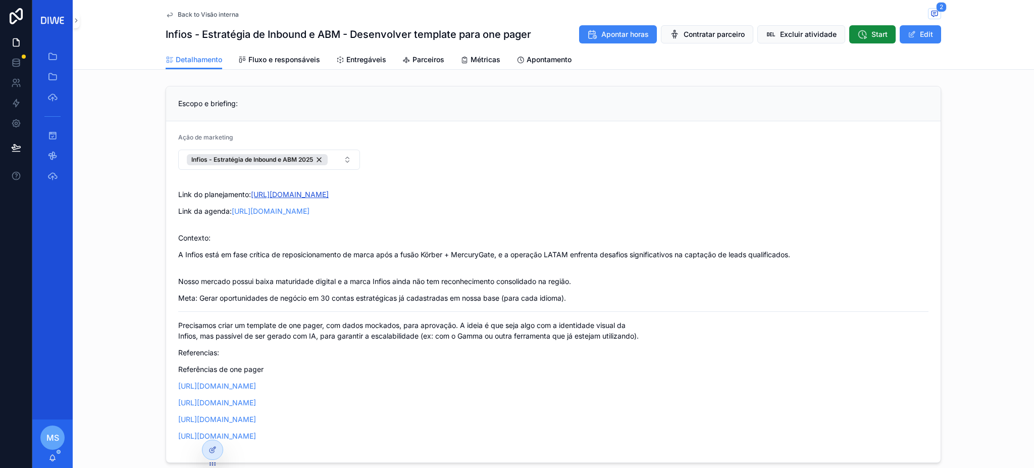
click at [300, 194] on link "[URL][DOMAIN_NAME]" at bounding box center [290, 194] width 78 height 9
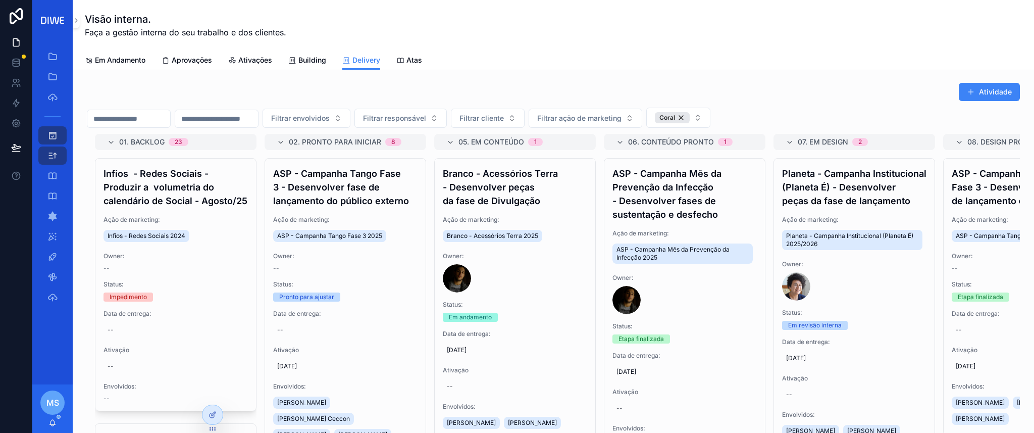
scroll to position [1187, 0]
click at [504, 116] on span "Filtrar cliente" at bounding box center [482, 118] width 44 height 10
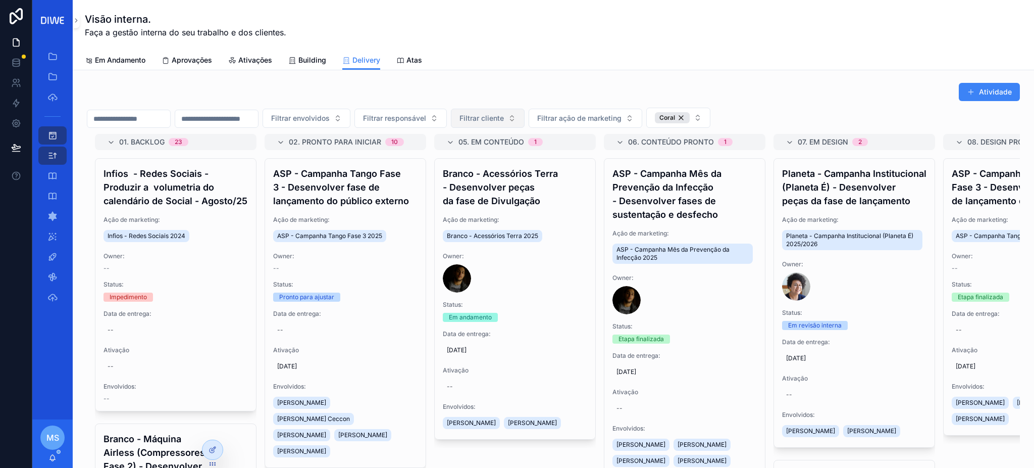
click at [525, 126] on button "Filtrar cliente" at bounding box center [488, 118] width 74 height 19
click at [504, 118] on span "Filtrar cliente" at bounding box center [482, 118] width 44 height 10
click at [504, 119] on span "Filtrar cliente" at bounding box center [482, 118] width 44 height 10
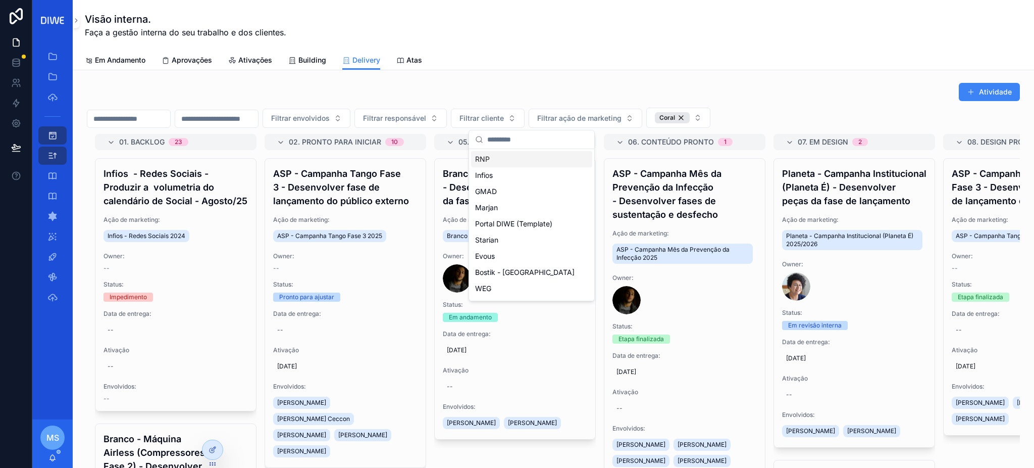
click at [531, 137] on input "scrollable content" at bounding box center [537, 139] width 101 height 18
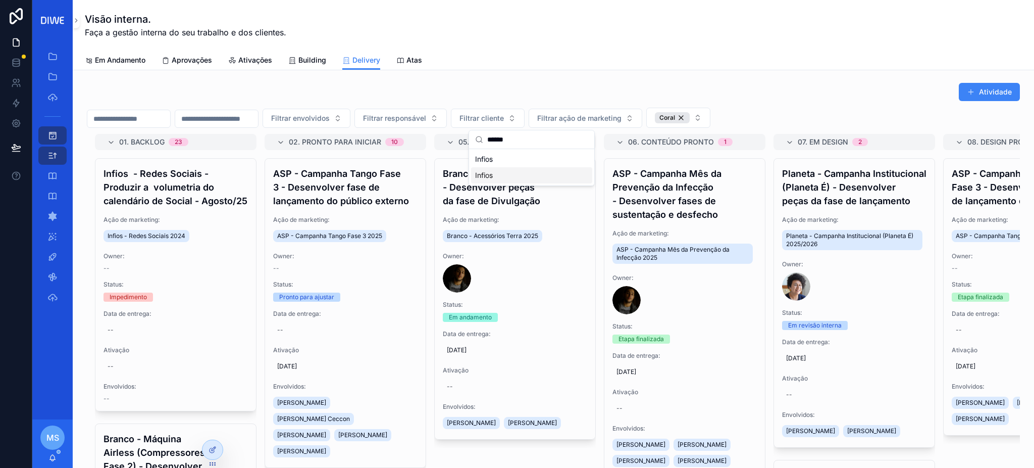
type input "******"
click at [518, 172] on div "Infios" at bounding box center [531, 175] width 121 height 16
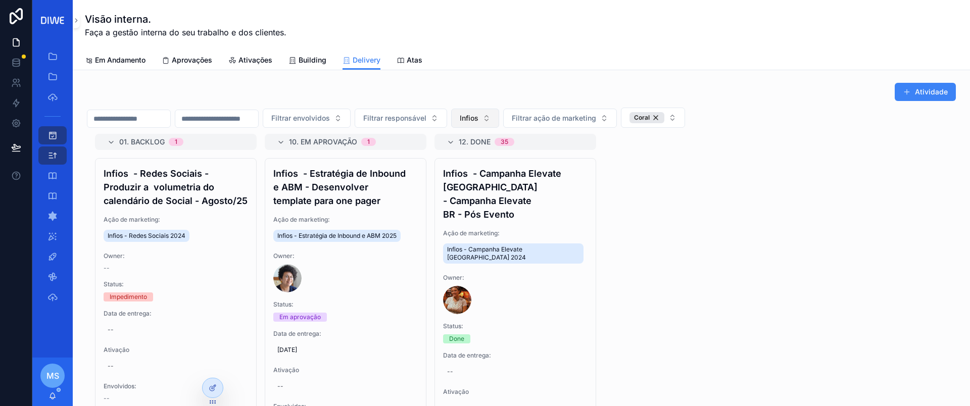
click at [499, 126] on button "Infios" at bounding box center [475, 118] width 48 height 19
type input "*****"
click at [510, 158] on div "Planeta" at bounding box center [525, 159] width 121 height 16
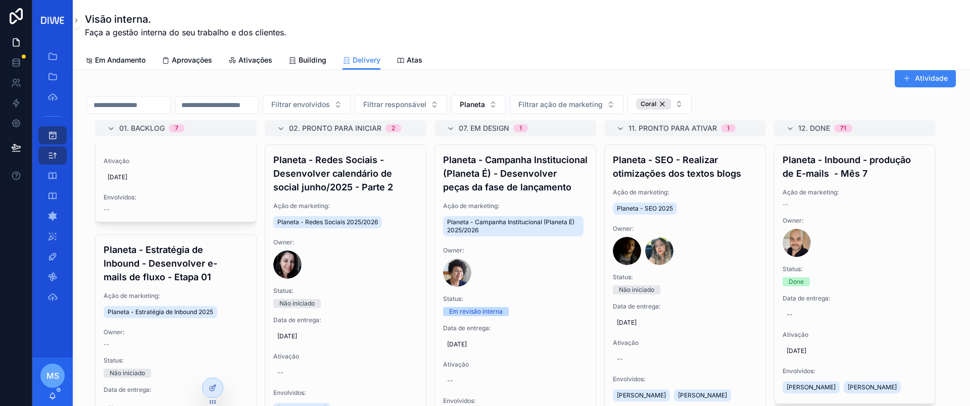
scroll to position [1171, 0]
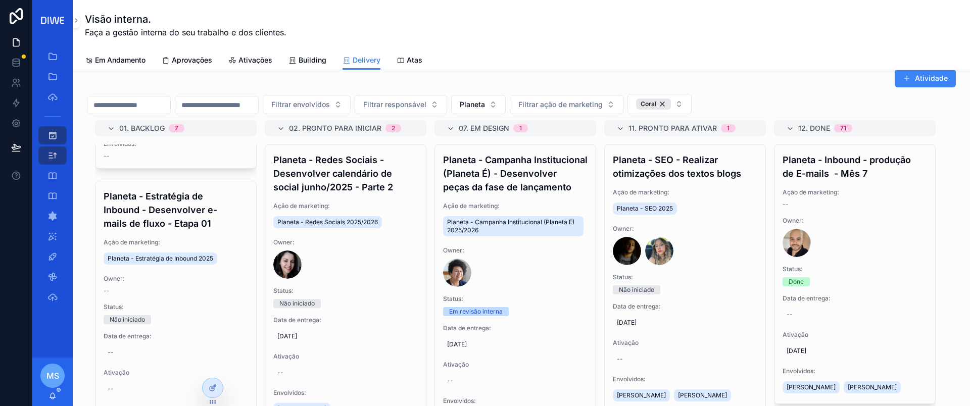
drag, startPoint x: 958, startPoint y: 201, endPoint x: 966, endPoint y: 183, distance: 19.4
click at [966, 183] on div "Visão interna. Faça a gestão interna do seu trabalho e dos clientes. Delivery E…" at bounding box center [521, 203] width 897 height 406
click at [485, 102] on span "Planeta" at bounding box center [472, 105] width 25 height 10
type input "******"
click at [499, 145] on div "Branco" at bounding box center [528, 145] width 121 height 16
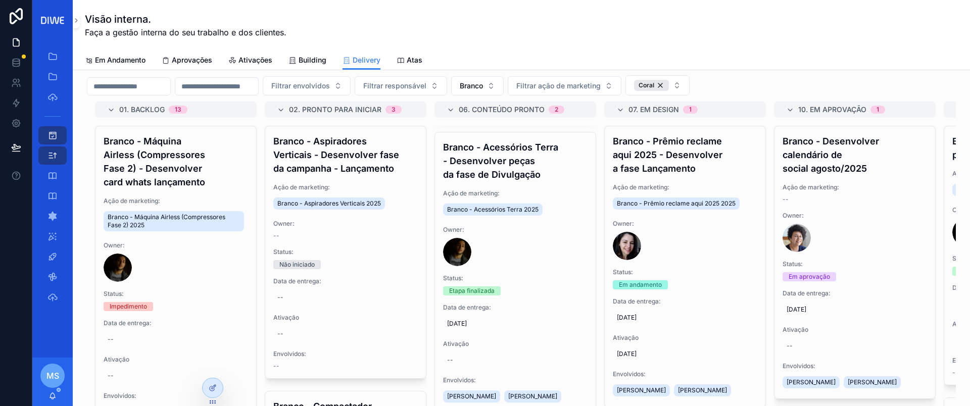
scroll to position [30, 0]
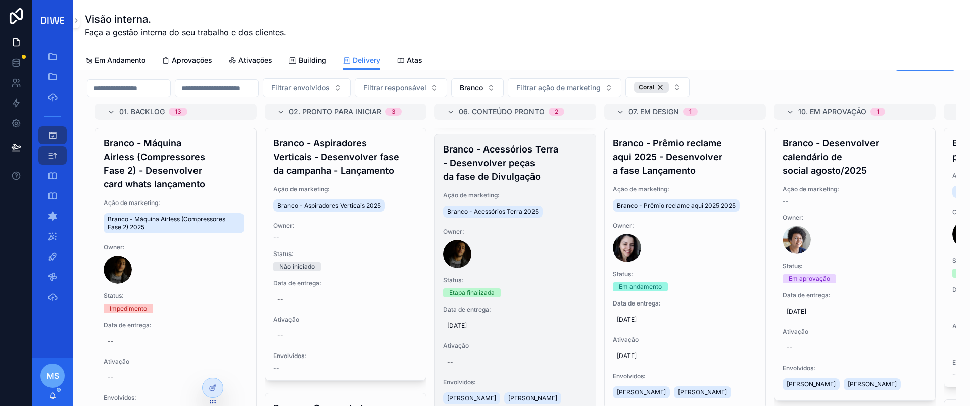
click at [545, 167] on h4 "Branco - Acessórios Terra - Desenvolver peças da fase de Divulgação" at bounding box center [515, 162] width 144 height 41
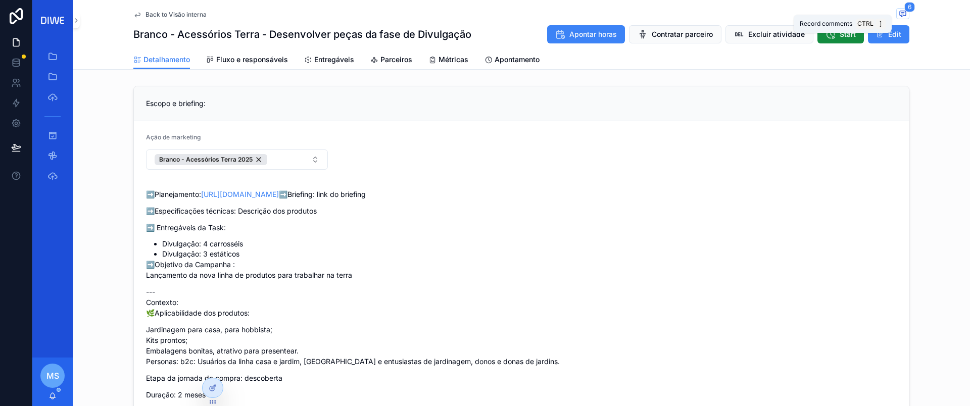
click at [899, 11] on icon "scrollable content" at bounding box center [903, 14] width 8 height 8
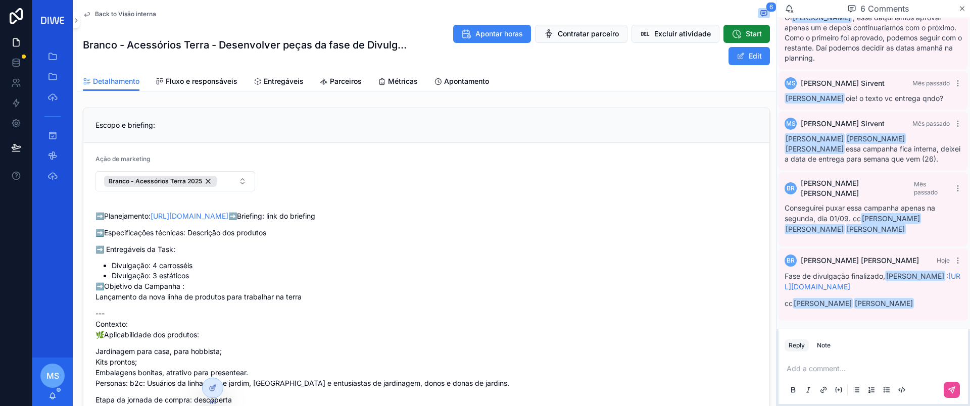
scroll to position [118, 0]
click at [149, 12] on span "Back to Visão interna" at bounding box center [125, 14] width 61 height 8
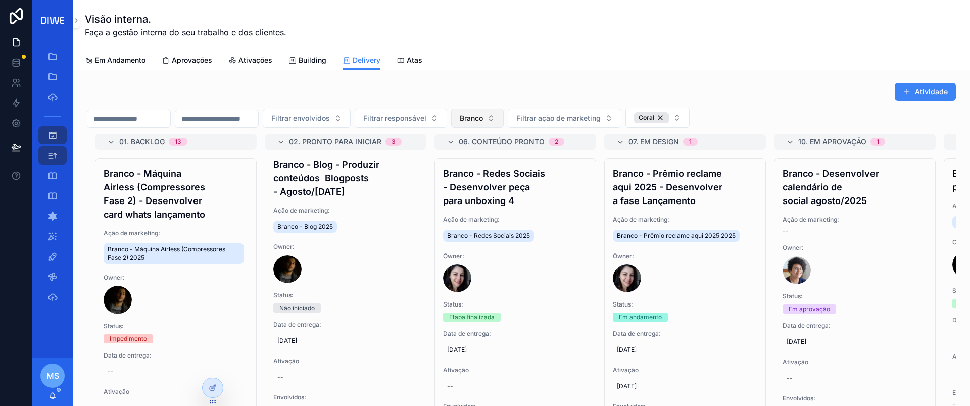
click at [504, 124] on button "Branco" at bounding box center [477, 118] width 53 height 19
type input "***"
click at [508, 162] on div "ASP" at bounding box center [528, 159] width 121 height 16
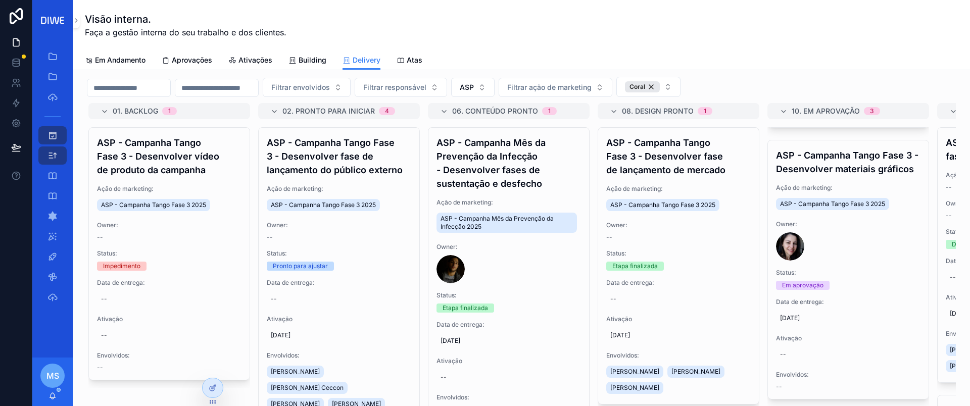
scroll to position [26, 0]
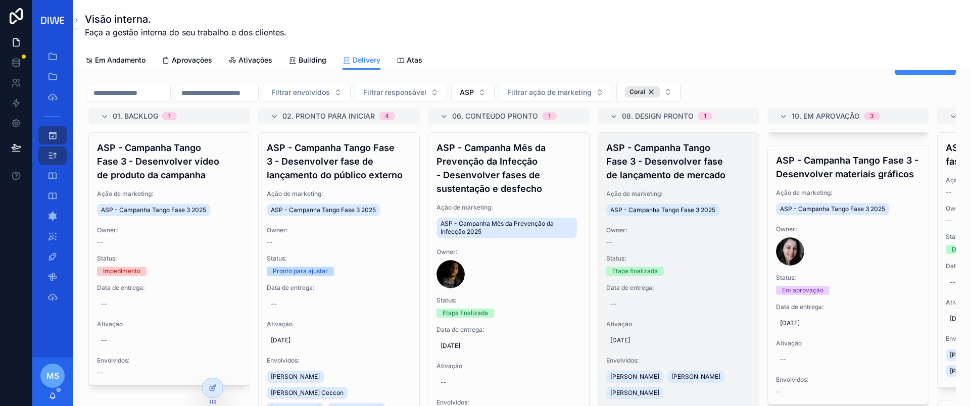
click at [686, 161] on h4 "ASP - Campanha Tango Fase 3 - Desenvolver fase de lançamento de mercado" at bounding box center [678, 161] width 144 height 41
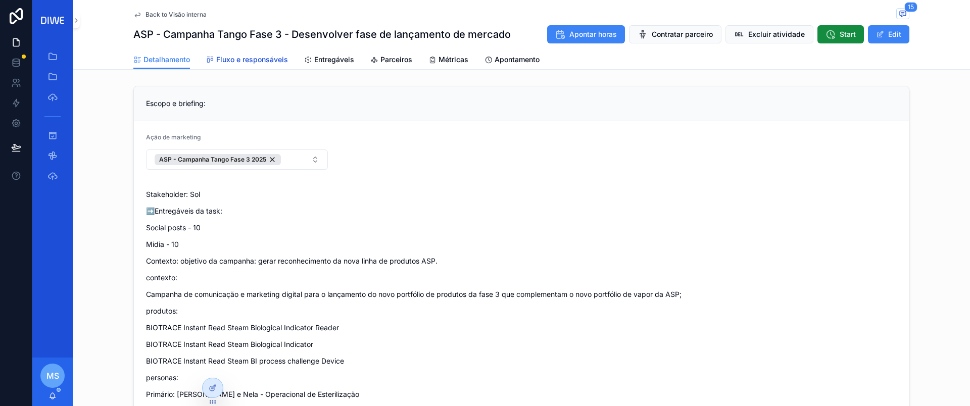
click at [265, 60] on span "Fluxo e responsáveis" at bounding box center [252, 60] width 72 height 10
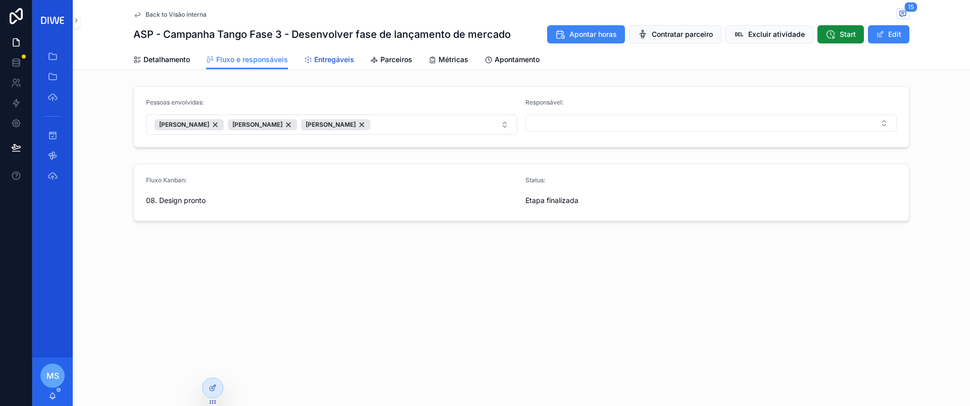
click at [325, 59] on span "Entregáveis" at bounding box center [334, 60] width 40 height 10
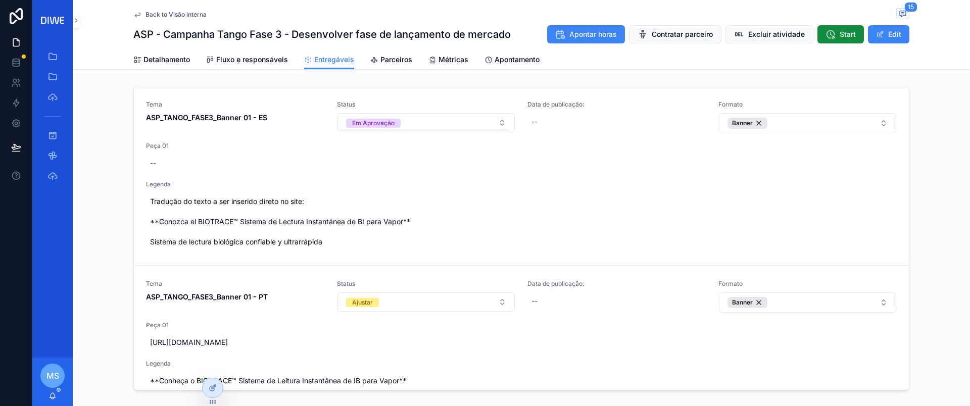
scroll to position [96, 0]
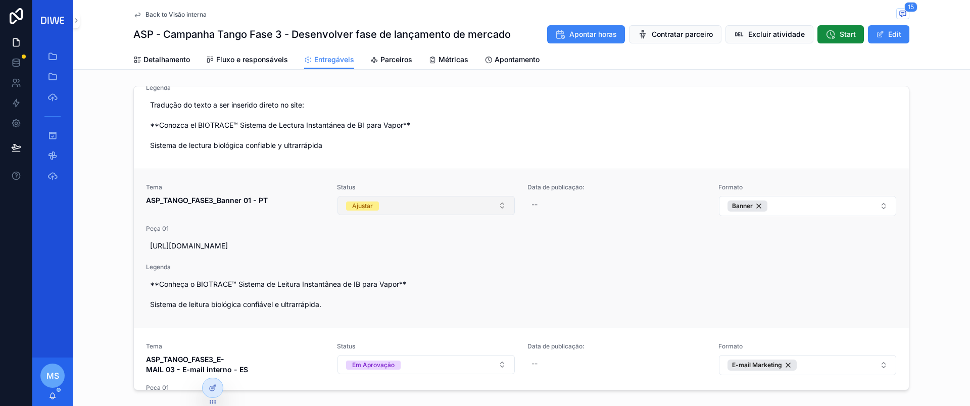
click at [426, 213] on button "Ajustar" at bounding box center [426, 205] width 178 height 19
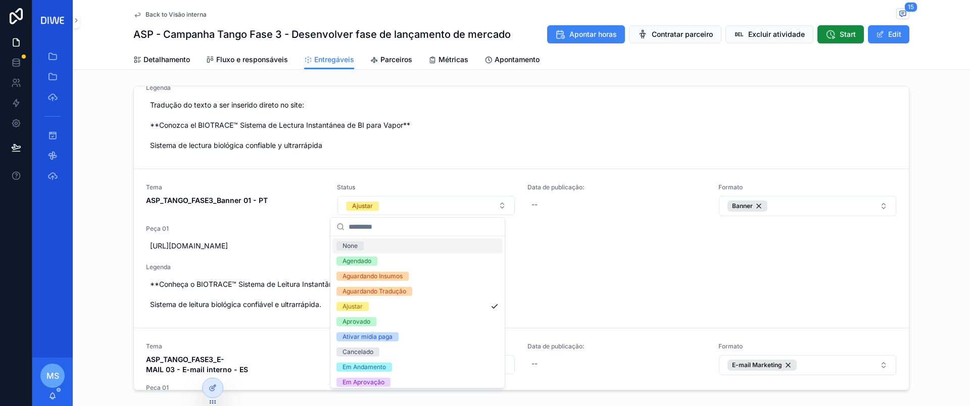
click at [944, 179] on div "Tema ASP_TANGO_FASE3_Banner 01 - ES Status Em Aprovação Data de publicação: -- …" at bounding box center [521, 240] width 897 height 317
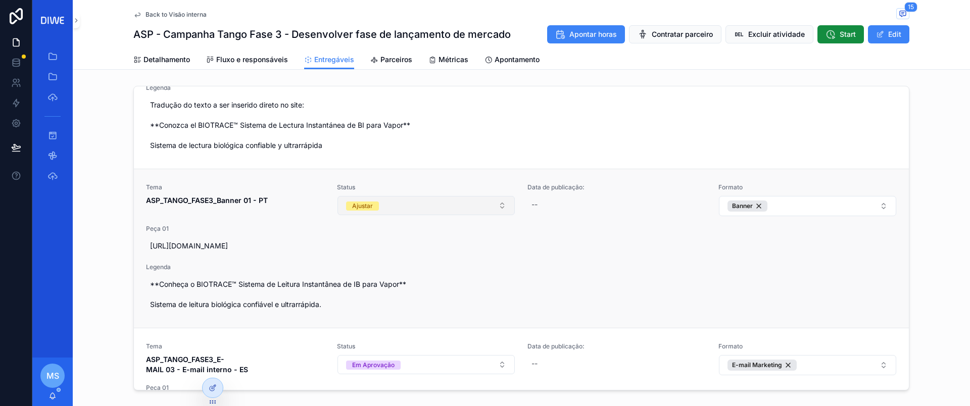
click at [425, 213] on button "Ajustar" at bounding box center [426, 205] width 178 height 19
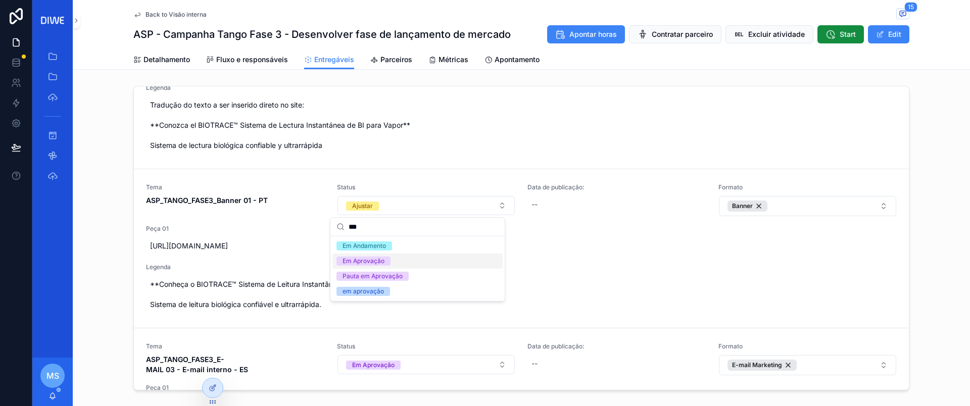
type input "**"
click at [414, 263] on div "Em Aprovação" at bounding box center [417, 261] width 170 height 15
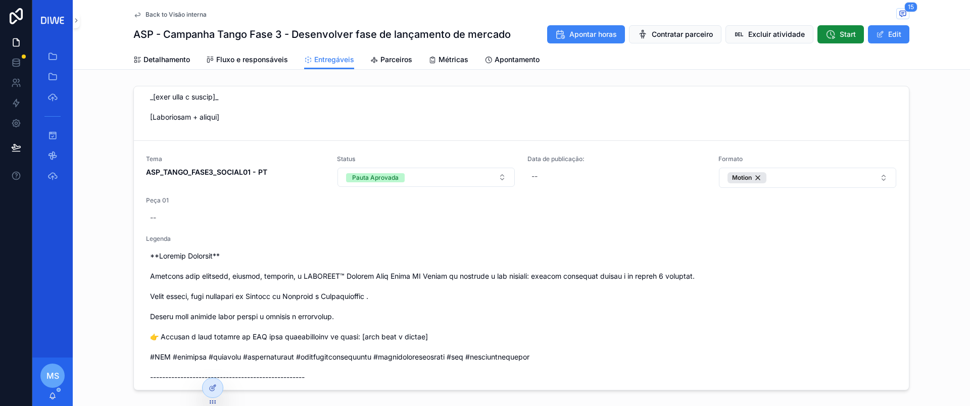
scroll to position [1306, 0]
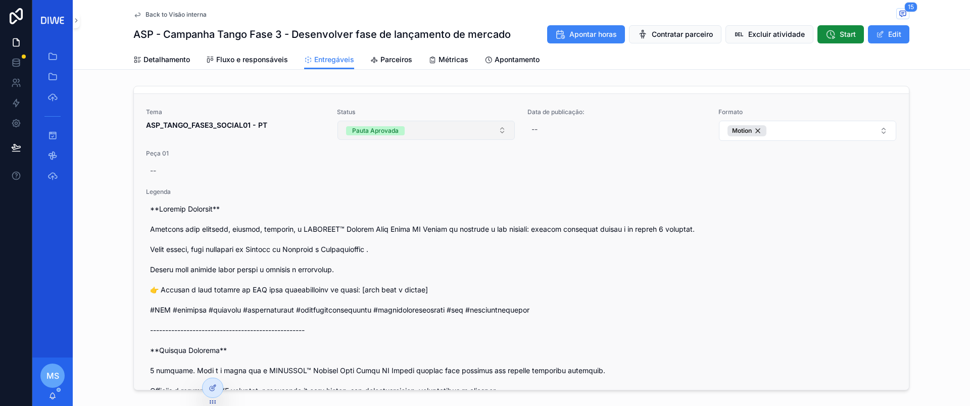
click at [431, 129] on button "Pauta Aprovada" at bounding box center [426, 130] width 178 height 19
type input "****"
click at [414, 168] on div "Impedimento" at bounding box center [417, 170] width 170 height 15
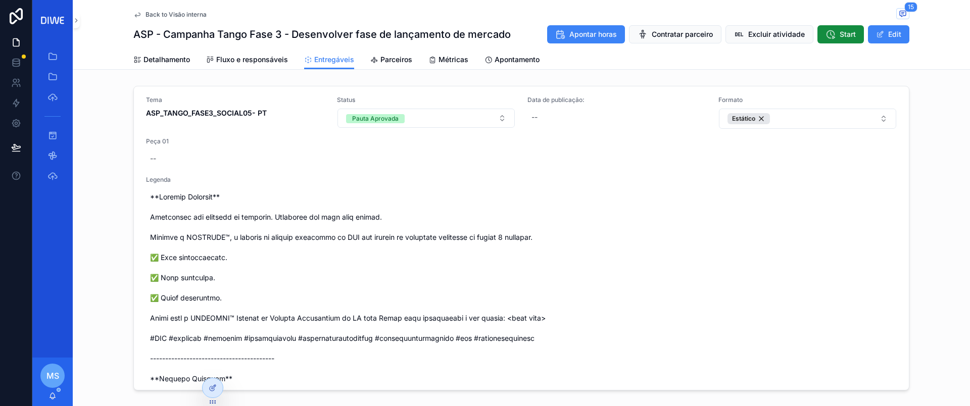
scroll to position [2725, 0]
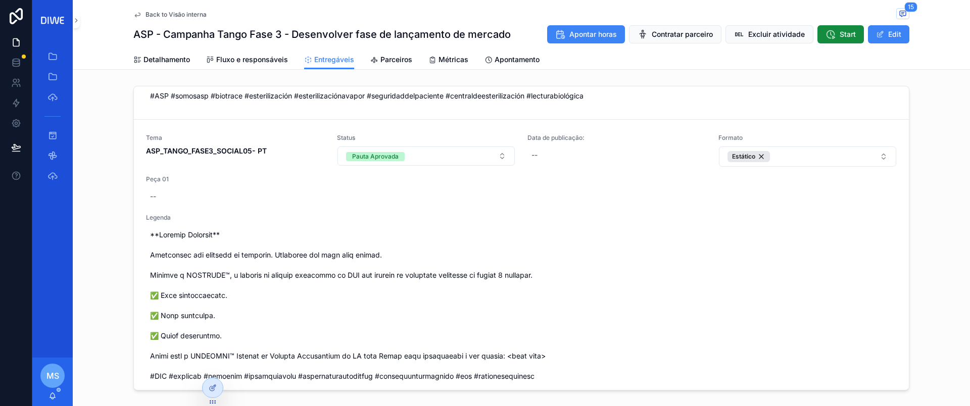
click at [181, 14] on span "Back to Visão interna" at bounding box center [175, 15] width 61 height 8
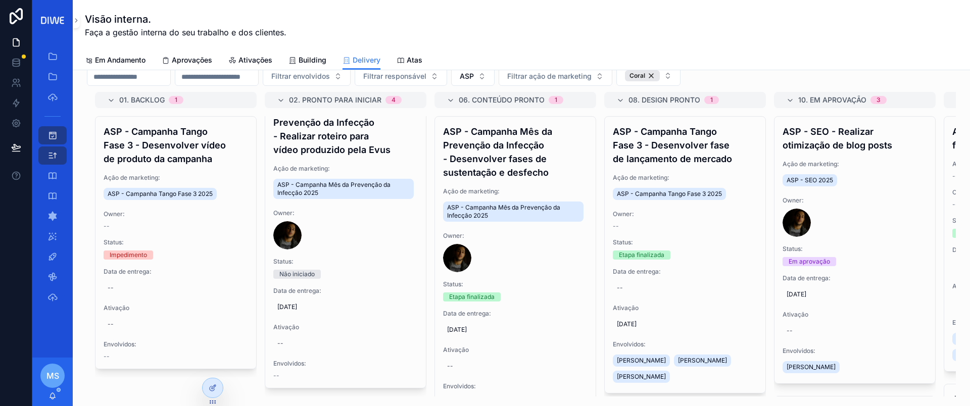
scroll to position [932, 0]
drag, startPoint x: 426, startPoint y: 362, endPoint x: 426, endPoint y: 345, distance: 16.7
click at [426, 345] on div "01. Backlog 1 ASP - Campanha Tango Fase 3 - Desenvolver vídeo de produto da cam…" at bounding box center [521, 244] width 869 height 305
drag, startPoint x: 429, startPoint y: 323, endPoint x: 428, endPoint y: 308, distance: 15.2
click at [428, 300] on div "01. Backlog 1 ASP - Campanha Tango Fase 3 - Desenvolver vídeo de produto da cam…" at bounding box center [521, 244] width 869 height 305
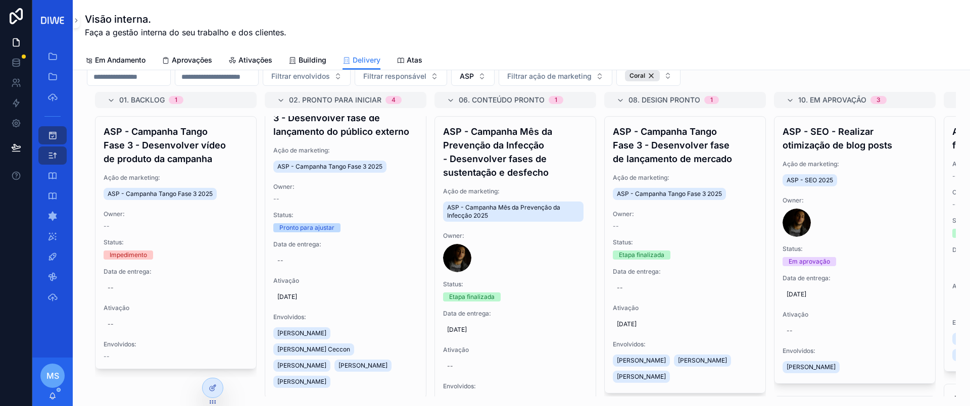
scroll to position [0, 0]
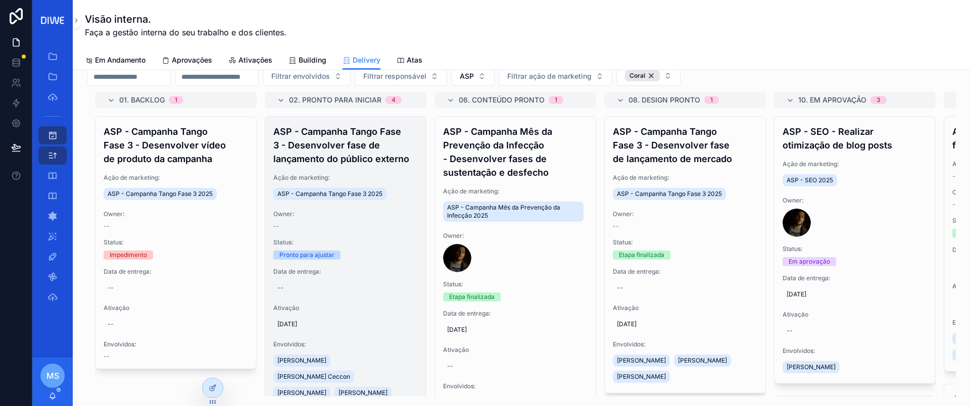
click at [364, 150] on h4 "ASP - Campanha Tango Fase 3 - Desenvolver fase de lançamento do público externo" at bounding box center [345, 145] width 144 height 41
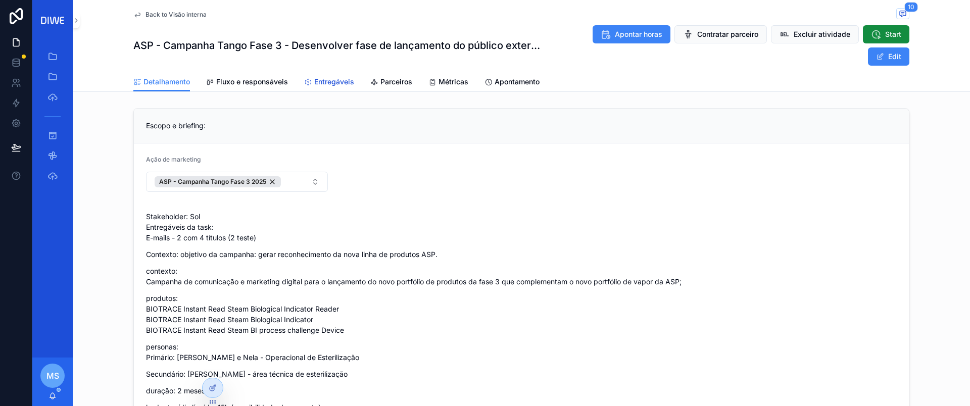
click at [326, 82] on span "Entregáveis" at bounding box center [334, 82] width 40 height 10
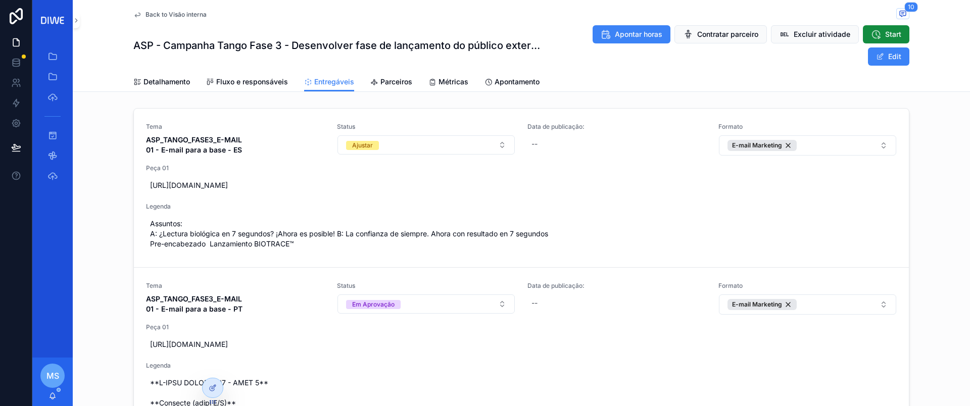
click at [190, 14] on span "Back to Visão interna" at bounding box center [175, 15] width 61 height 8
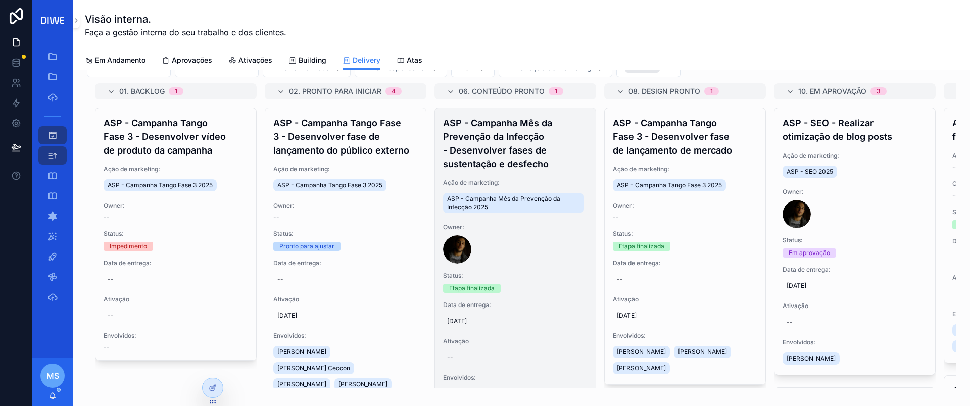
click at [538, 168] on h4 "ASP - Campanha Mês da Prevenção da Infecção - Desenvolver fases de sustentação …" at bounding box center [515, 143] width 144 height 55
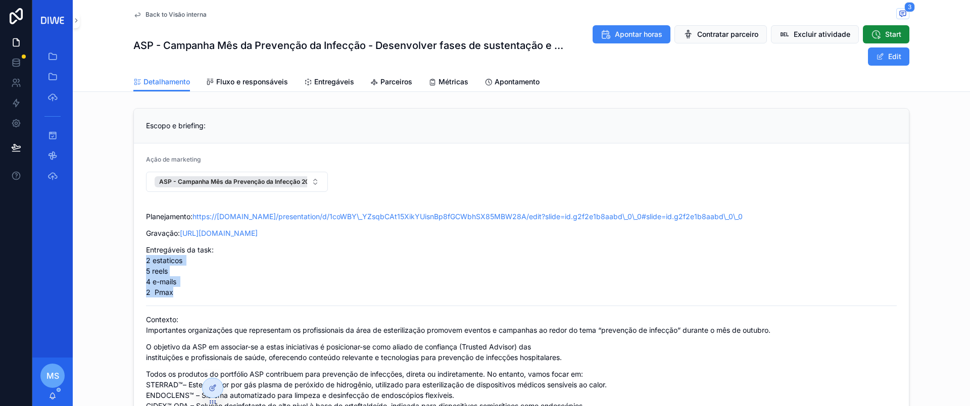
drag, startPoint x: 135, startPoint y: 260, endPoint x: 174, endPoint y: 294, distance: 51.5
click at [174, 294] on p "Entregáveis da task: 2 estaticos 5 reels 4 e-mails 2 Pmax" at bounding box center [521, 270] width 751 height 53
drag, startPoint x: 155, startPoint y: 277, endPoint x: 138, endPoint y: 259, distance: 24.7
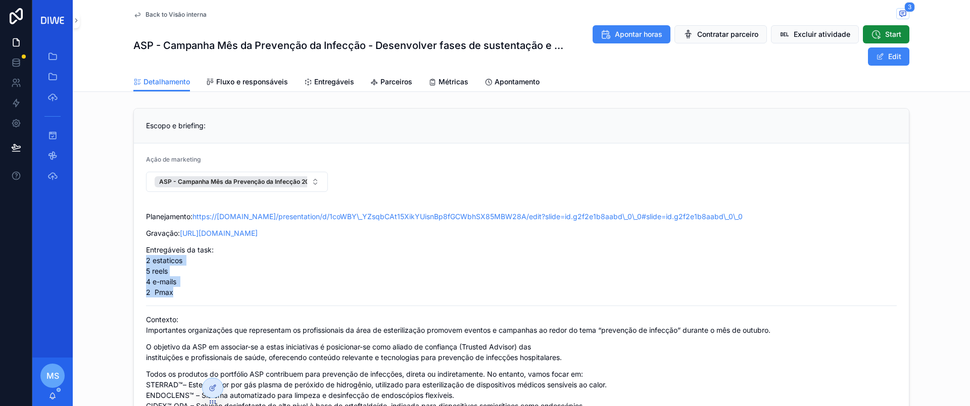
click at [187, 275] on p "Entregáveis da task: 2 estaticos 5 reels 4 e-mails 2 Pmax" at bounding box center [521, 270] width 751 height 53
drag, startPoint x: 180, startPoint y: 300, endPoint x: 144, endPoint y: 268, distance: 47.9
click at [200, 285] on p "Entregáveis da task: 2 estaticos 5 reels 4 e-mails 2 Pmax" at bounding box center [521, 270] width 751 height 53
click at [165, 13] on span "Back to Visão interna" at bounding box center [175, 15] width 61 height 8
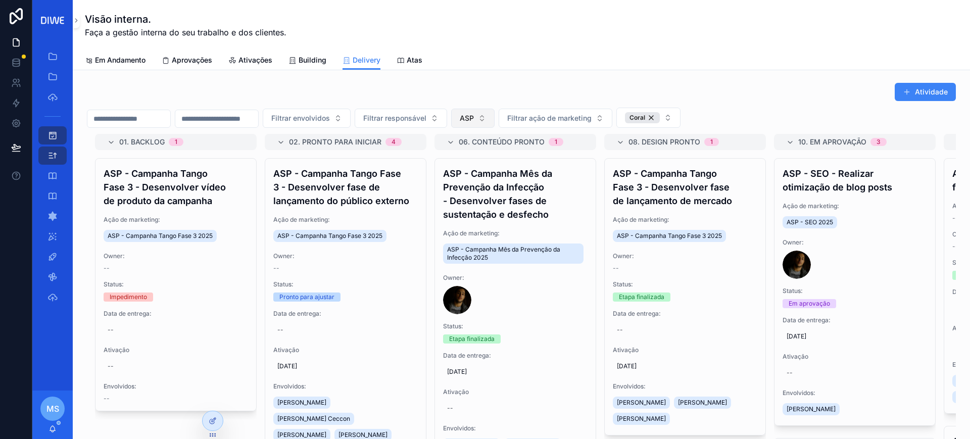
click at [474, 114] on span "ASP" at bounding box center [467, 118] width 14 height 10
type input "*****"
click at [522, 175] on div "Unimed SJRP" at bounding box center [523, 175] width 121 height 16
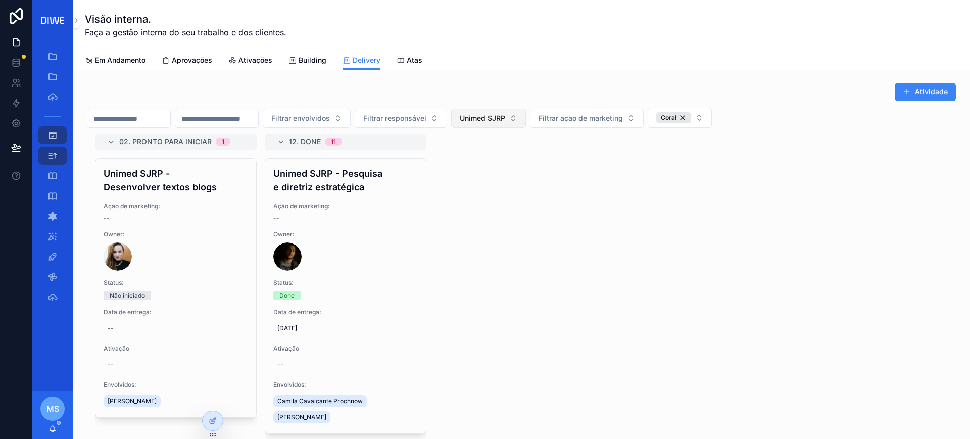
click at [526, 120] on button "Unimed SJRP" at bounding box center [488, 118] width 75 height 19
type input "***"
click at [515, 153] on div "ASP" at bounding box center [538, 159] width 121 height 16
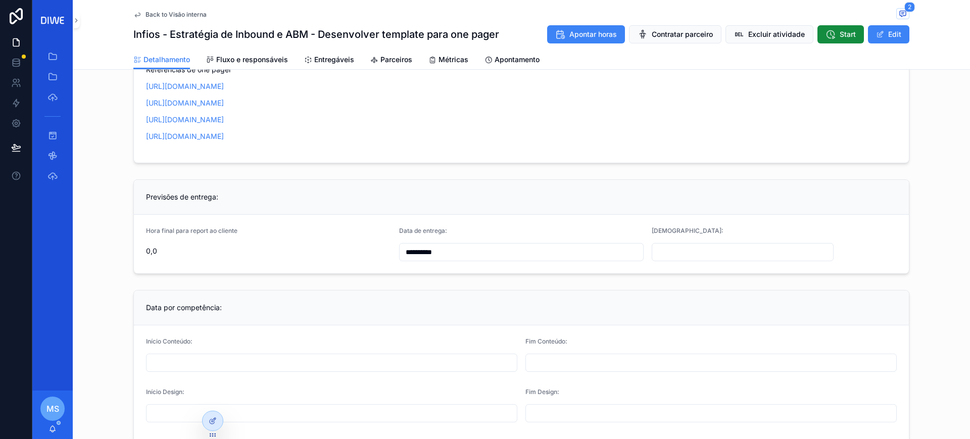
scroll to position [11, 0]
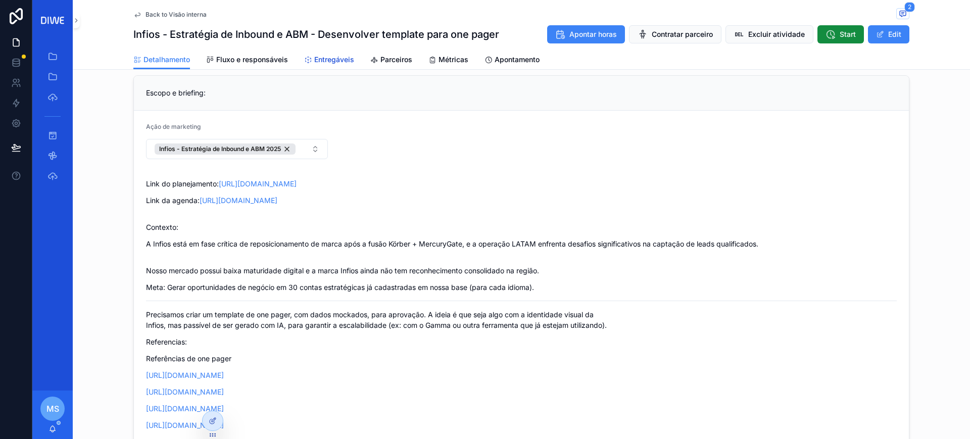
click at [329, 53] on link "Entregáveis" at bounding box center [329, 61] width 50 height 20
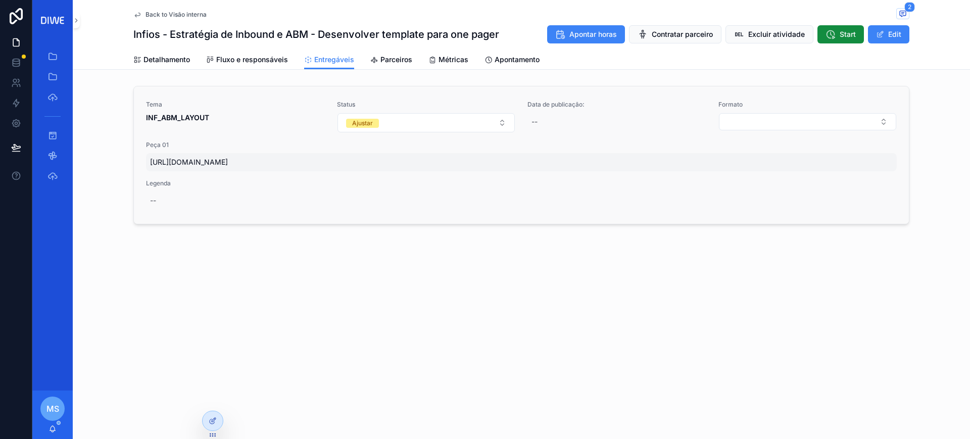
click at [435, 162] on span "[URL][DOMAIN_NAME]" at bounding box center [521, 162] width 743 height 10
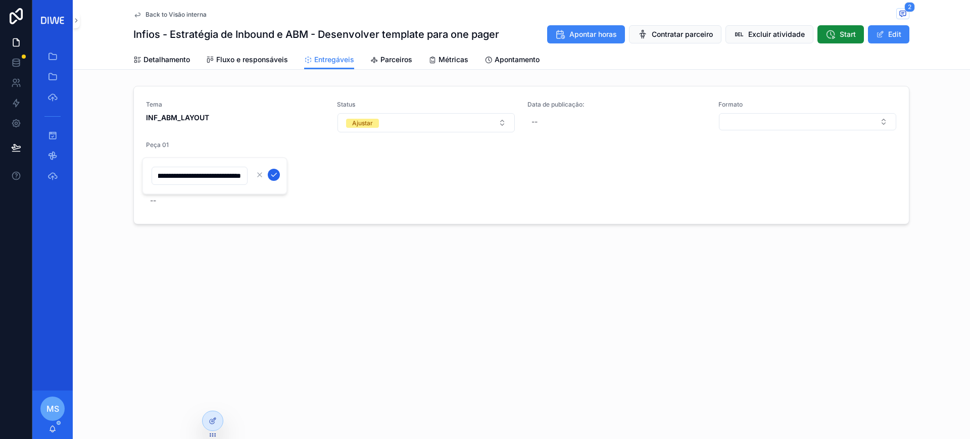
type input "**********"
click at [269, 170] on button "scrollable content" at bounding box center [274, 175] width 12 height 12
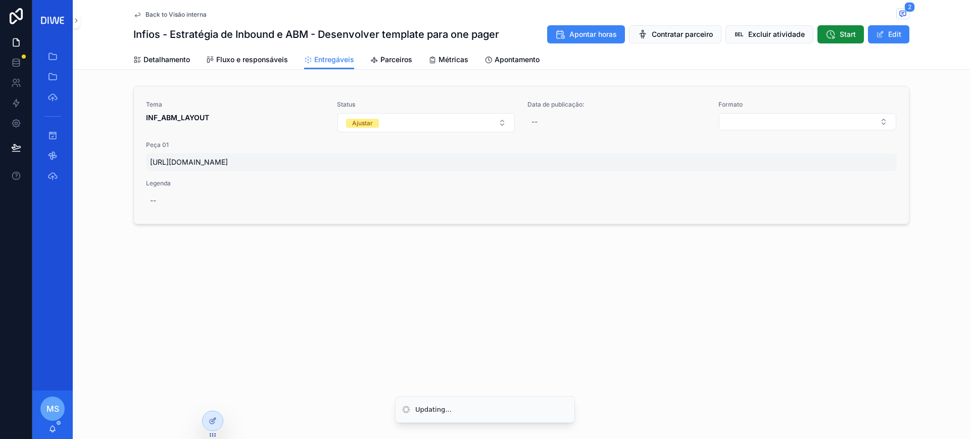
click at [293, 160] on span "[URL][DOMAIN_NAME]" at bounding box center [521, 162] width 743 height 10
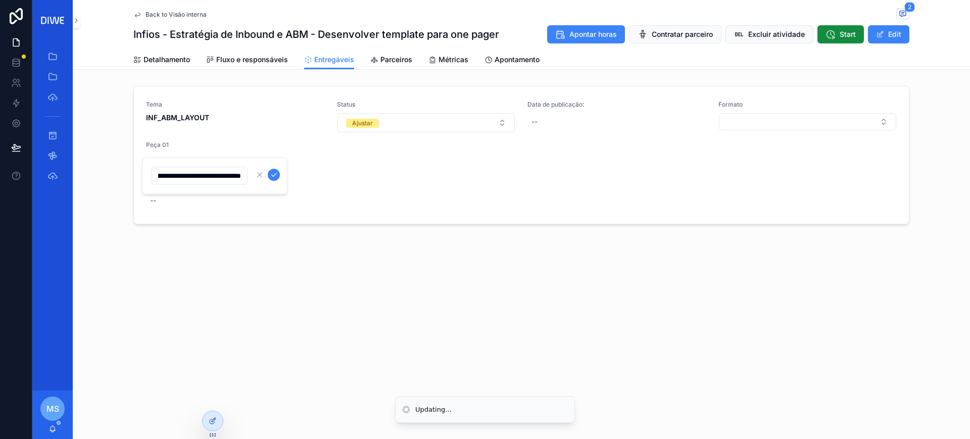
click at [209, 180] on input "**********" at bounding box center [199, 176] width 95 height 14
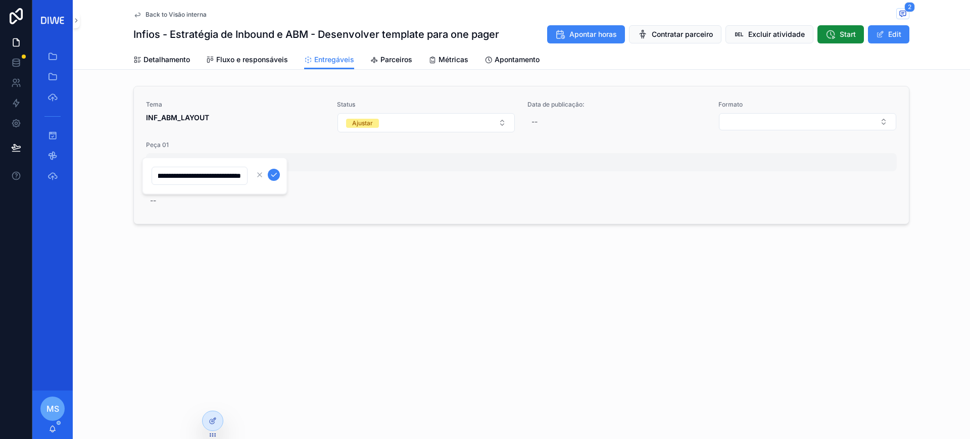
scroll to position [0, 0]
click at [369, 162] on span "[URL][DOMAIN_NAME]" at bounding box center [521, 162] width 743 height 10
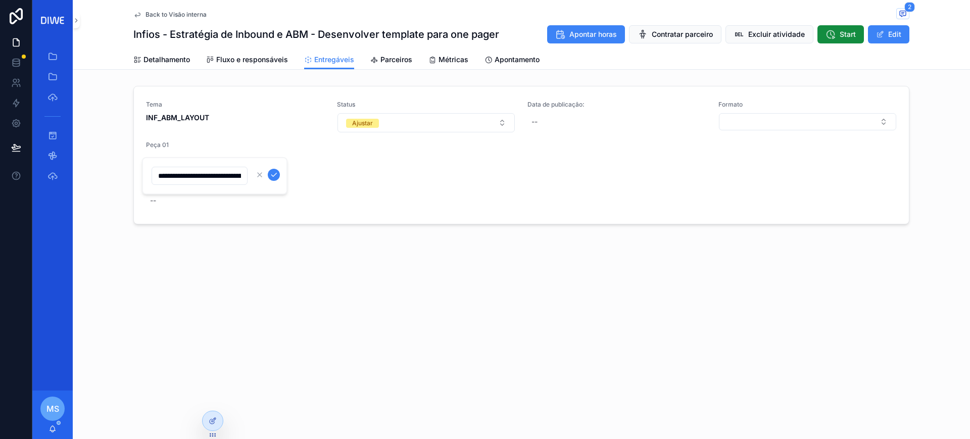
click at [219, 178] on input "**********" at bounding box center [199, 176] width 95 height 14
